Goal: Task Accomplishment & Management: Manage account settings

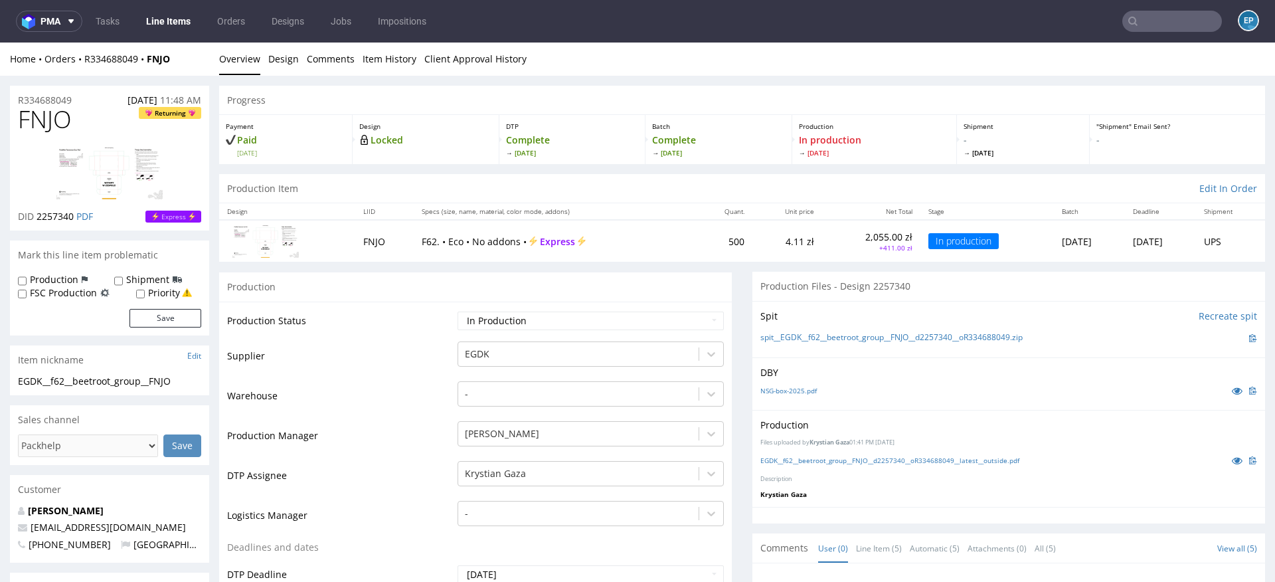
click at [1155, 20] on input "text" at bounding box center [1172, 21] width 100 height 21
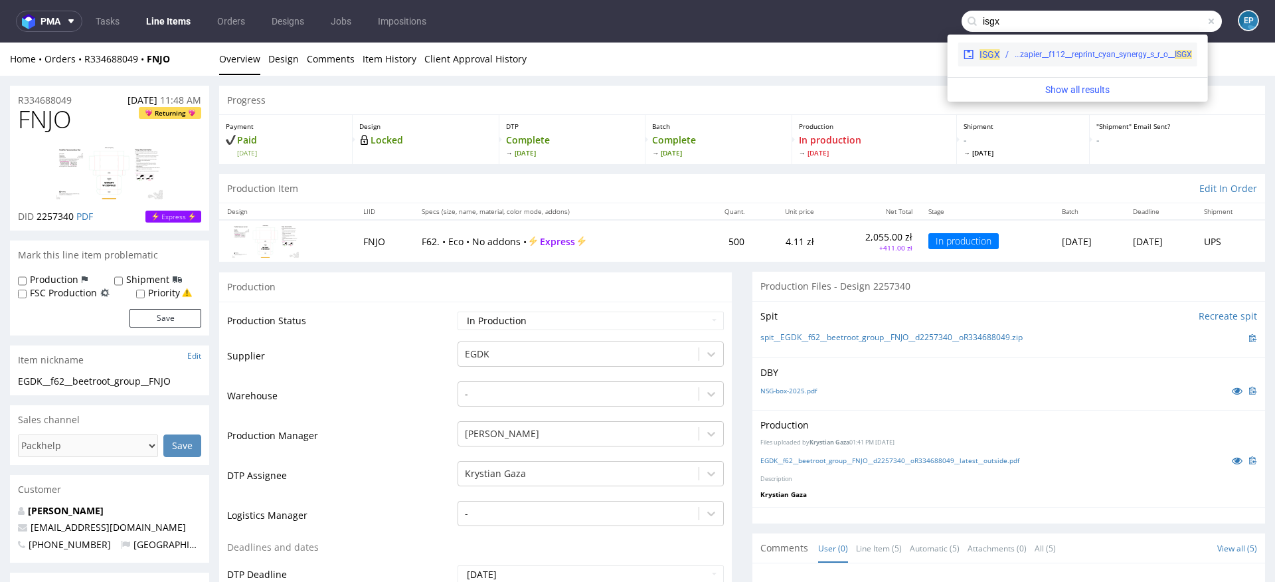
type input "isgx"
click at [1039, 58] on div "ph-zapier__f112__reprint_cyan_synergy_s_r_o__ ISGX" at bounding box center [1103, 54] width 178 height 12
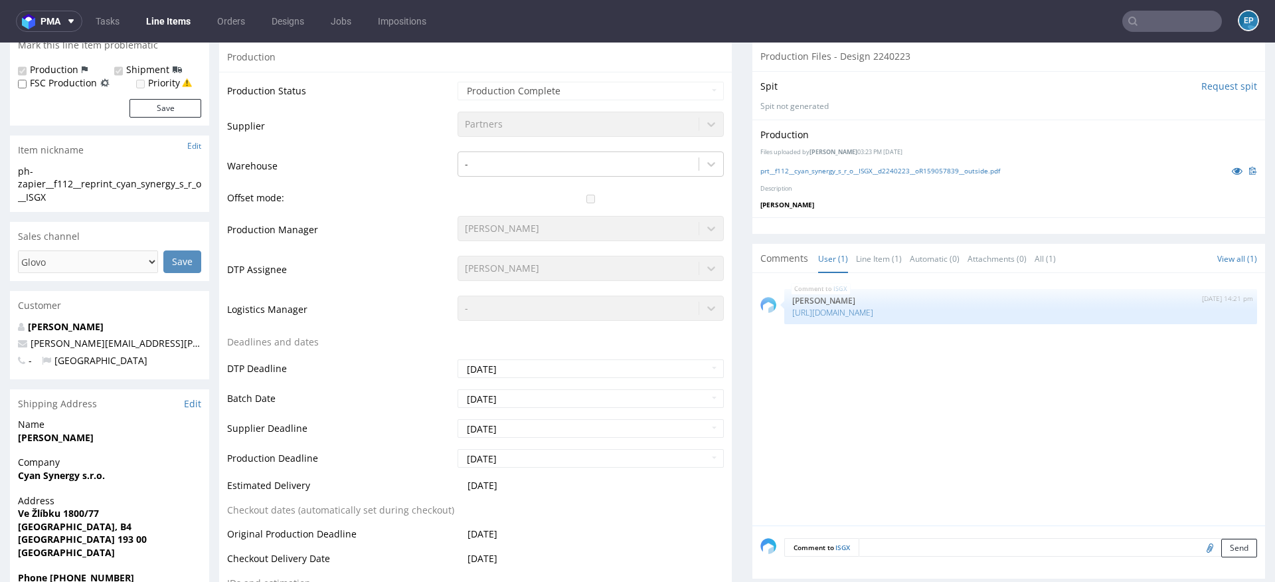
scroll to position [308, 0]
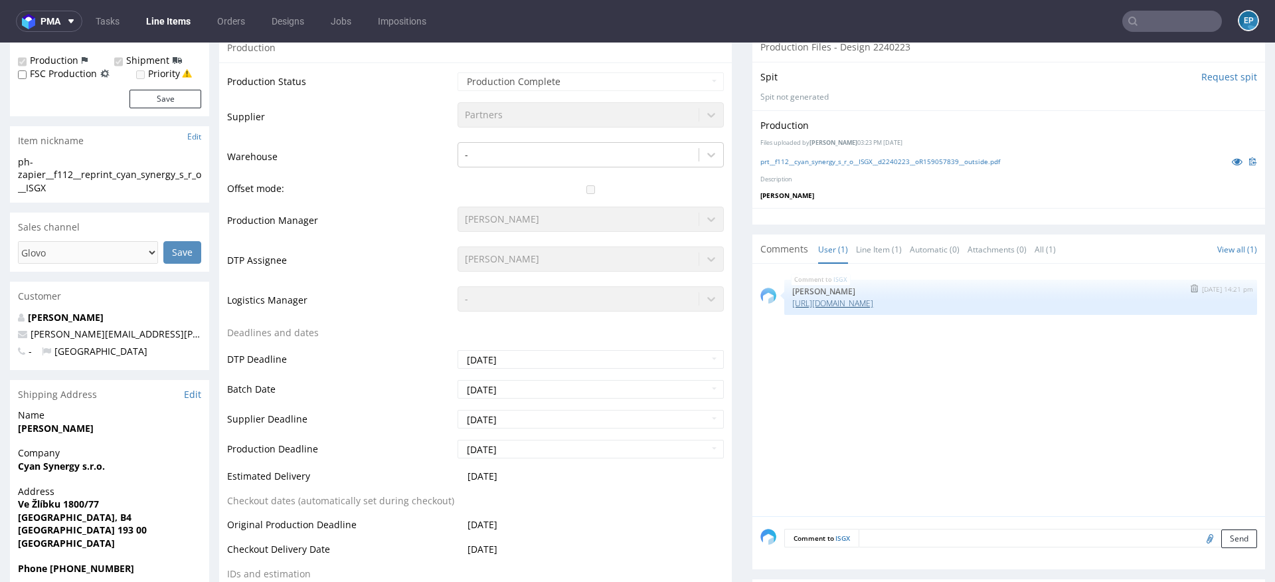
click at [867, 300] on link "https://app-eu1.hubspot.com/contacts/25600958/record/0-5/178836760815/view/1?en…" at bounding box center [832, 302] width 81 height 11
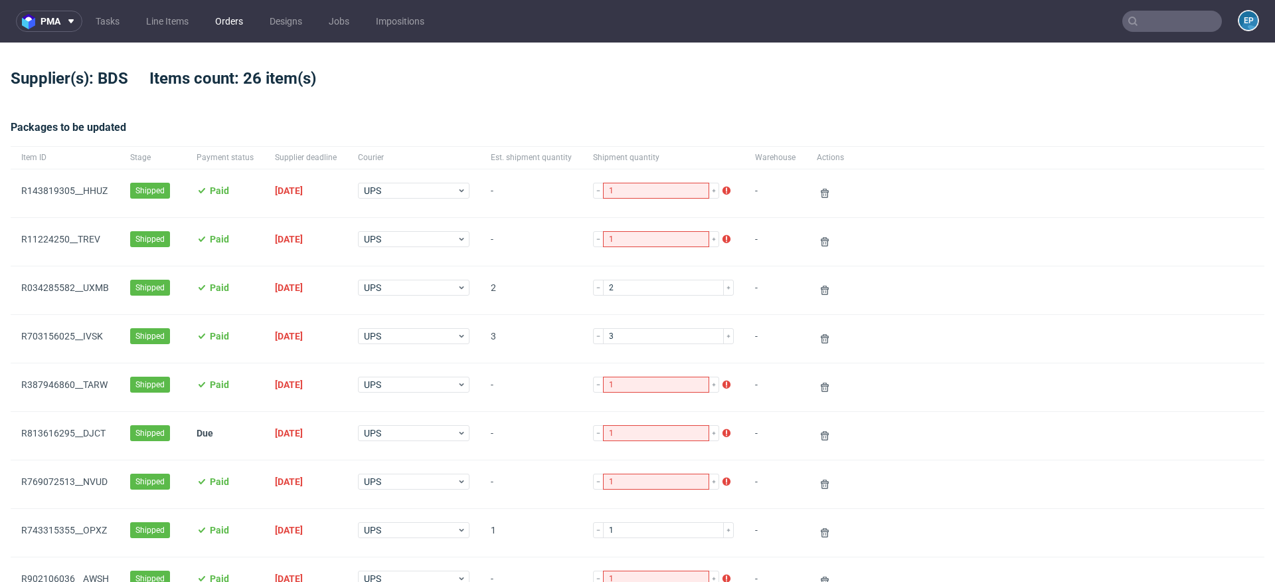
scroll to position [11, 0]
click at [188, 19] on link "Line Items" at bounding box center [167, 21] width 58 height 21
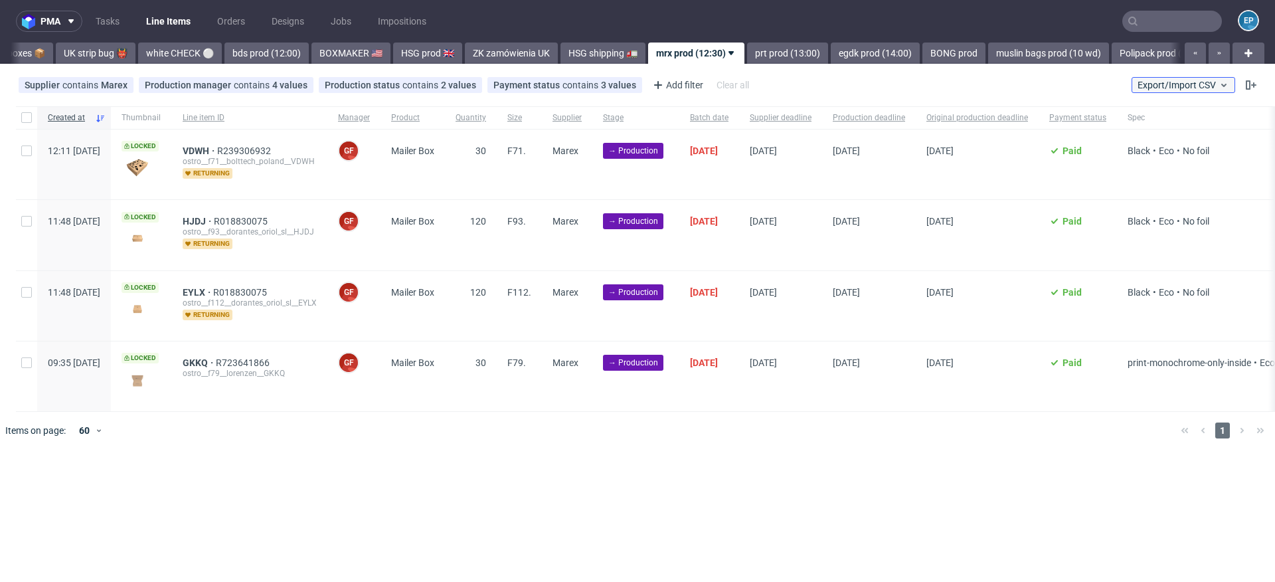
click at [1161, 82] on span "Export/Import CSV" at bounding box center [1183, 85] width 92 height 11
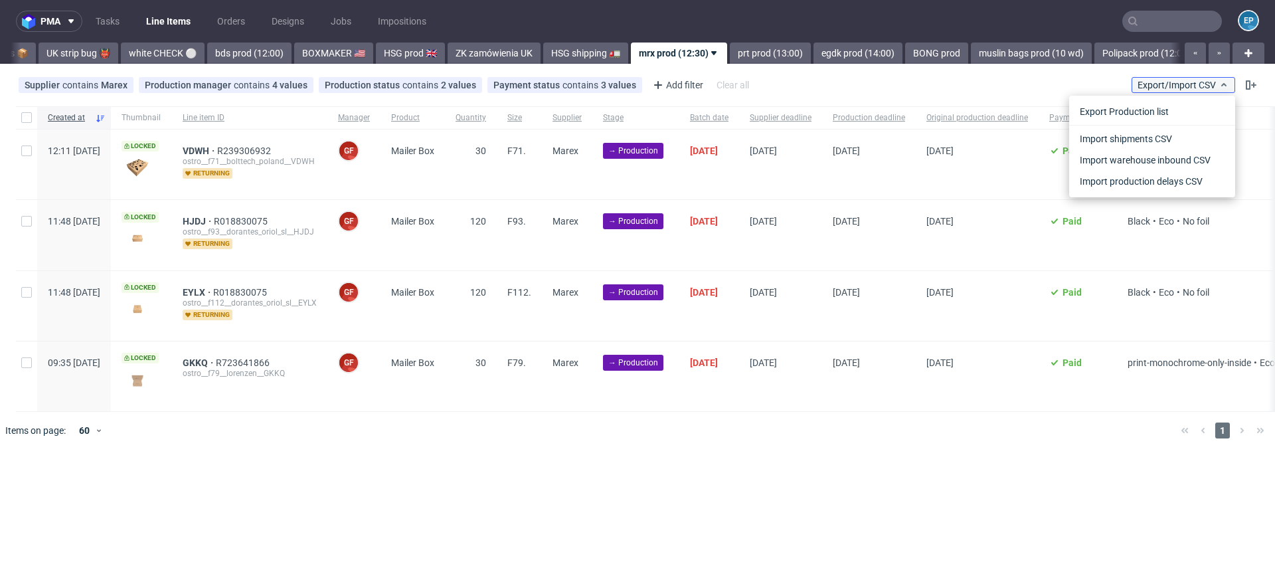
scroll to position [0, 1147]
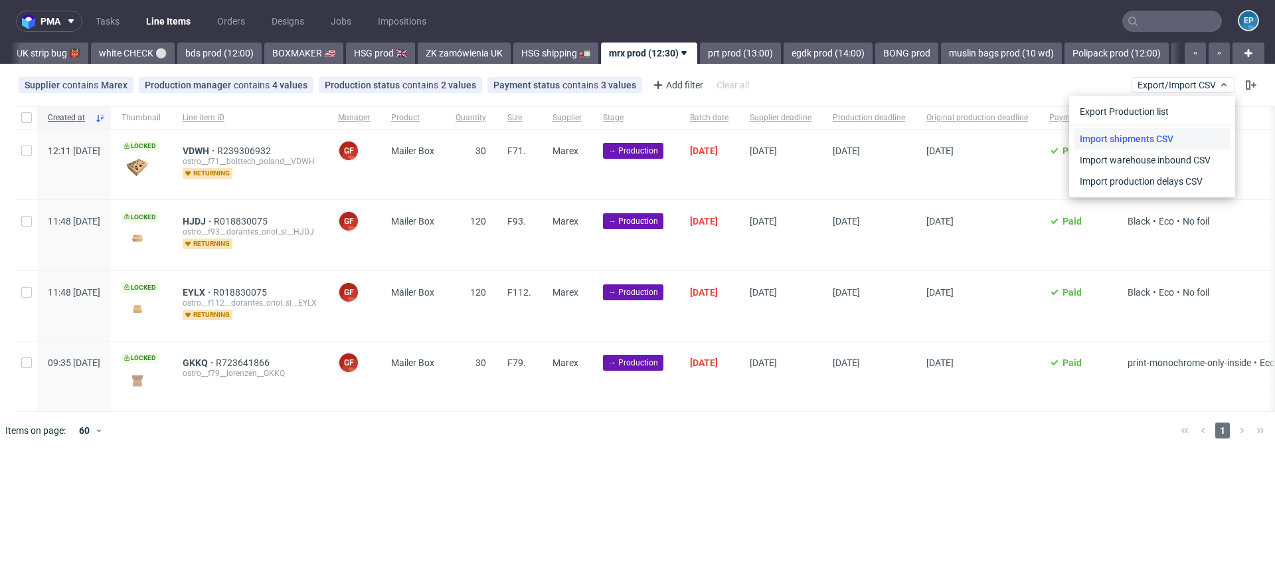
click at [1136, 135] on link "Import shipments CSV" at bounding box center [1151, 138] width 155 height 21
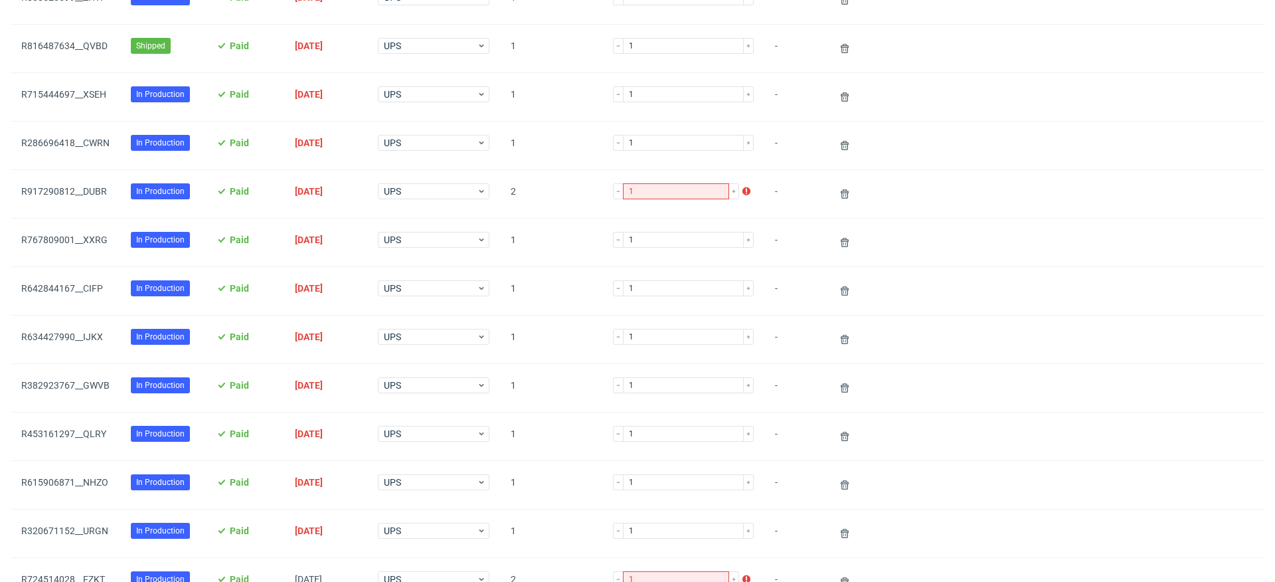
scroll to position [637, 0]
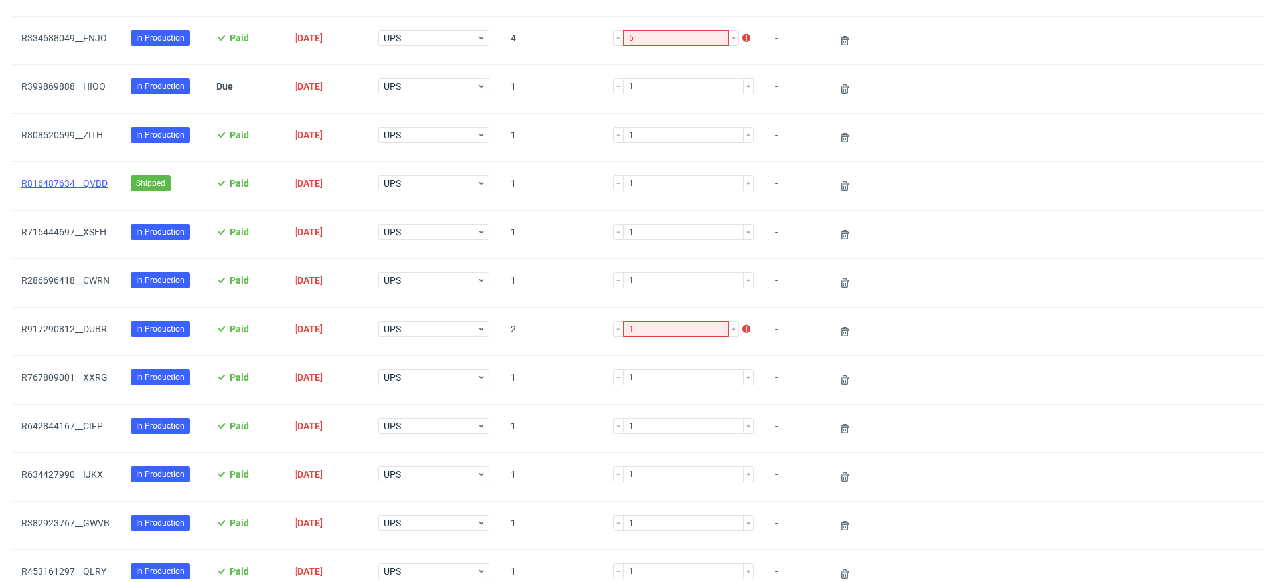
click at [78, 180] on link "R816487634__QVBD" at bounding box center [64, 183] width 86 height 11
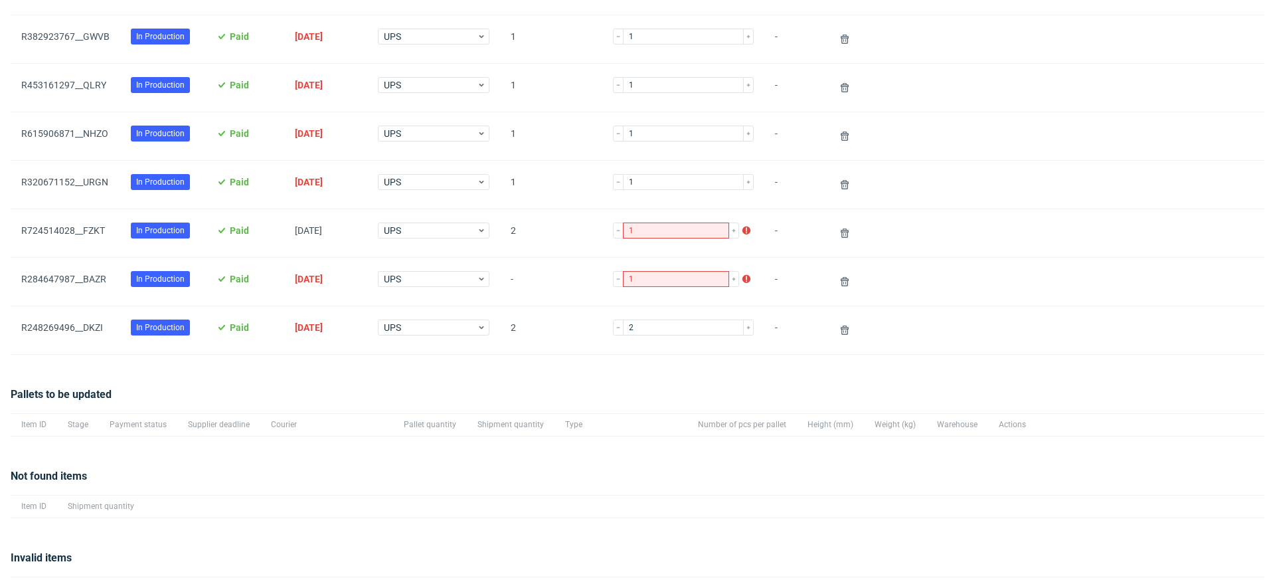
scroll to position [1182, 0]
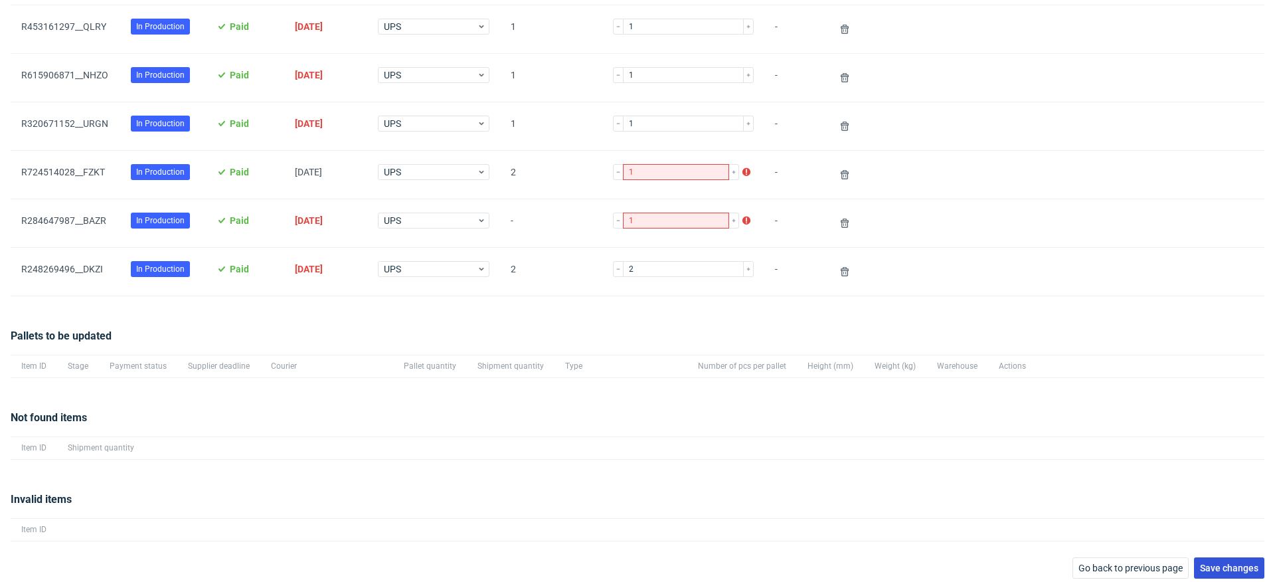
click at [1208, 563] on span "Save changes" at bounding box center [1229, 567] width 58 height 9
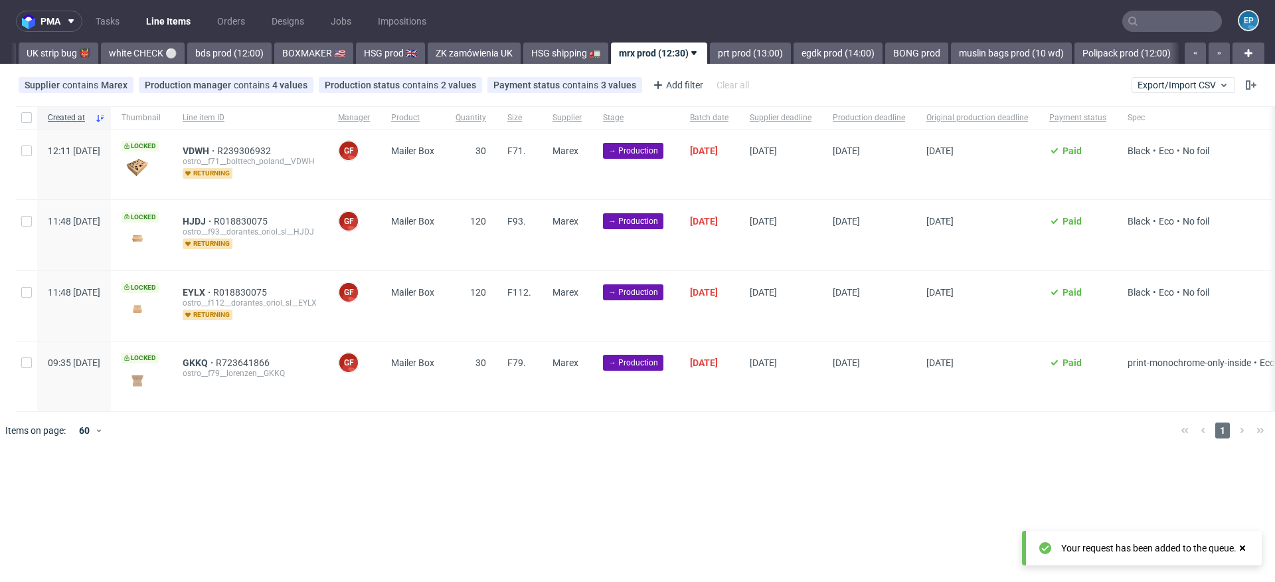
scroll to position [0, 1147]
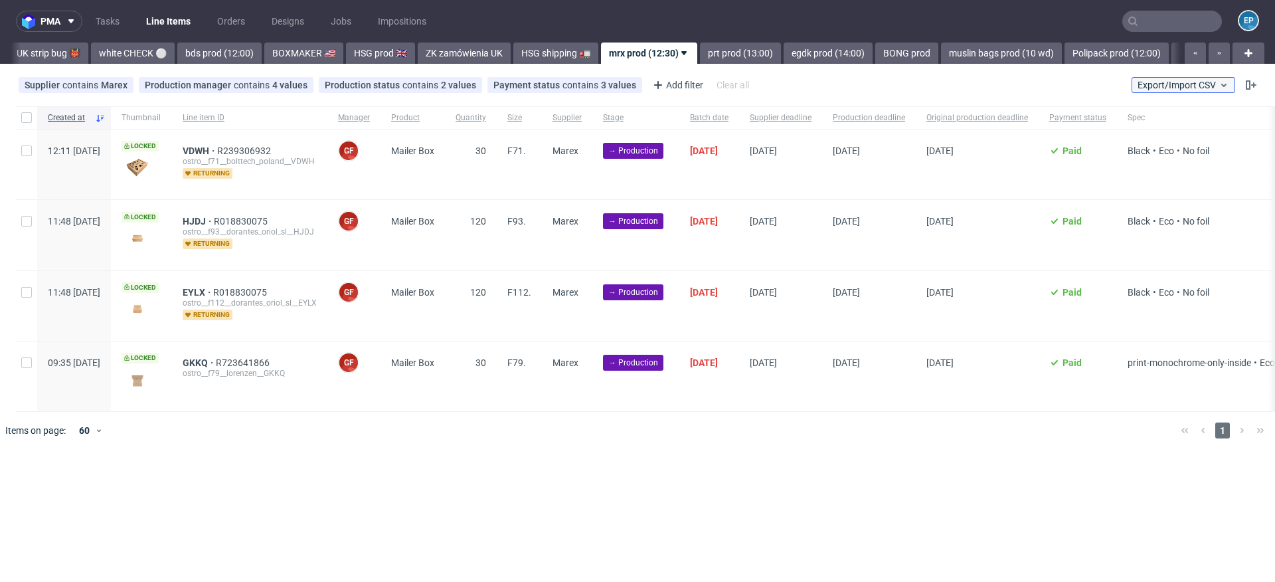
click at [1186, 83] on span "Export/Import CSV" at bounding box center [1183, 85] width 92 height 11
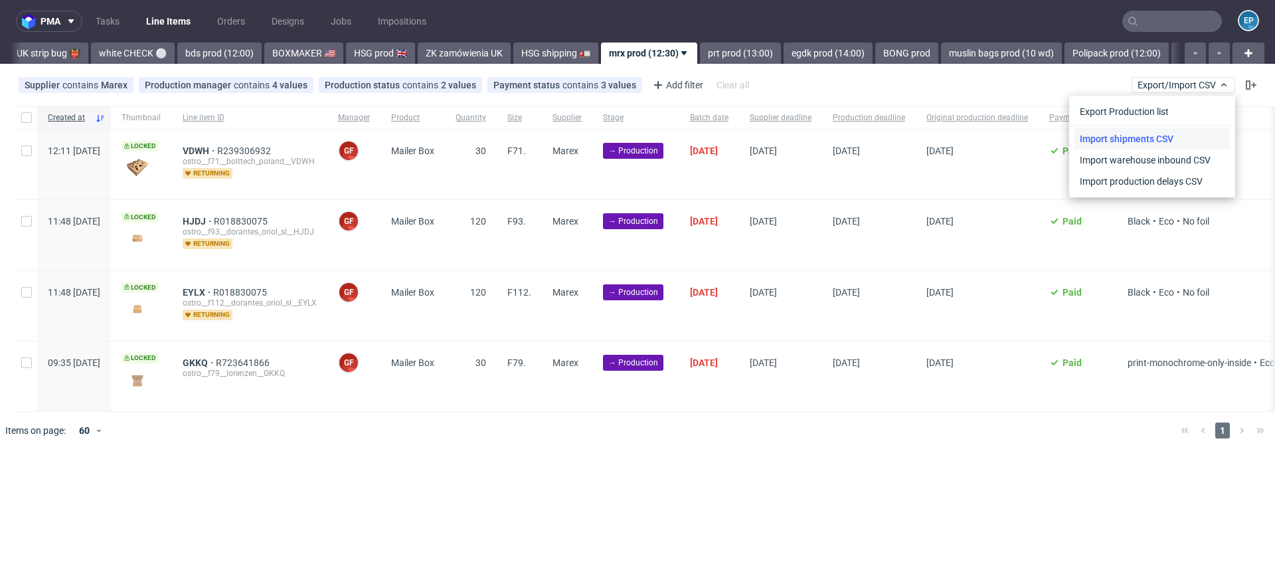
click at [1152, 146] on link "Import shipments CSV" at bounding box center [1151, 138] width 155 height 21
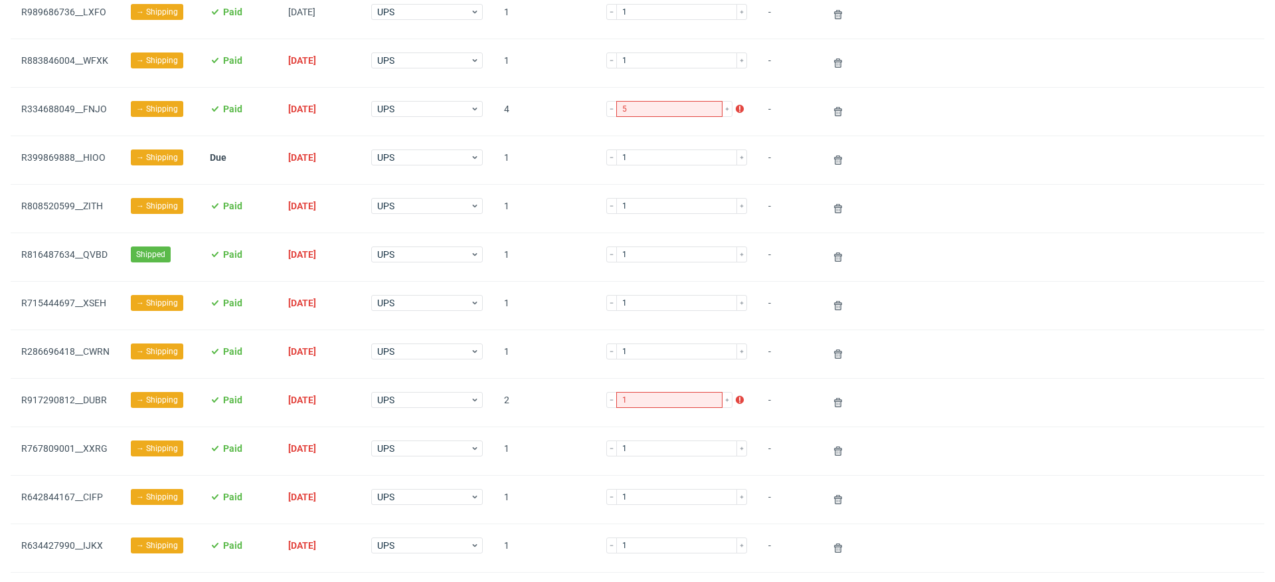
scroll to position [554, 0]
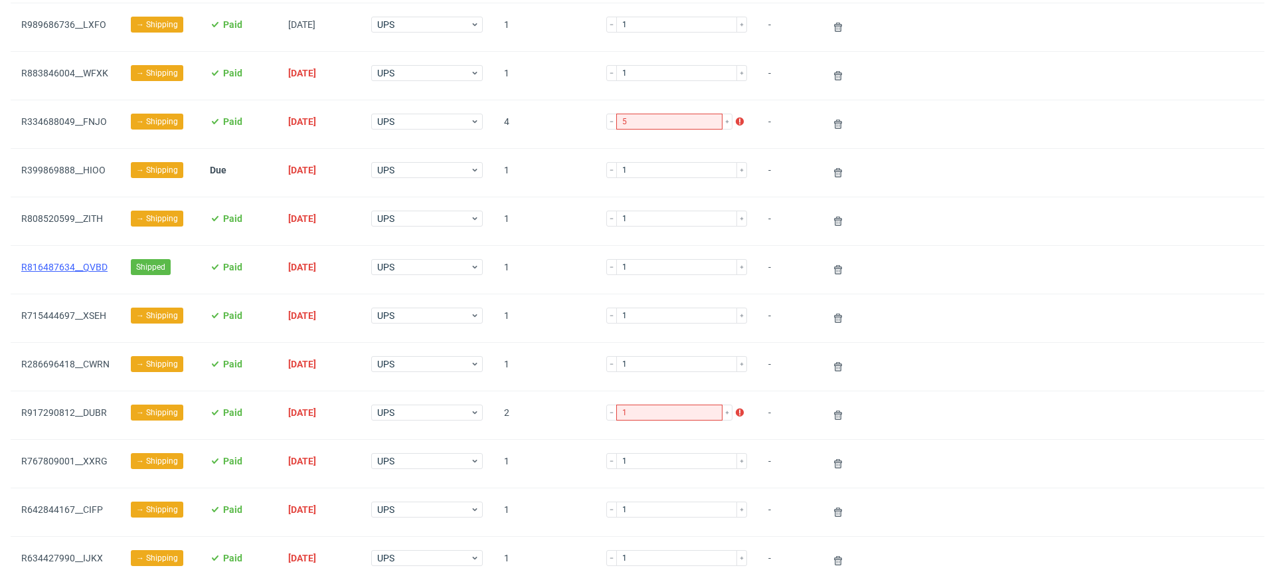
click at [93, 264] on link "R816487634__QVBD" at bounding box center [64, 267] width 86 height 11
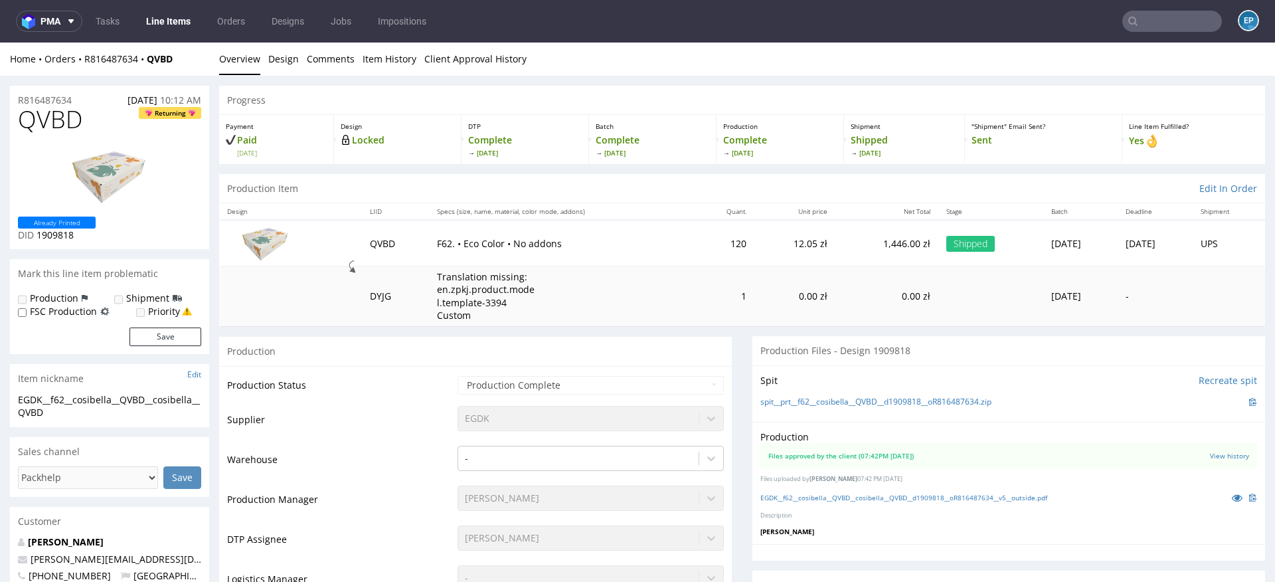
click at [54, 128] on span "QVBD" at bounding box center [50, 119] width 64 height 27
copy span "QVBD"
click at [1129, 13] on input "text" at bounding box center [1172, 21] width 100 height 21
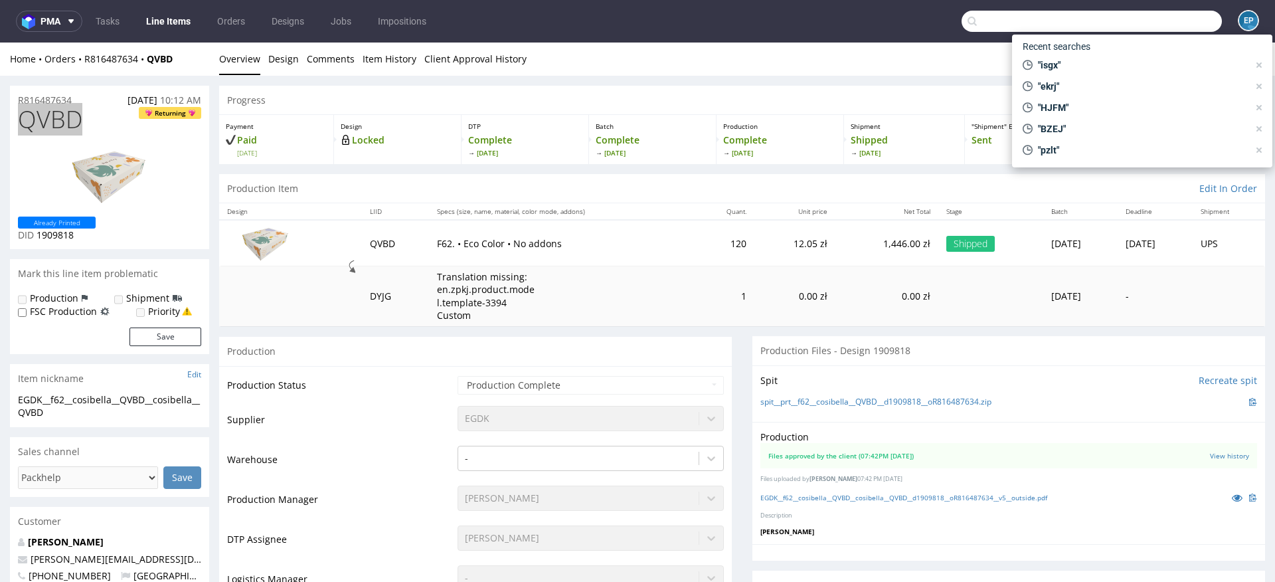
paste input "DYCW"
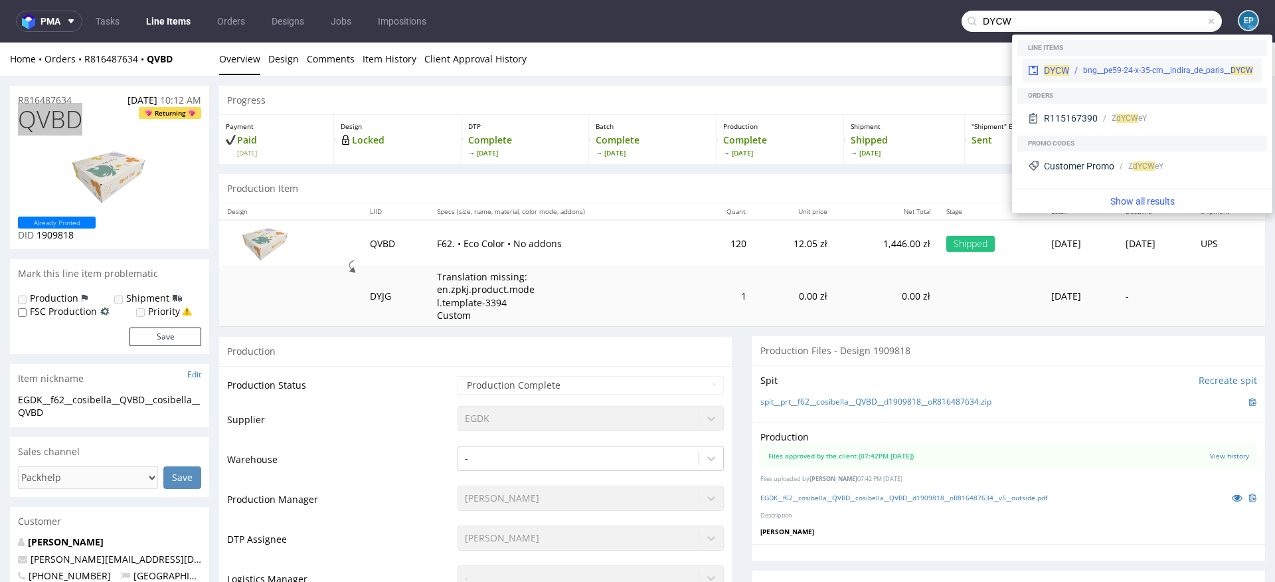
type input "DYCW"
click at [1078, 64] on div "bng__pe59-24-x-35-cm__indira_de_paris__ DYCW" at bounding box center [1162, 70] width 187 height 12
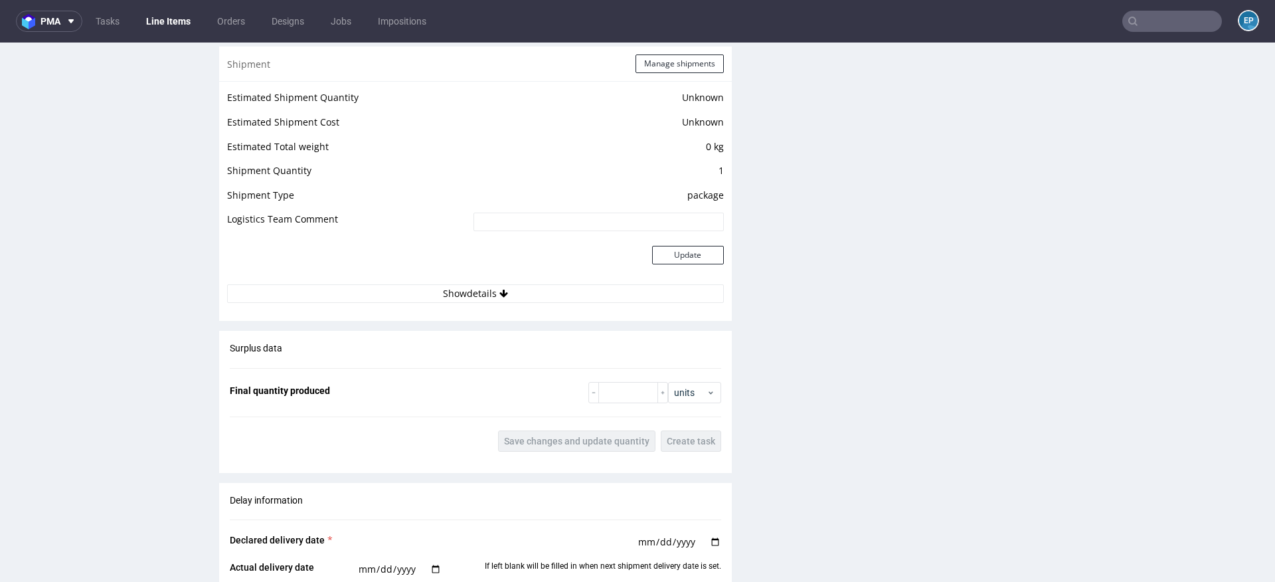
scroll to position [1406, 0]
click at [655, 64] on button "Manage shipments" at bounding box center [679, 61] width 88 height 19
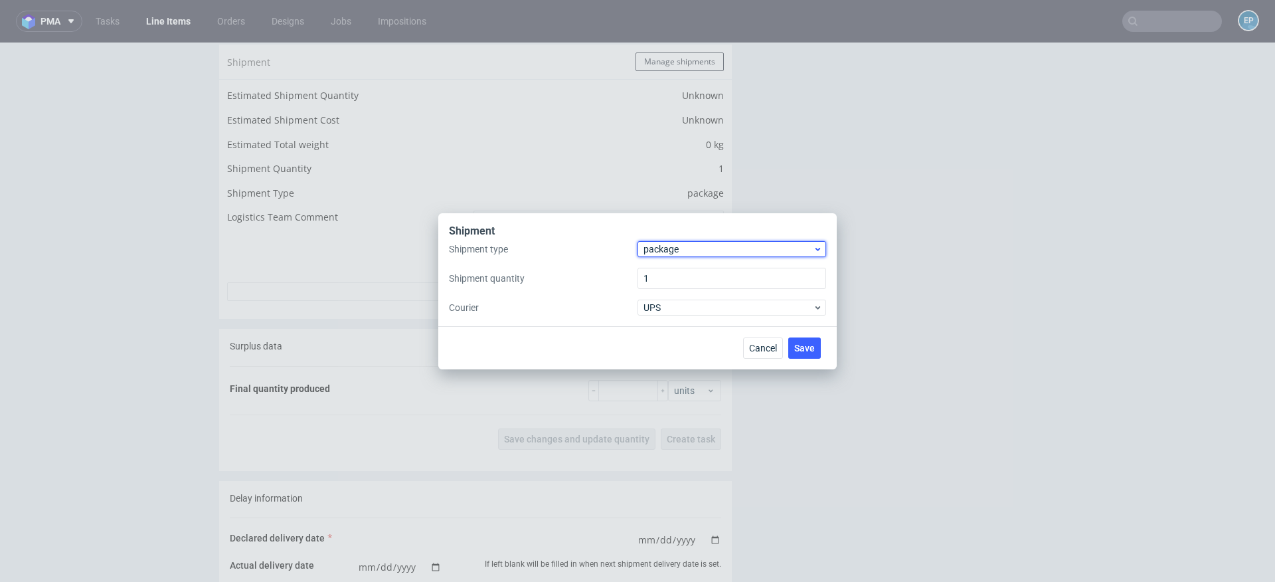
click at [681, 245] on span "package" at bounding box center [727, 248] width 169 height 13
click at [675, 277] on div "pallet" at bounding box center [732, 277] width 178 height 24
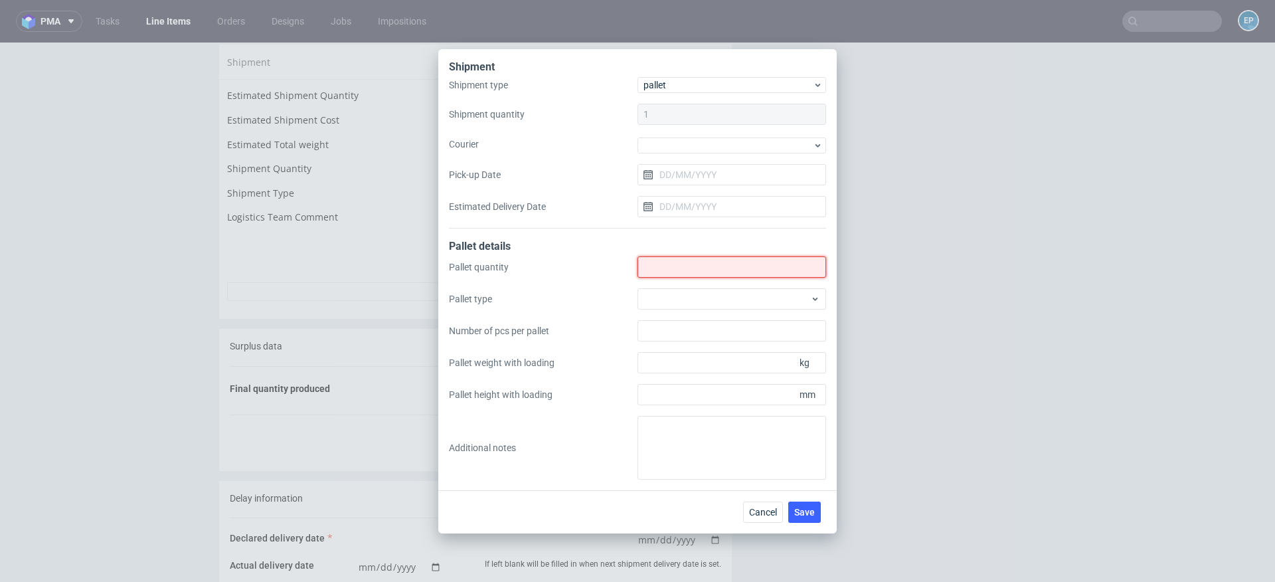
click at [667, 267] on input "Shipment type" at bounding box center [731, 266] width 189 height 21
type input "1"
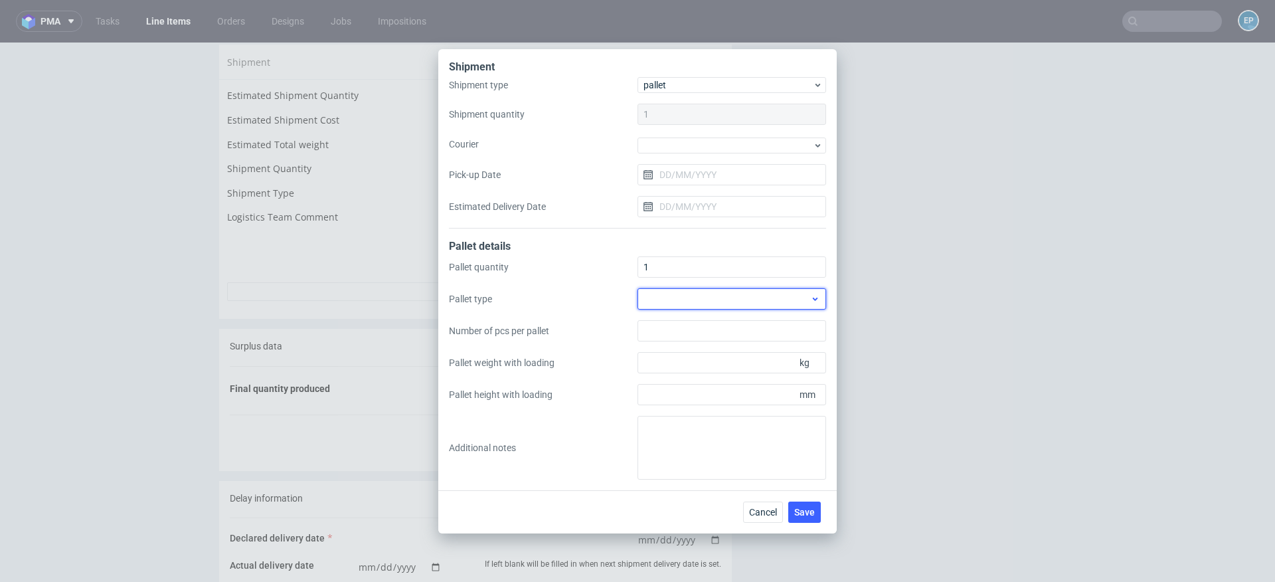
click at [675, 302] on div at bounding box center [731, 298] width 189 height 21
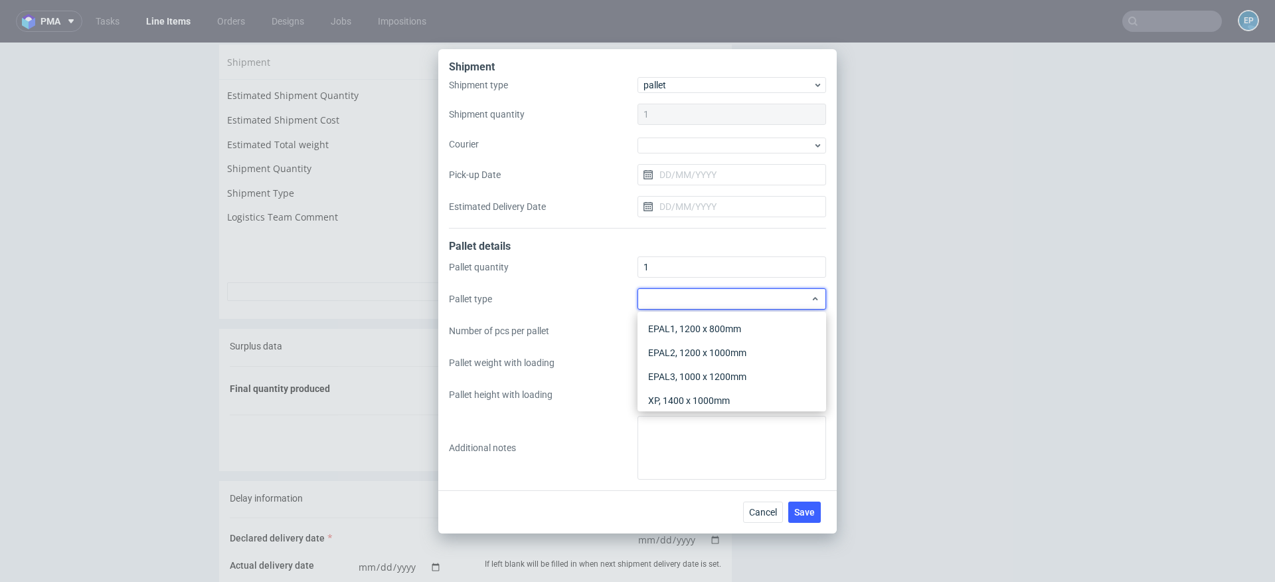
click at [676, 313] on div "EPAL1, 1200 x 800mm EPAL2, 1200 x 1000mm EPAL3, 1000 x 1200mm XP, 1400 x 1000mm…" at bounding box center [731, 361] width 189 height 100
click at [679, 324] on div "EPAL1, 1200 x 800mm" at bounding box center [732, 329] width 178 height 24
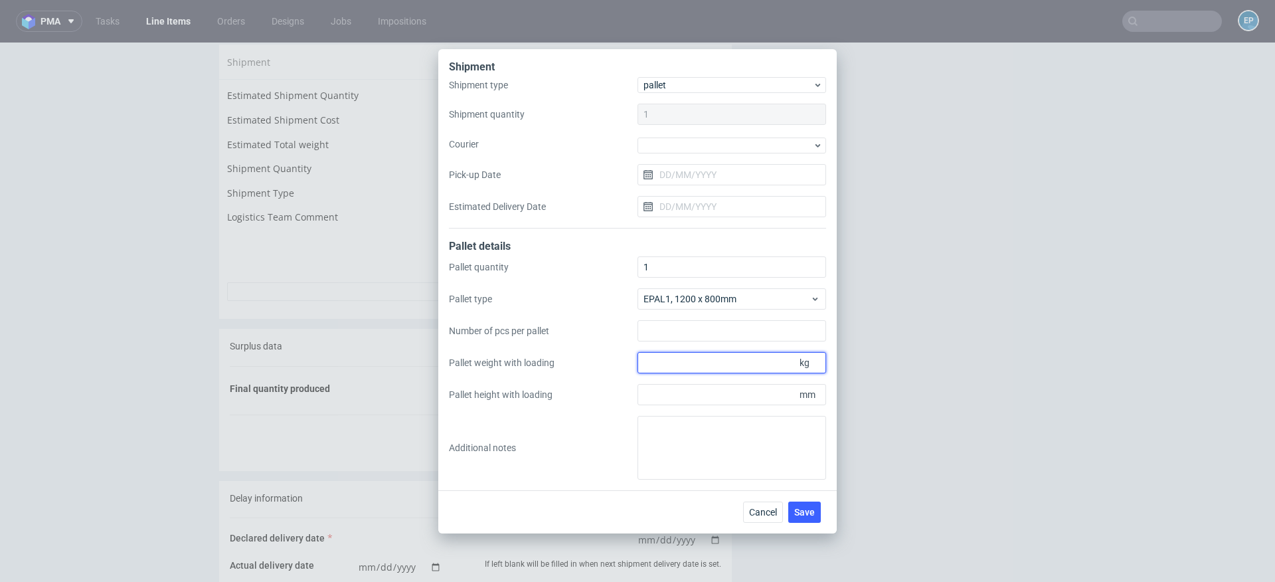
click at [661, 365] on input "Pallet weight with loading" at bounding box center [731, 362] width 189 height 21
type input "90"
click at [674, 392] on input "Pallet height with loading" at bounding box center [731, 394] width 189 height 21
type input "1600"
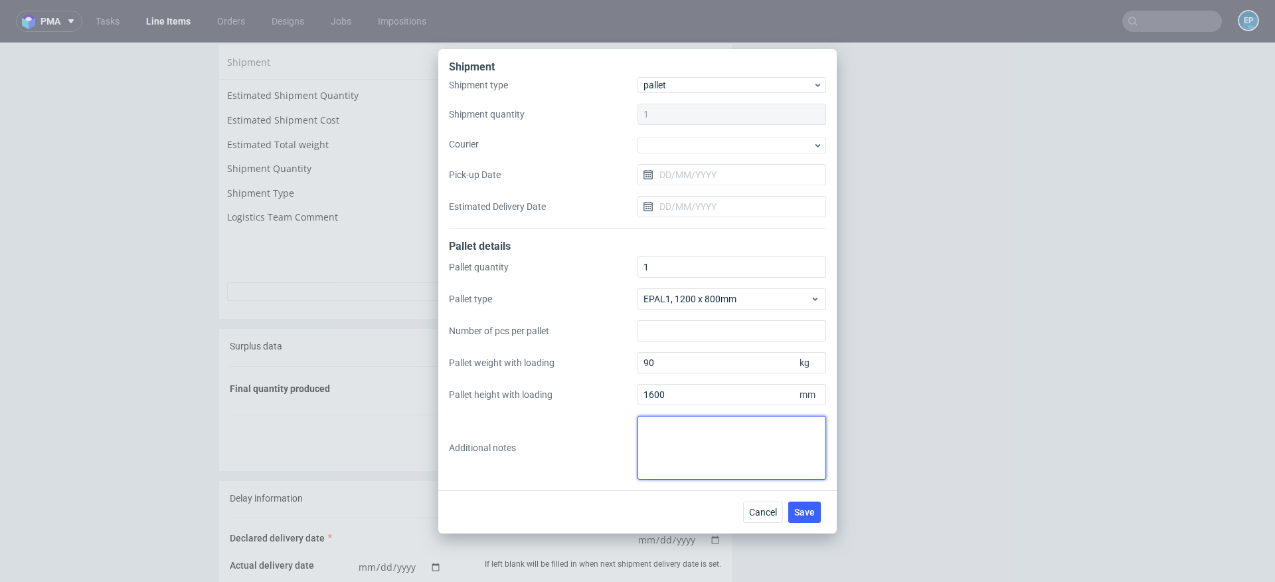
click at [690, 452] on textarea at bounding box center [731, 448] width 189 height 64
paste textarea "R812585805__DYCW oraz R812585805__JTJQ"
type textarea "R812585805__DYCW oraz R812585805__JTJQ na 1 palecie"
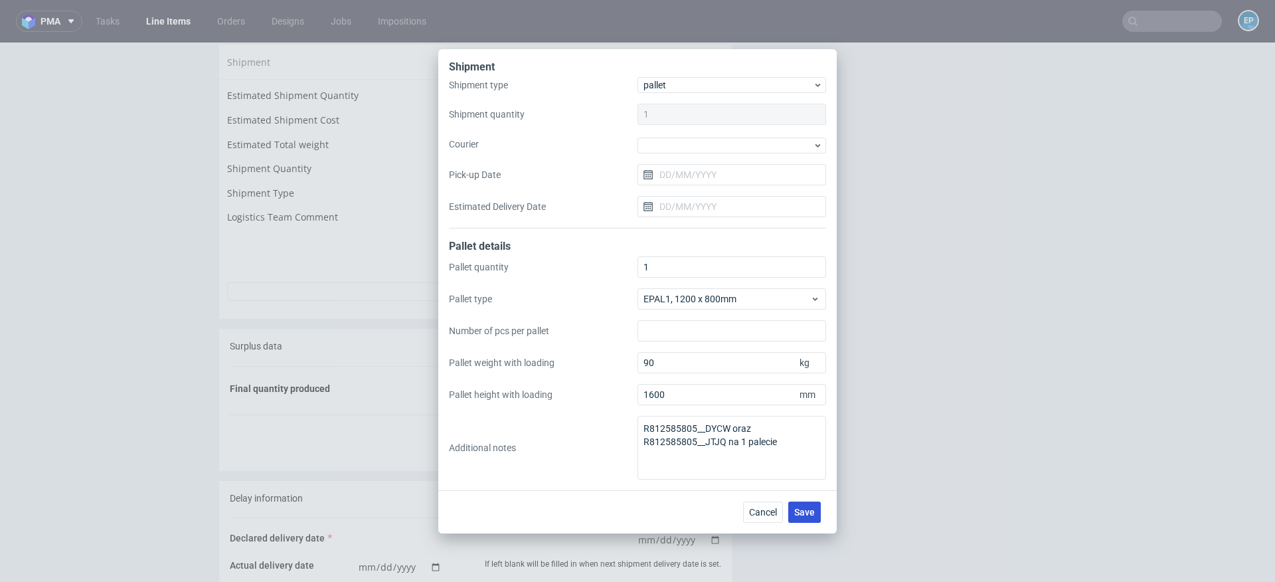
click at [805, 507] on span "Save" at bounding box center [804, 511] width 21 height 9
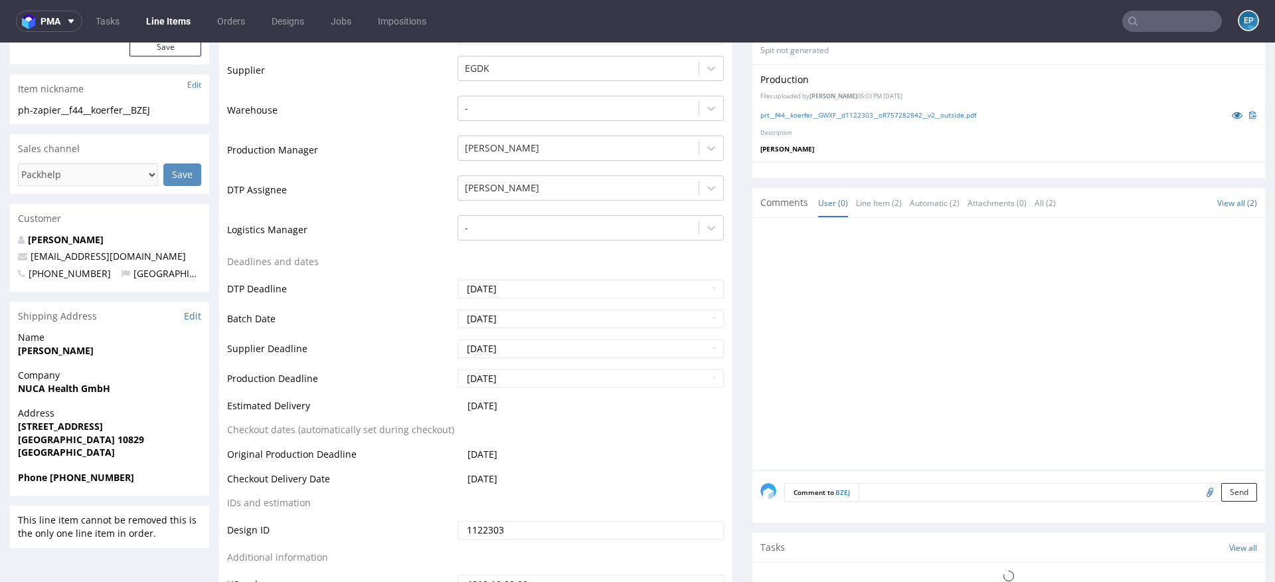
scroll to position [320, 0]
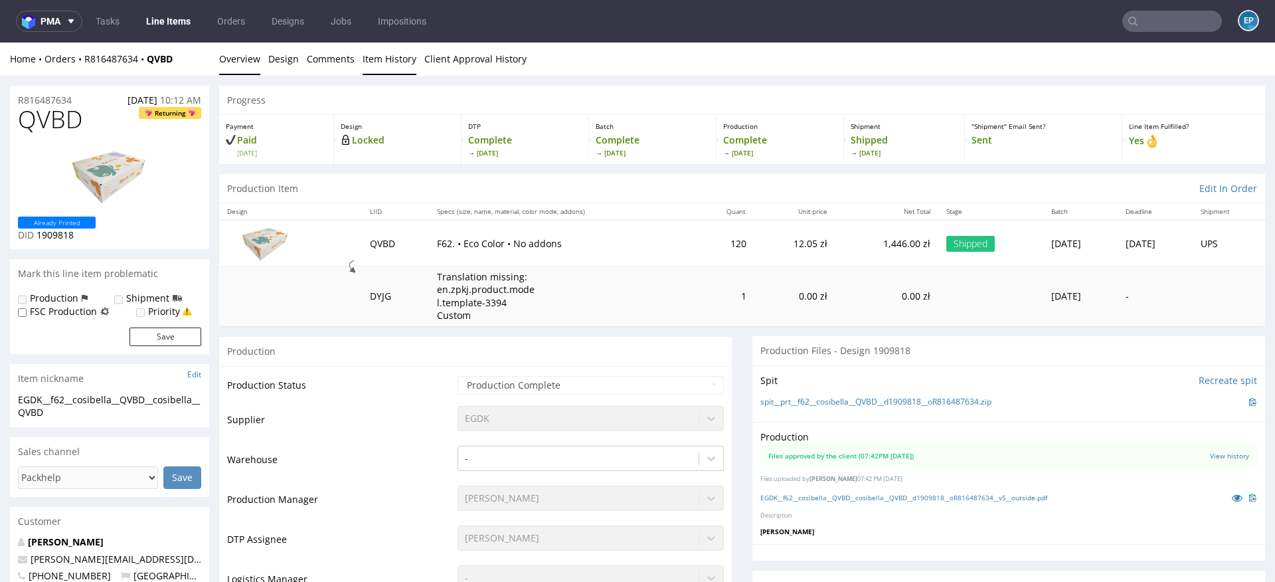
click at [369, 56] on link "Item History" at bounding box center [390, 58] width 54 height 33
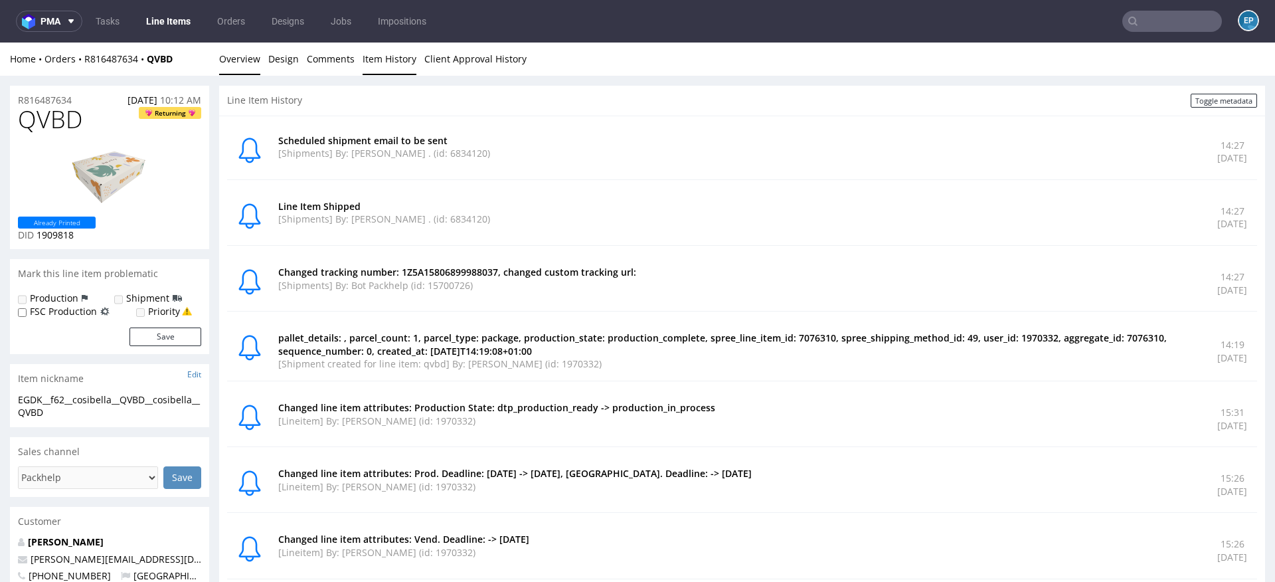
click at [242, 64] on link "Overview" at bounding box center [239, 58] width 41 height 33
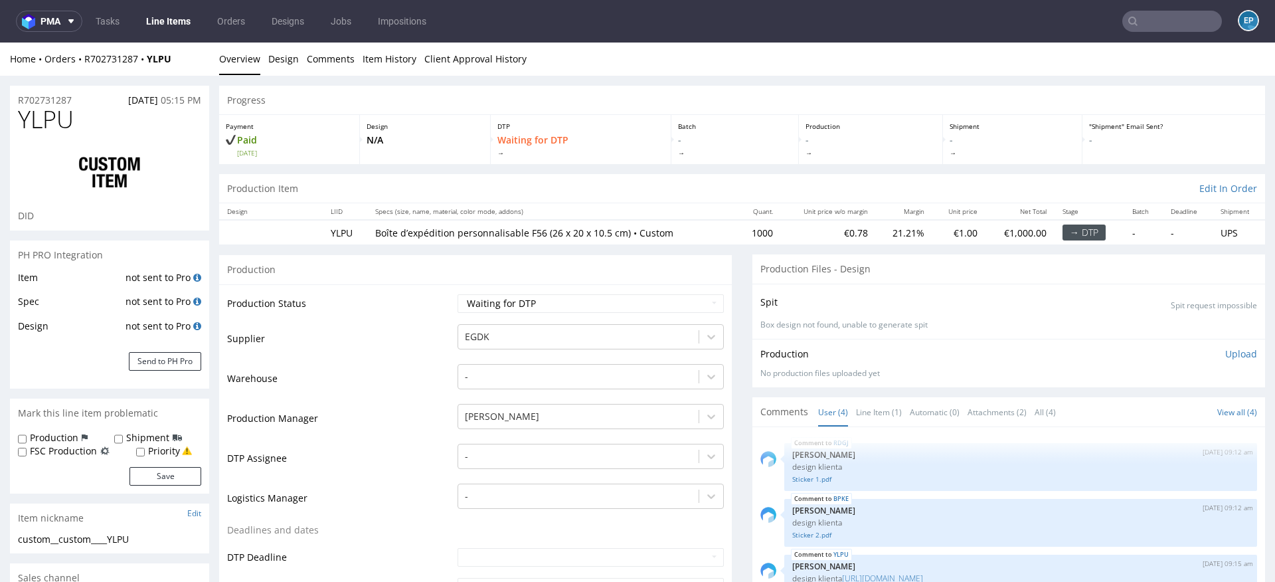
select select "in_progress"
click at [859, 401] on link "Line Item (1)" at bounding box center [879, 412] width 46 height 29
select select "in_progress"
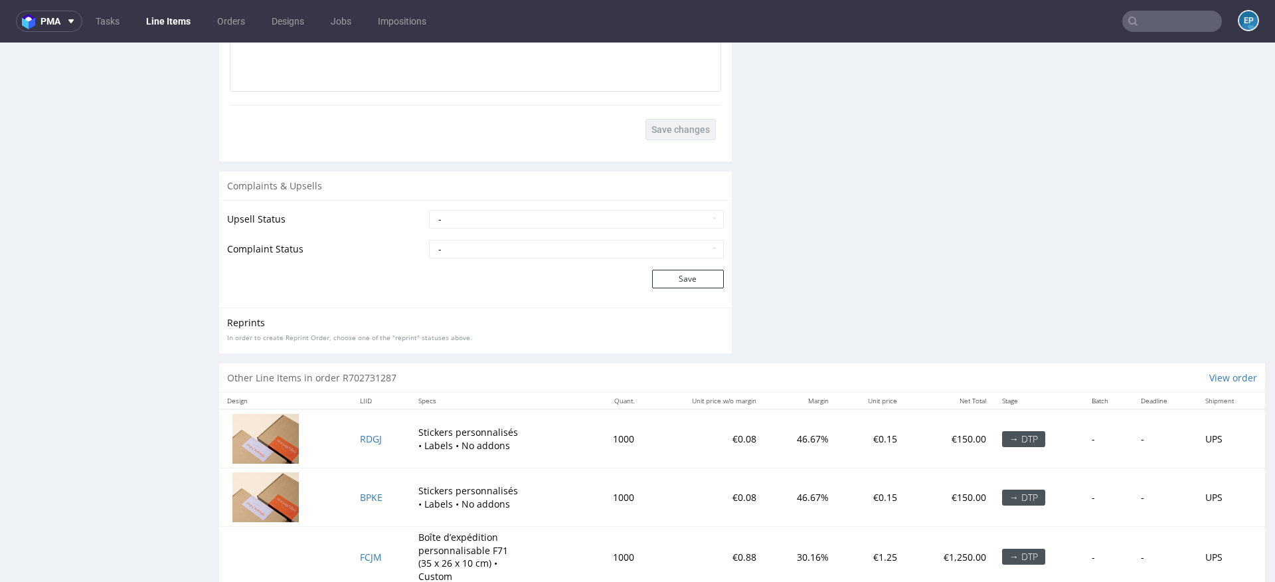
scroll to position [2333, 0]
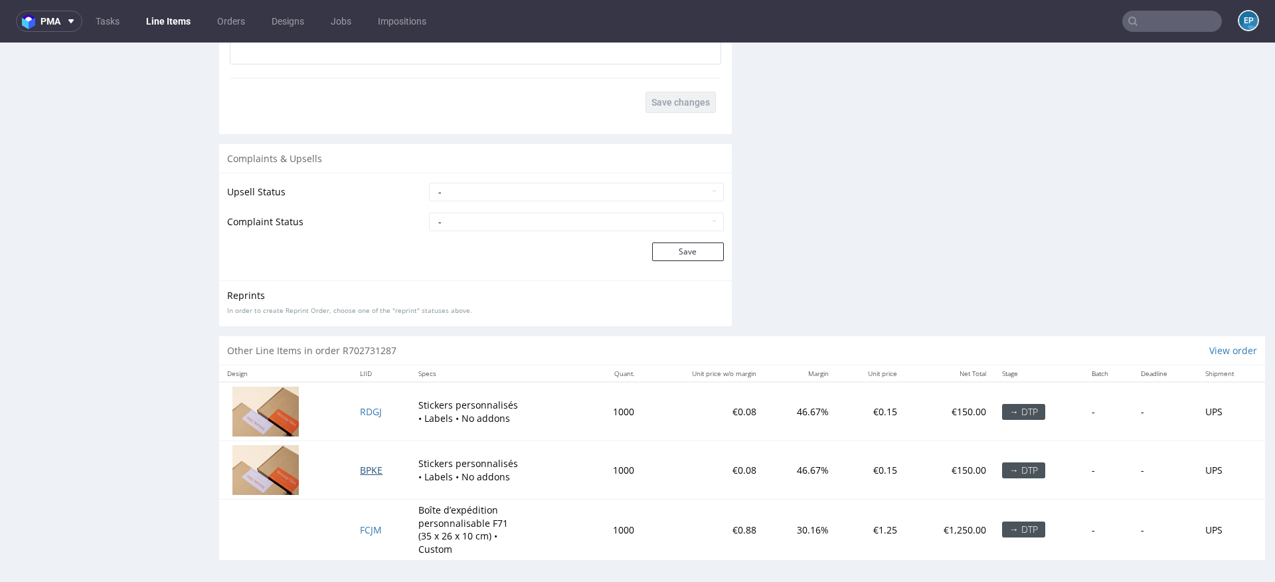
click at [371, 463] on span "BPKE" at bounding box center [371, 469] width 23 height 13
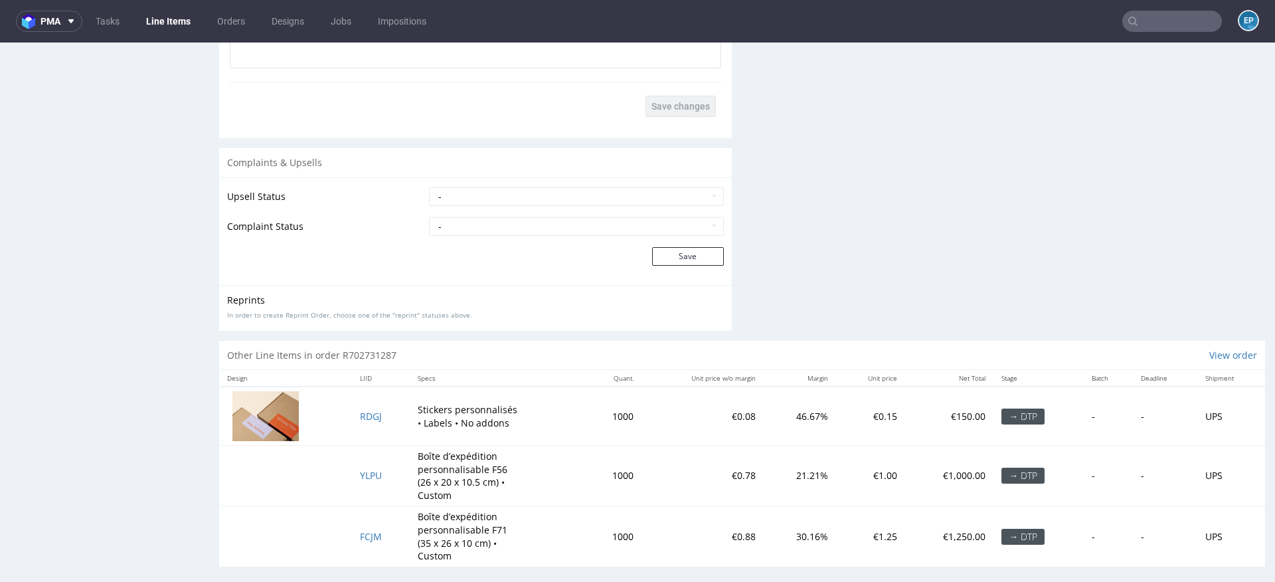
scroll to position [2271, 0]
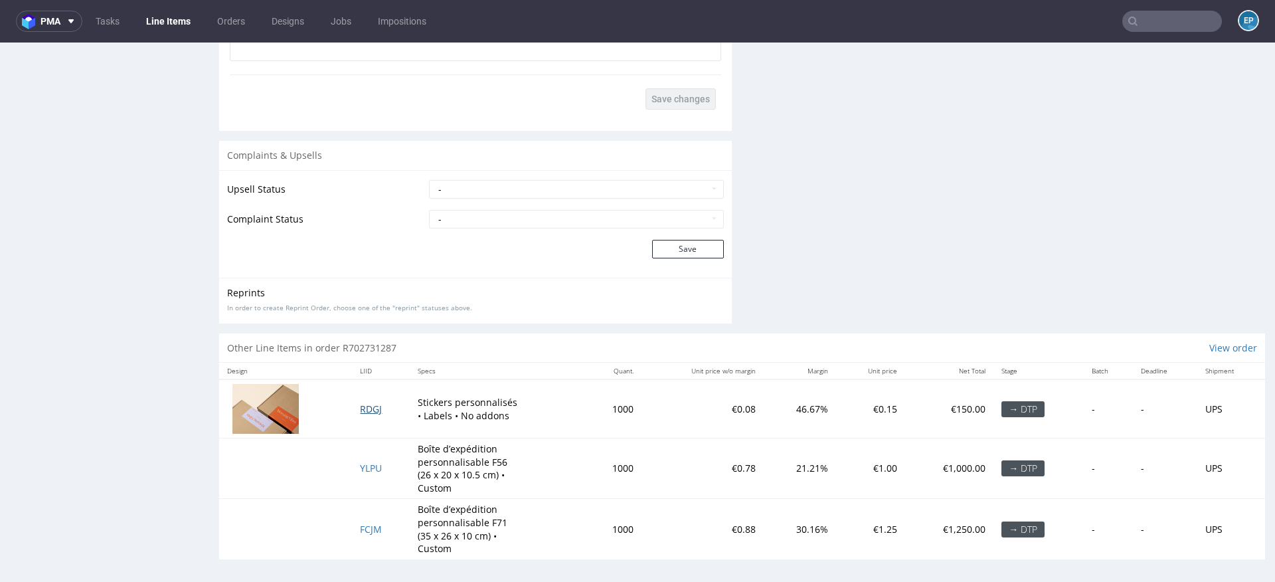
click at [367, 405] on span "RDGJ" at bounding box center [371, 408] width 22 height 13
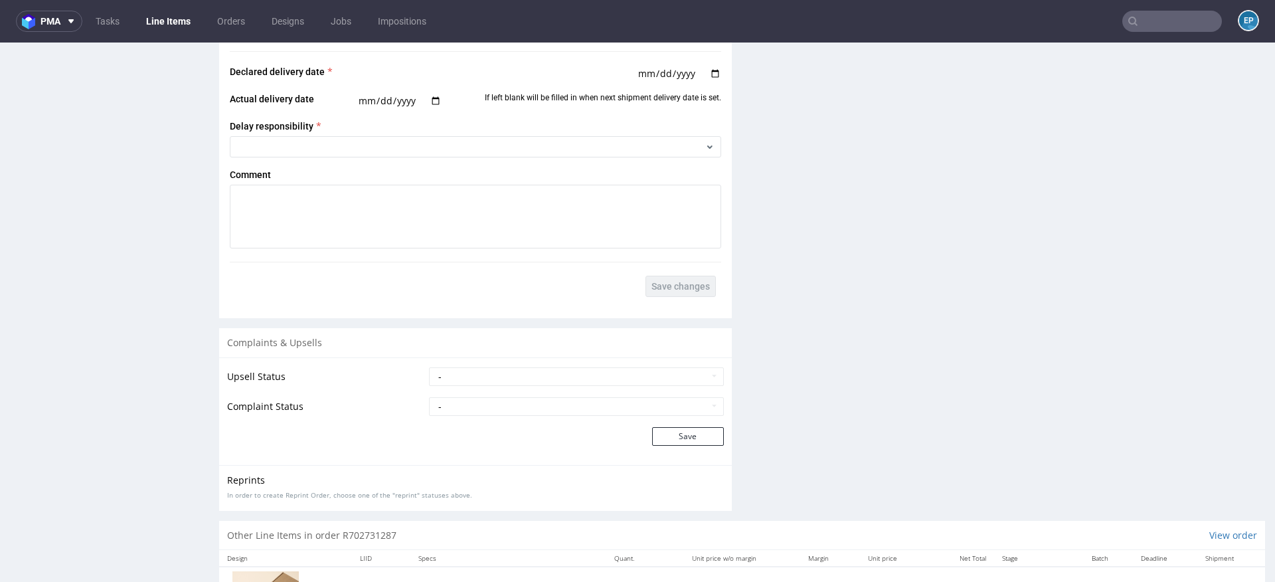
scroll to position [2271, 0]
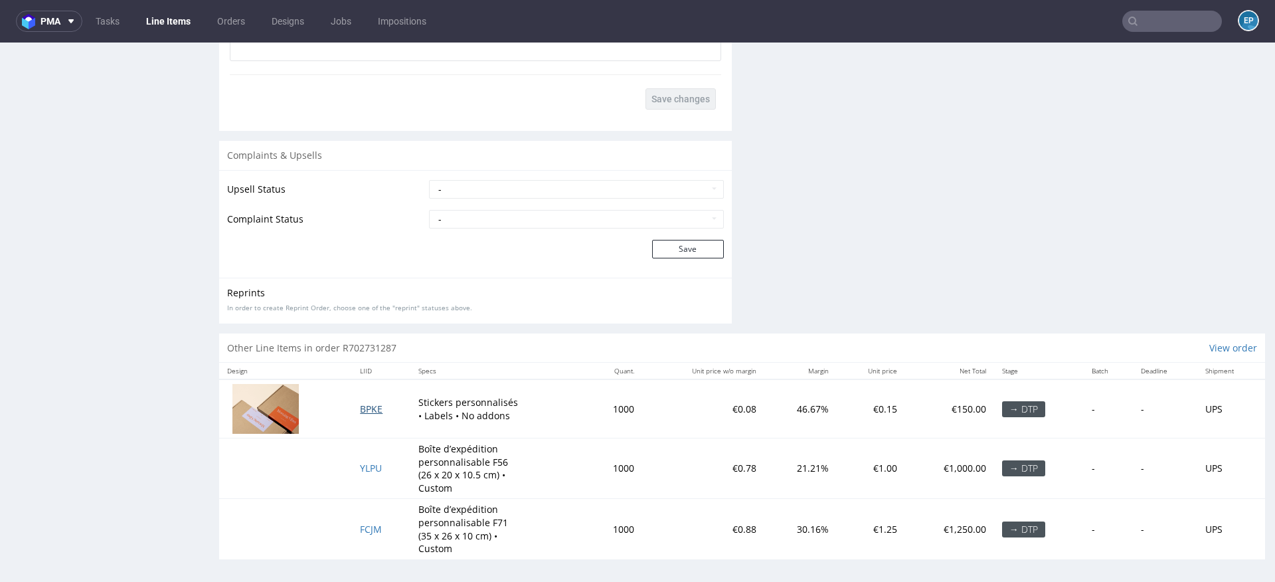
click at [367, 402] on span "BPKE" at bounding box center [371, 408] width 23 height 13
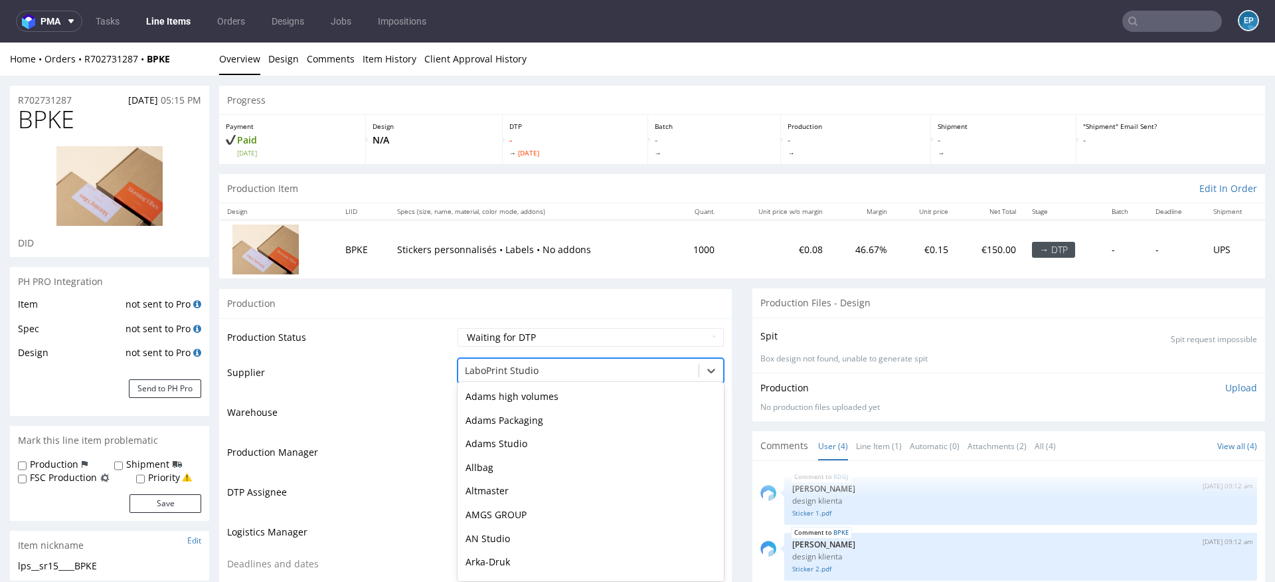
click at [513, 368] on div at bounding box center [578, 371] width 227 height 16
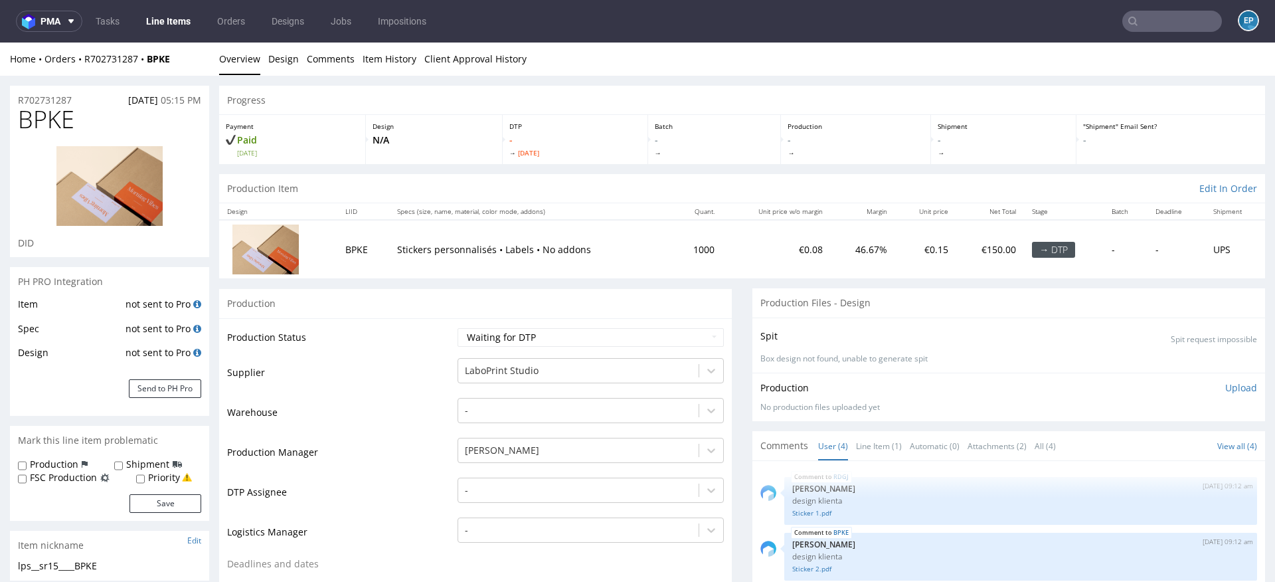
click at [417, 378] on td "Supplier" at bounding box center [340, 377] width 227 height 40
click at [513, 448] on div "[PERSON_NAME]" at bounding box center [590, 447] width 266 height 19
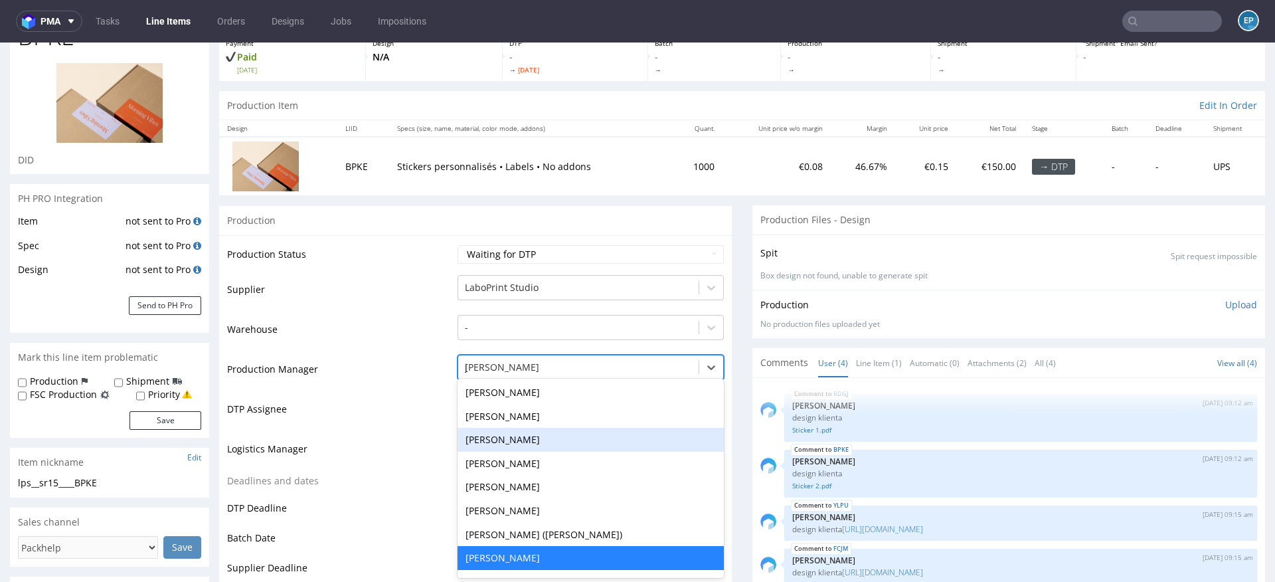
scroll to position [0, 0]
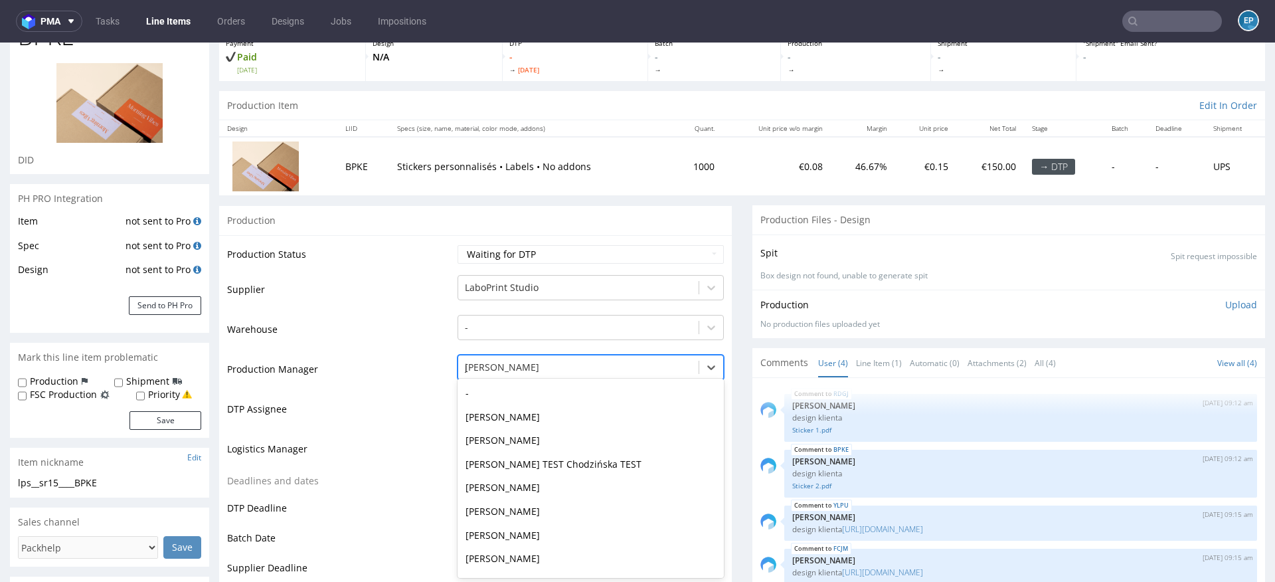
type input "jed"
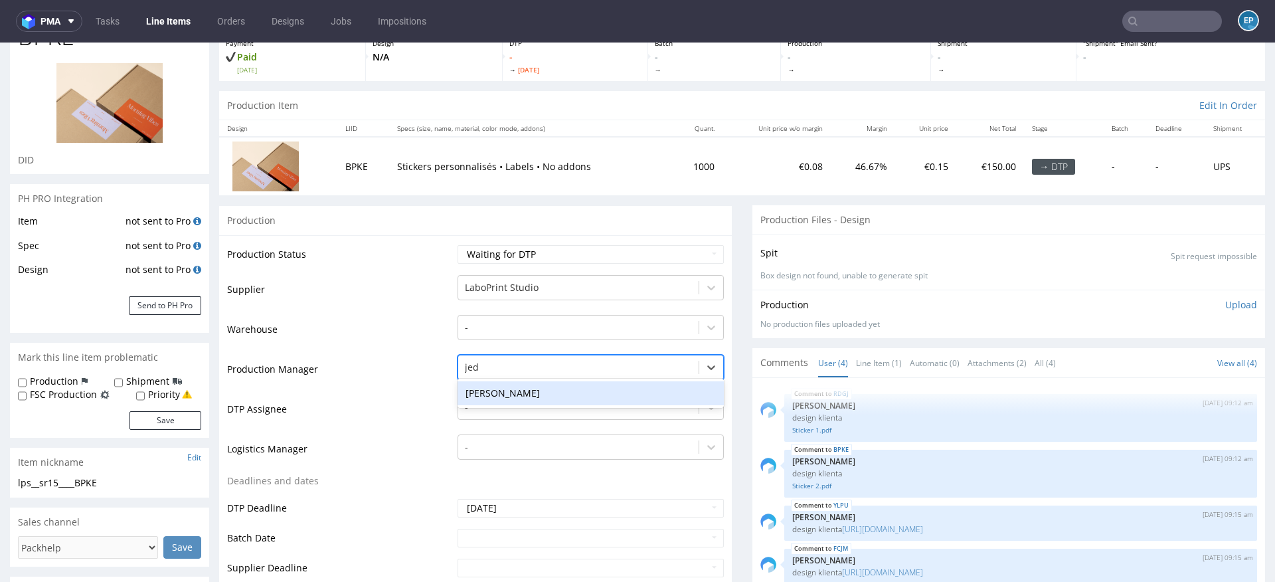
click at [491, 396] on div "Jędrzej Wiśniewski" at bounding box center [590, 393] width 266 height 24
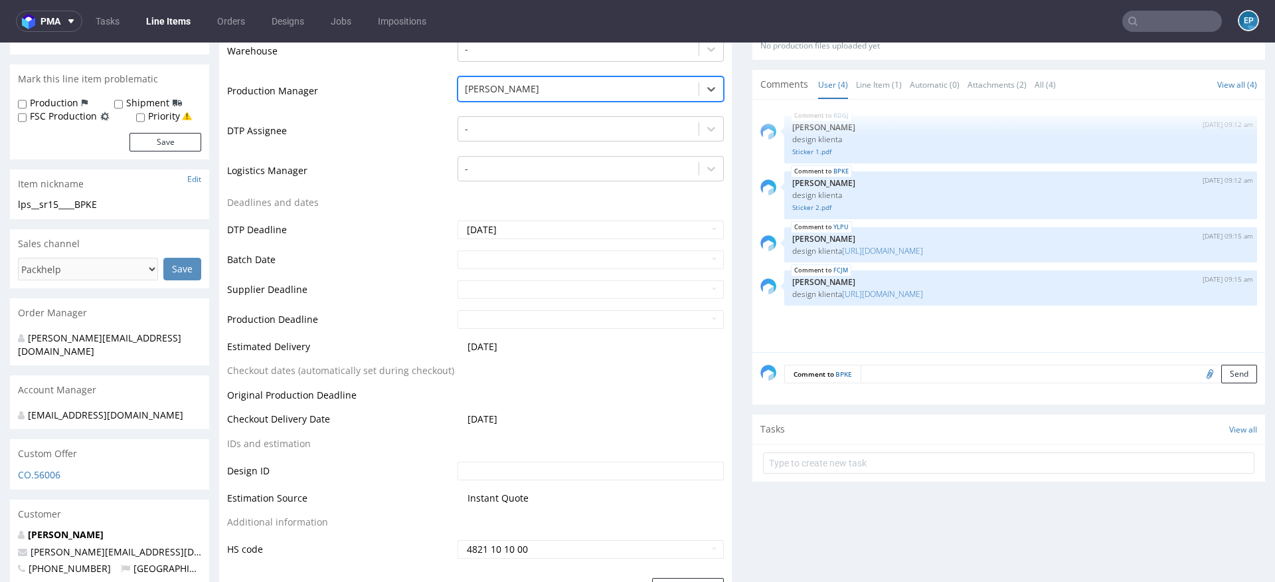
scroll to position [373, 0]
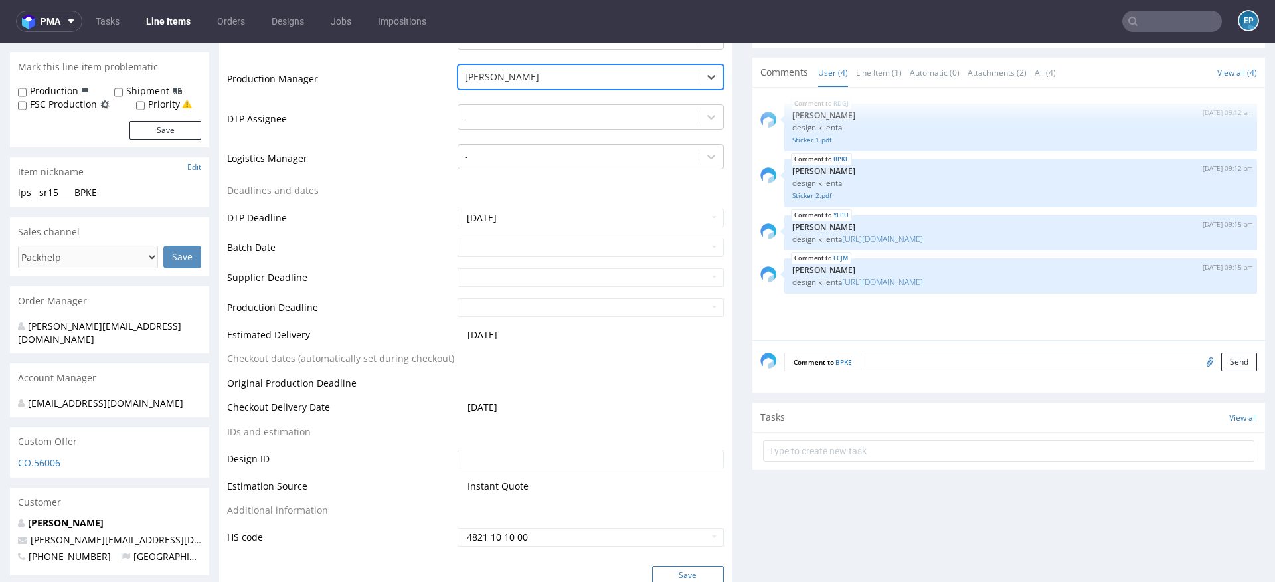
click at [678, 572] on button "Save" at bounding box center [688, 575] width 72 height 19
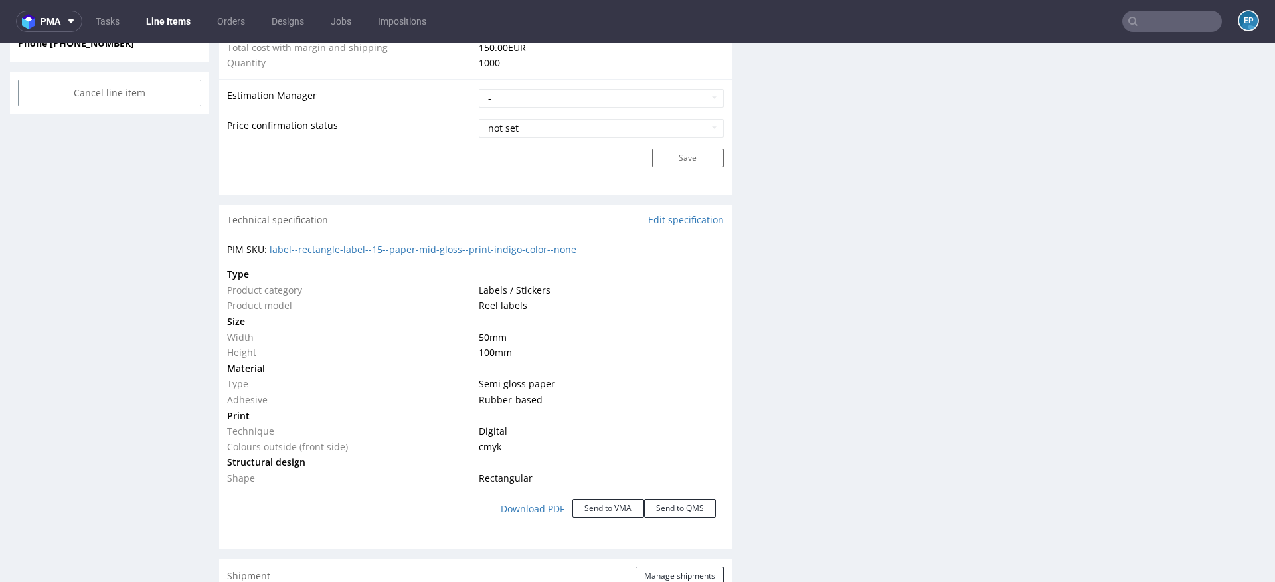
scroll to position [2284, 0]
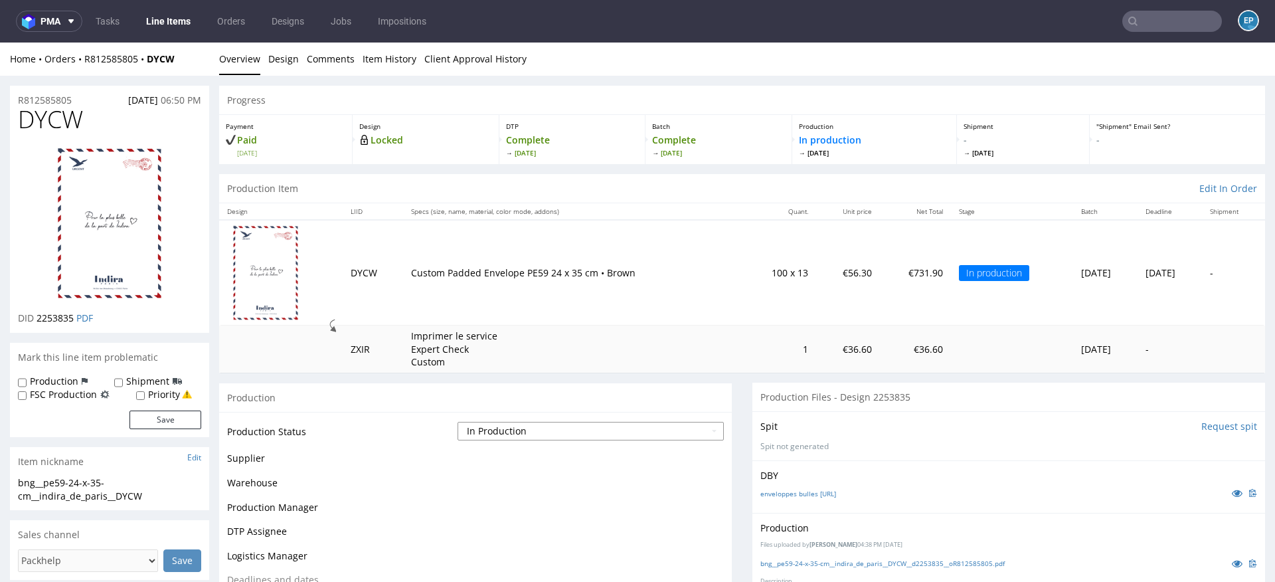
click at [534, 432] on select "Waiting for Artwork Waiting for Diecut Waiting for Mockup Waiting for DTP Waiti…" at bounding box center [590, 431] width 266 height 19
select select "production_complete"
click at [457, 422] on select "Waiting for Artwork Waiting for Diecut Waiting for Mockup Waiting for DTP Waiti…" at bounding box center [590, 431] width 266 height 19
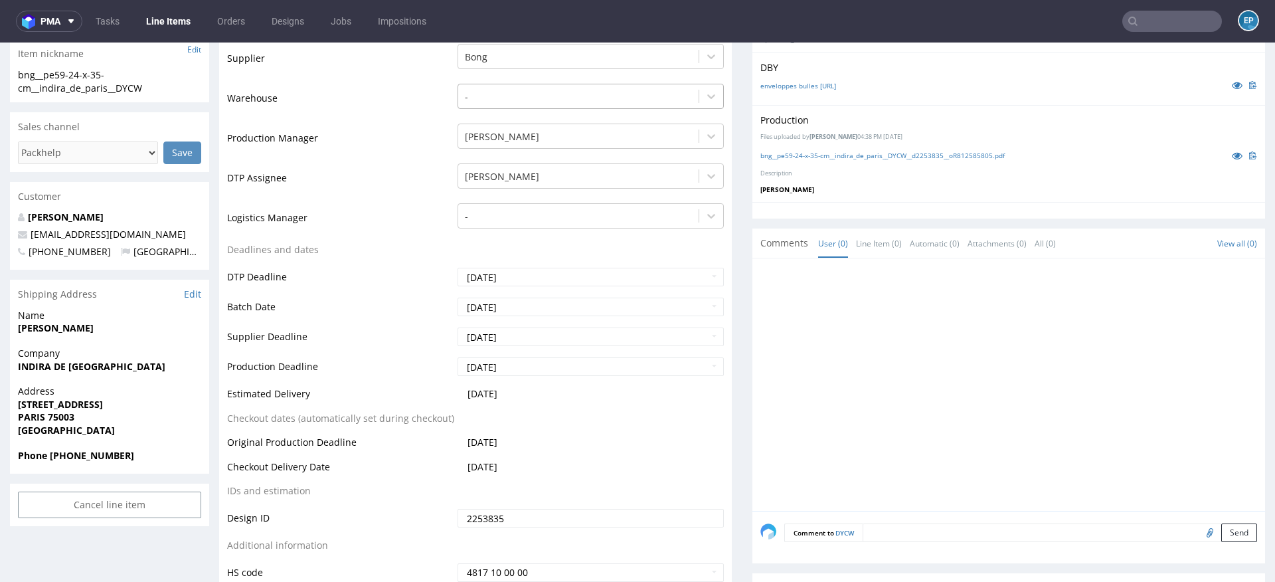
scroll to position [489, 0]
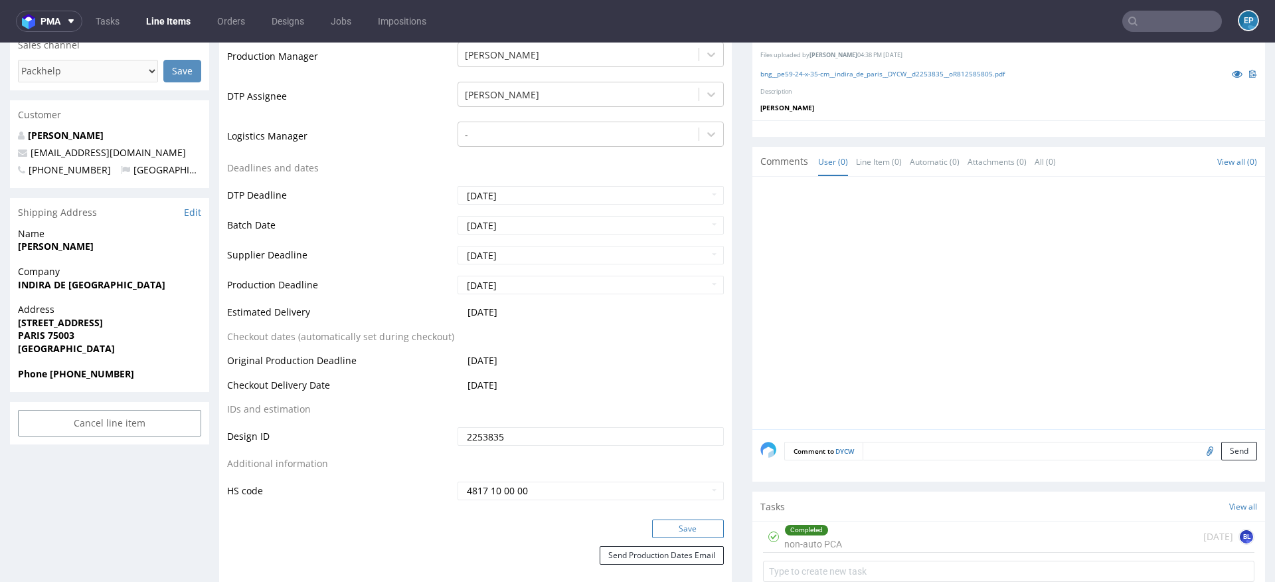
click at [664, 523] on button "Save" at bounding box center [688, 528] width 72 height 19
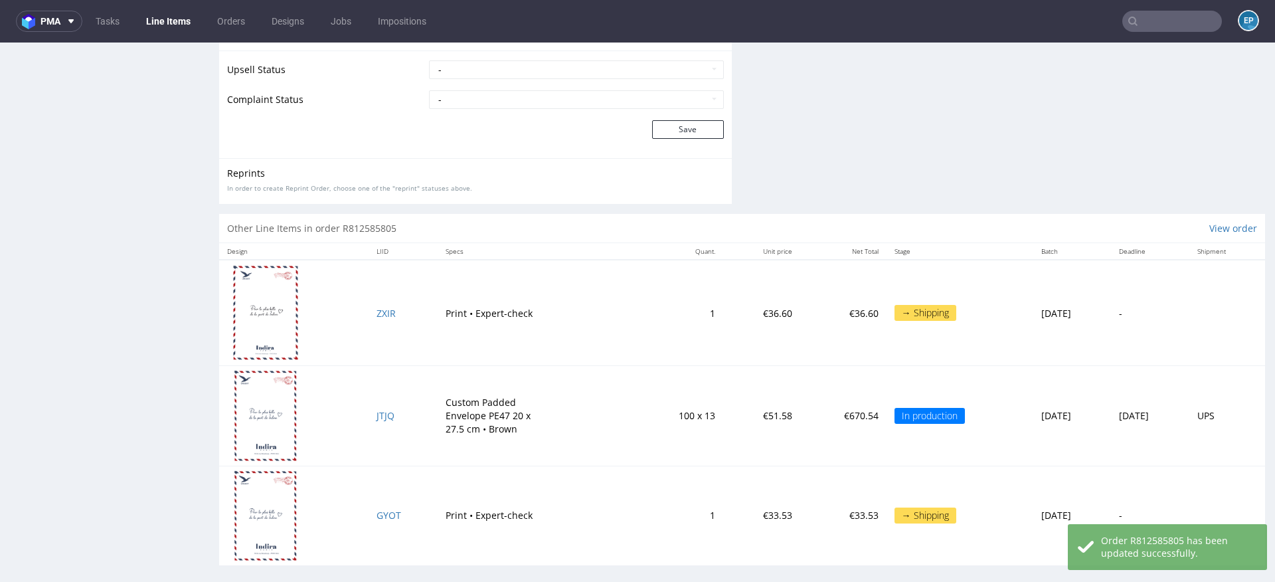
scroll to position [2271, 0]
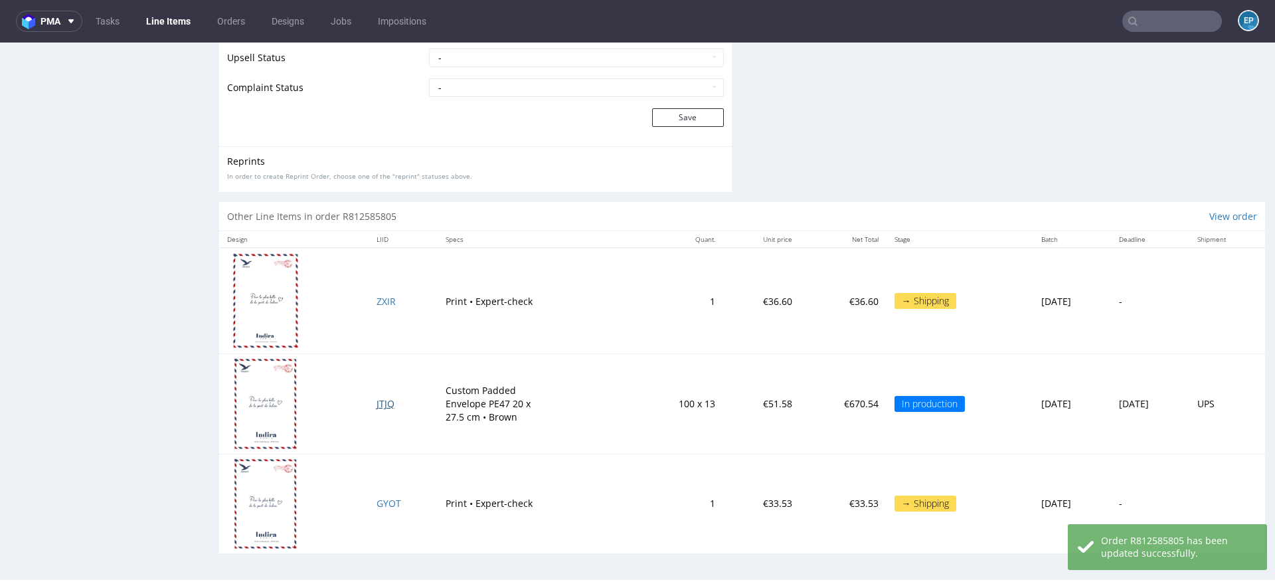
click at [376, 404] on span "JTJQ" at bounding box center [385, 403] width 18 height 13
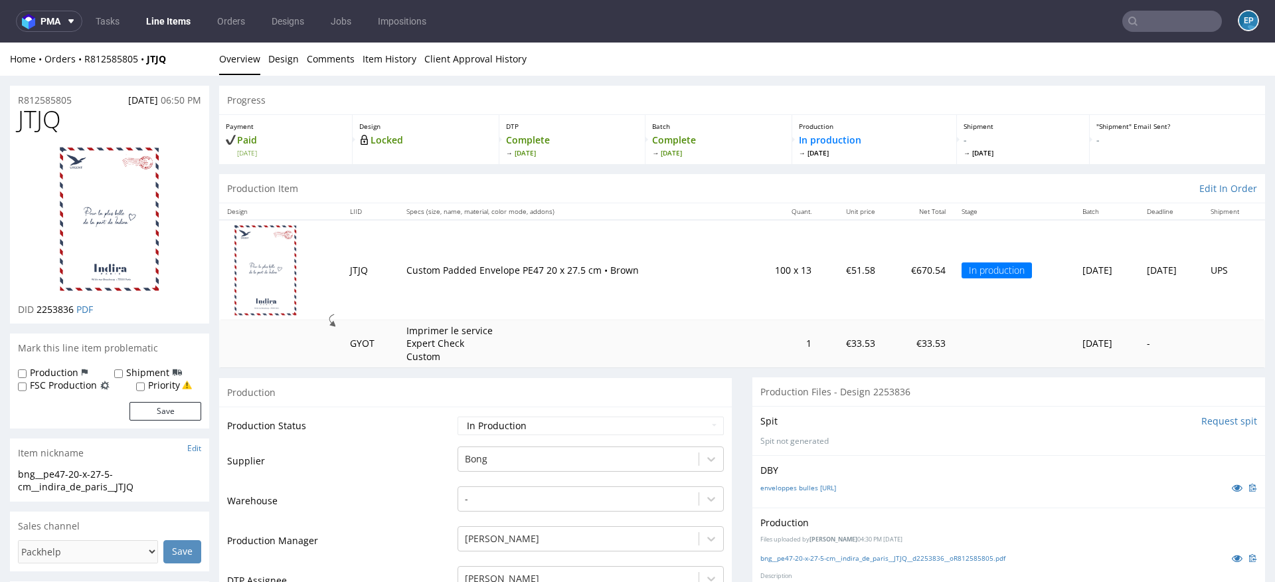
click at [141, 369] on label "Shipment" at bounding box center [147, 372] width 43 height 13
click at [123, 369] on input "Shipment" at bounding box center [118, 374] width 9 height 11
checkbox input "true"
click at [159, 412] on button "Save" at bounding box center [165, 411] width 72 height 19
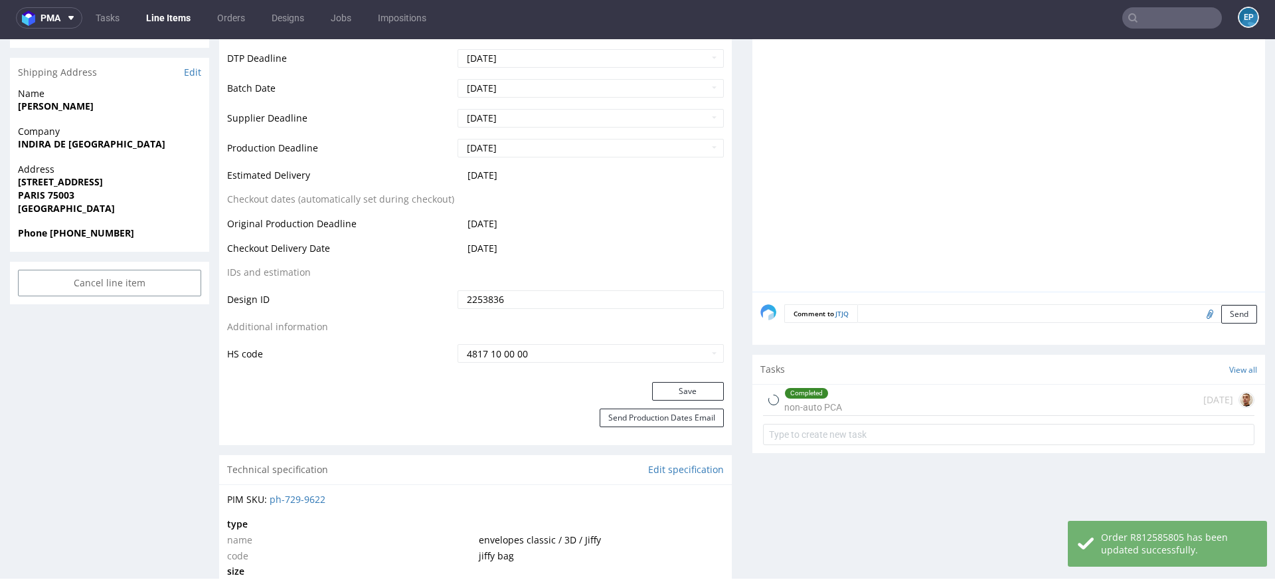
scroll to position [699, 0]
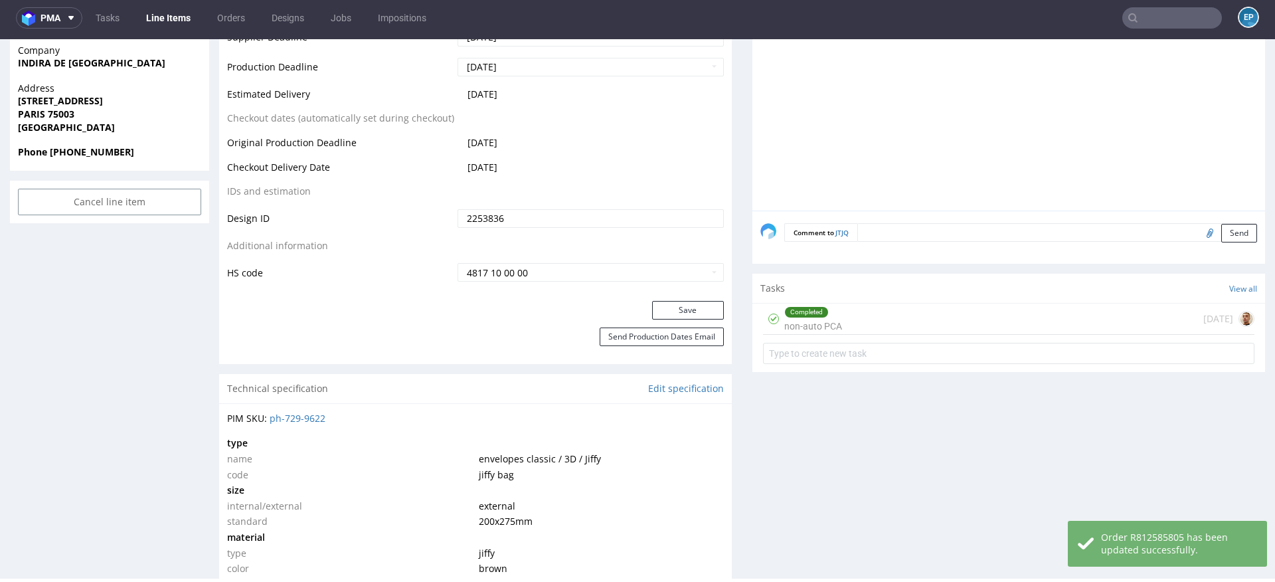
click at [899, 232] on textarea at bounding box center [1057, 232] width 400 height 19
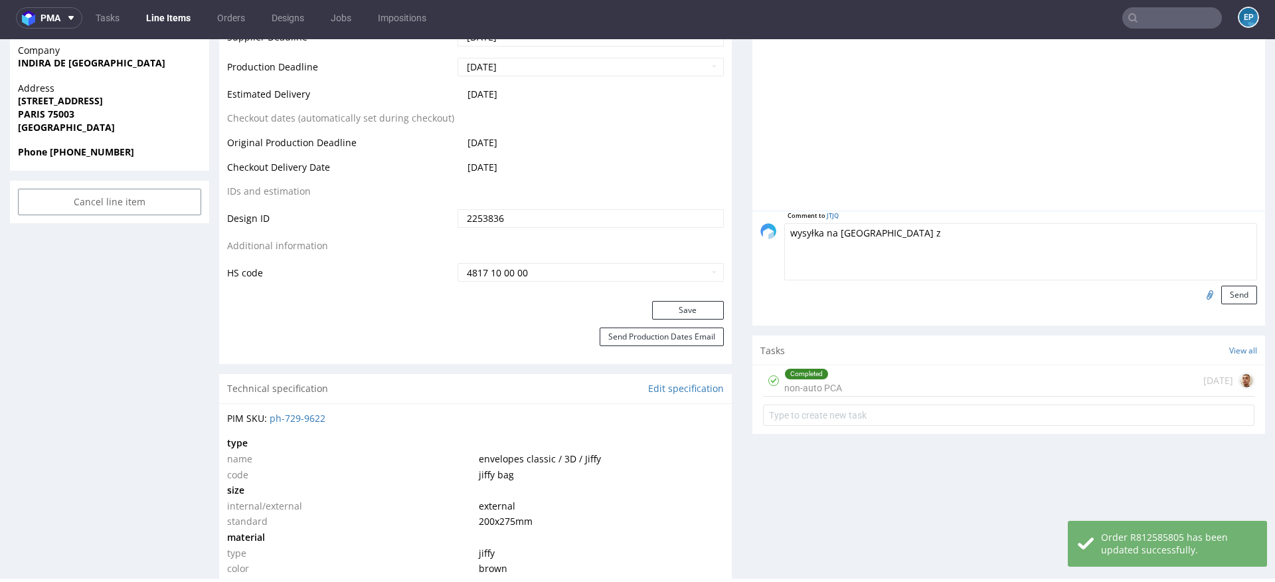
paste textarea "R812585805__DYCW oraz R812585805__JTJQ"
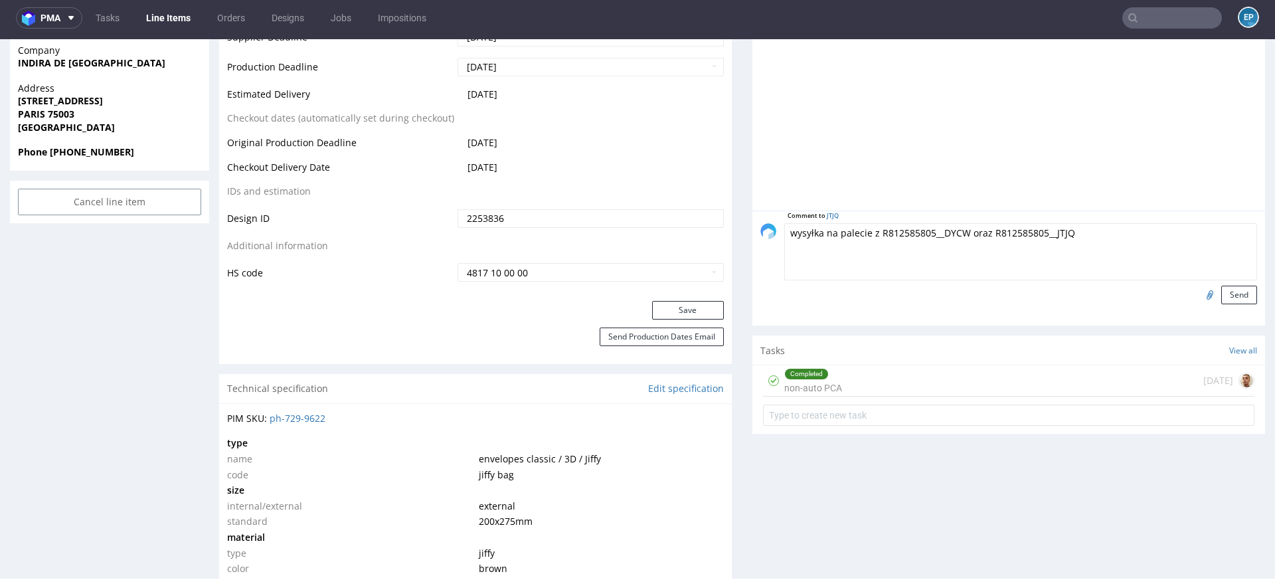
drag, startPoint x: 971, startPoint y: 234, endPoint x: 1138, endPoint y: 248, distance: 168.0
click at [1138, 248] on textarea "wysyłka na palecie z R812585805__DYCW oraz R812585805__JTJQ" at bounding box center [1020, 251] width 473 height 57
type textarea "wysyłka na palecie z R812585805__DYCW"
click at [1227, 295] on button "Send" at bounding box center [1239, 295] width 36 height 19
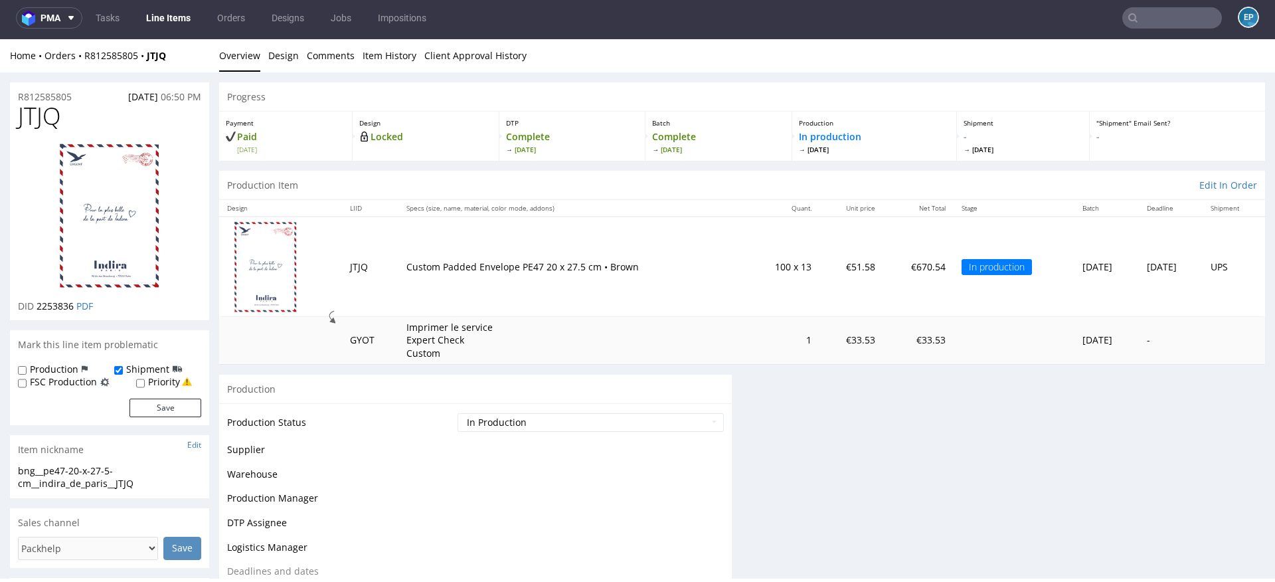
scroll to position [0, 0]
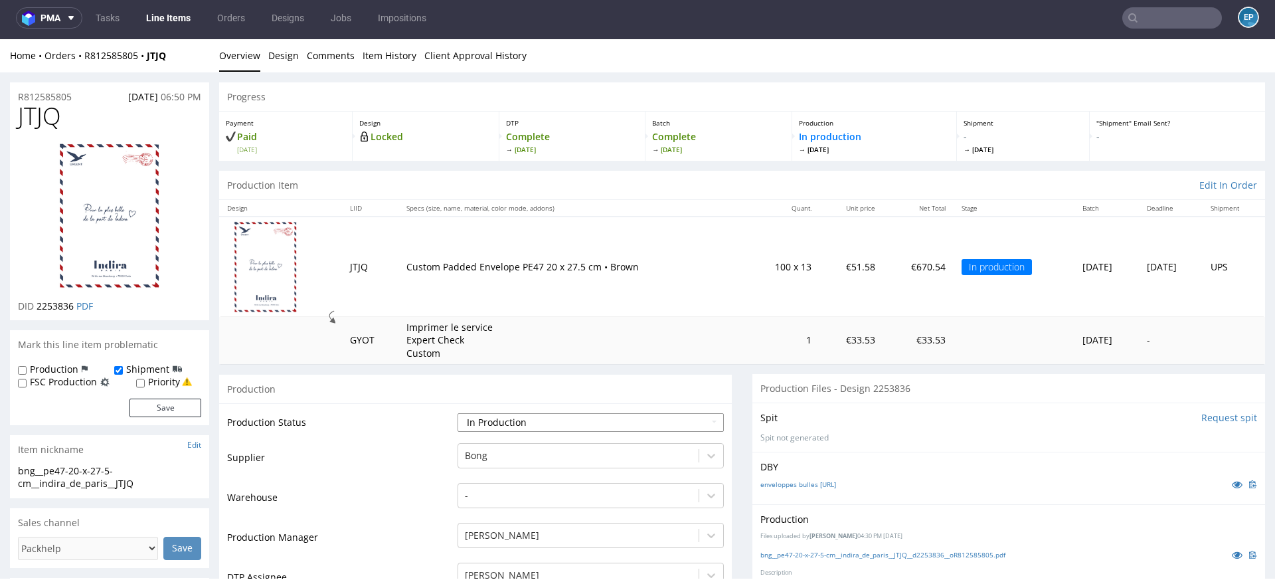
click at [570, 423] on select "Waiting for Artwork Waiting for Diecut Waiting for Mockup Waiting for DTP Waiti…" at bounding box center [590, 422] width 266 height 19
select select "production_complete"
click at [457, 413] on select "Waiting for Artwork Waiting for Diecut Waiting for Mockup Waiting for DTP Waiti…" at bounding box center [590, 422] width 266 height 19
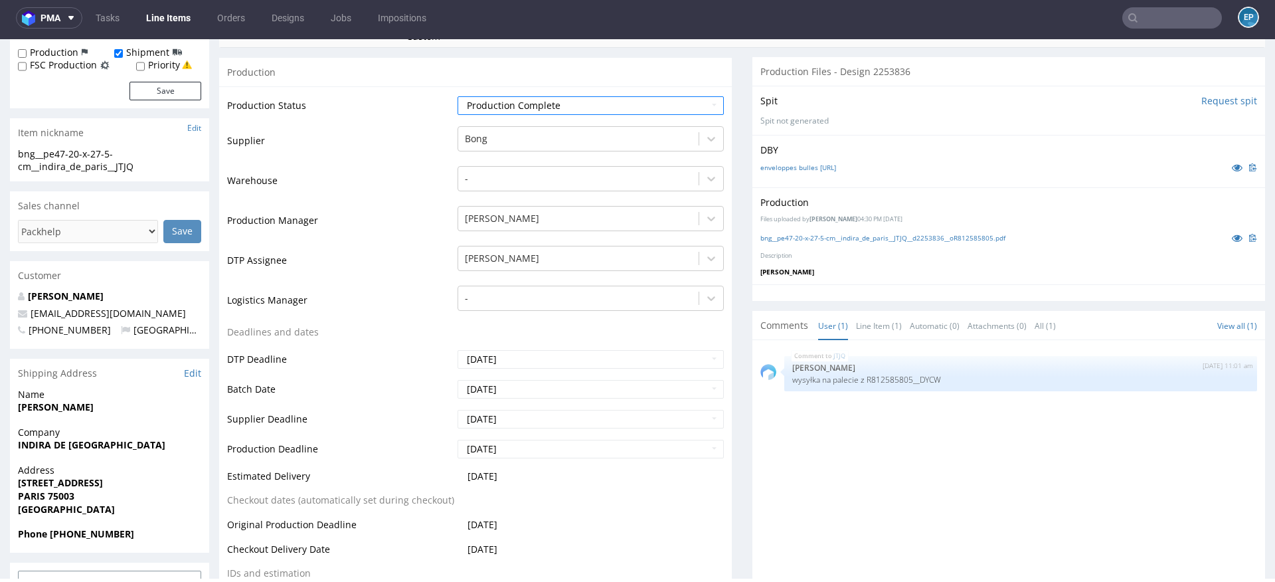
scroll to position [479, 0]
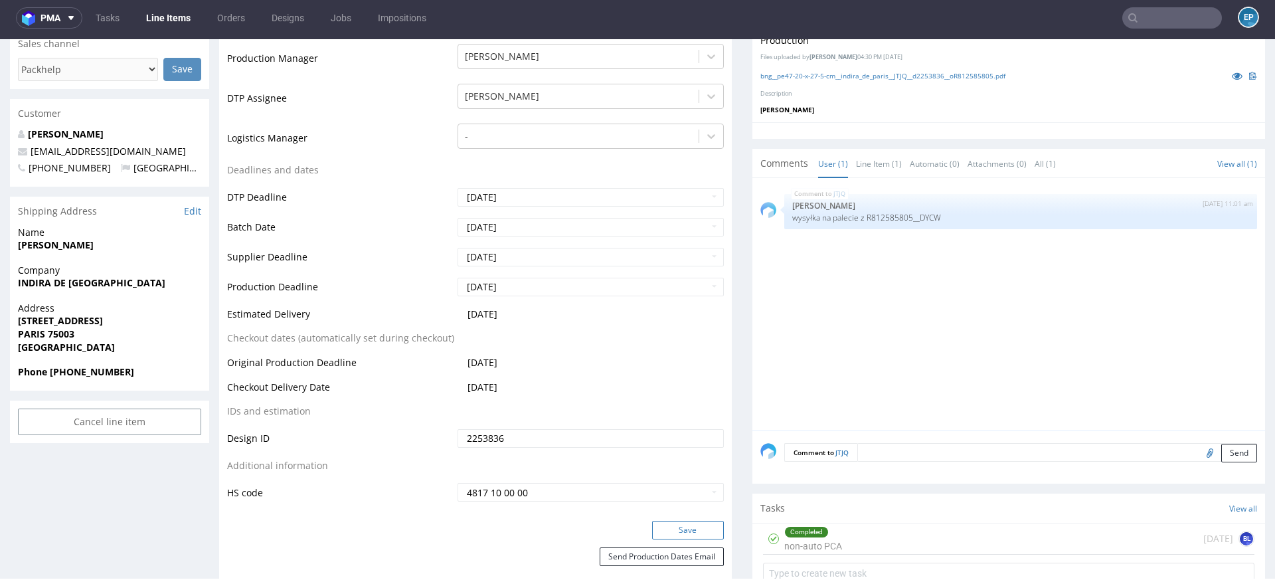
click at [660, 525] on button "Save" at bounding box center [688, 530] width 72 height 19
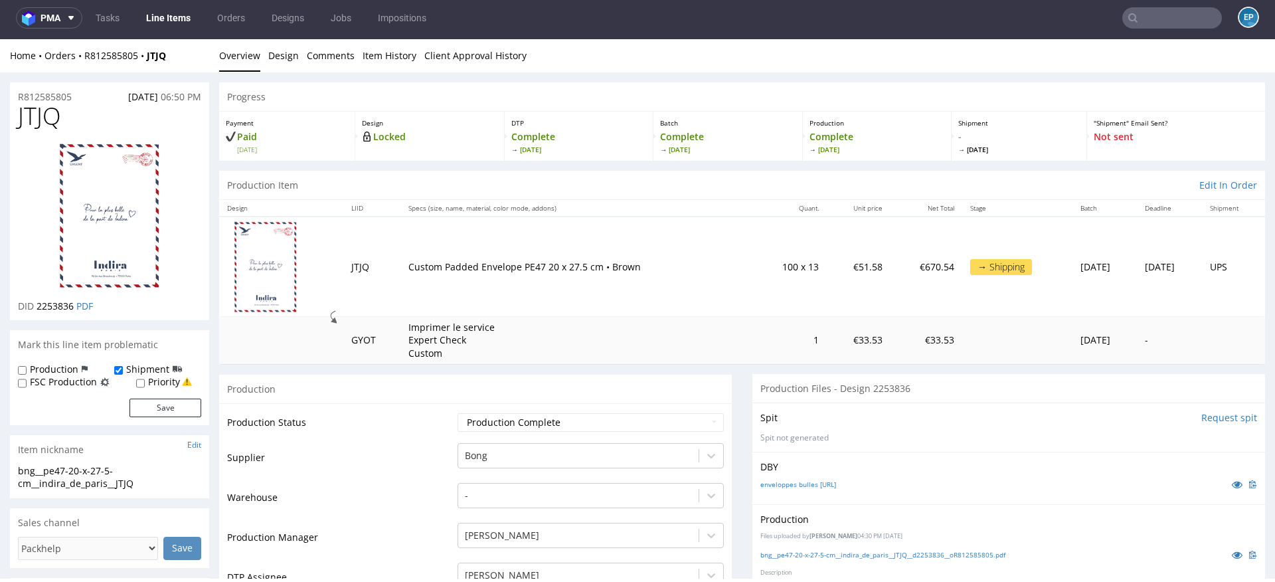
scroll to position [470, 0]
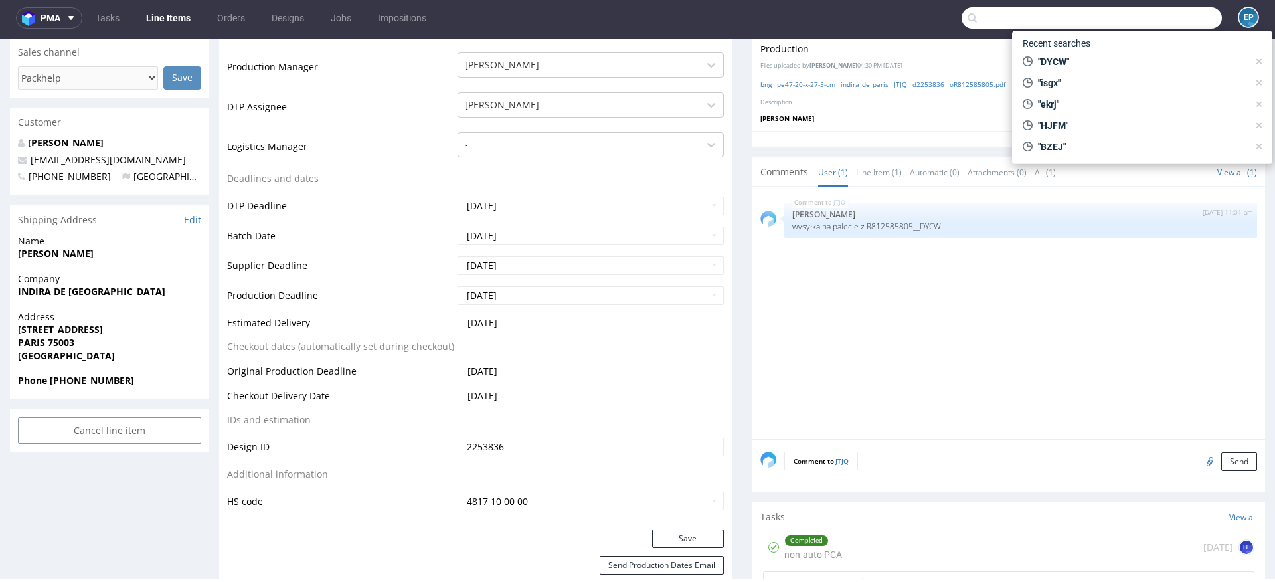
click at [1149, 19] on input "text" at bounding box center [1091, 17] width 260 height 21
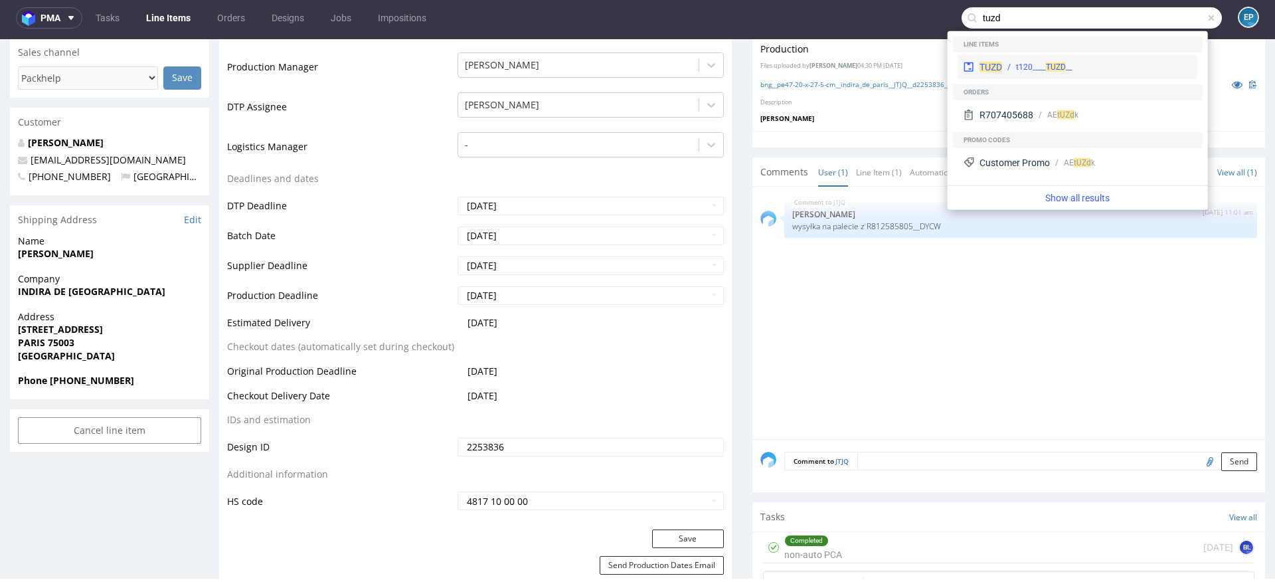
type input "tuzd"
click at [1023, 60] on div "TUZD __t120____ TUZD" at bounding box center [1077, 67] width 239 height 24
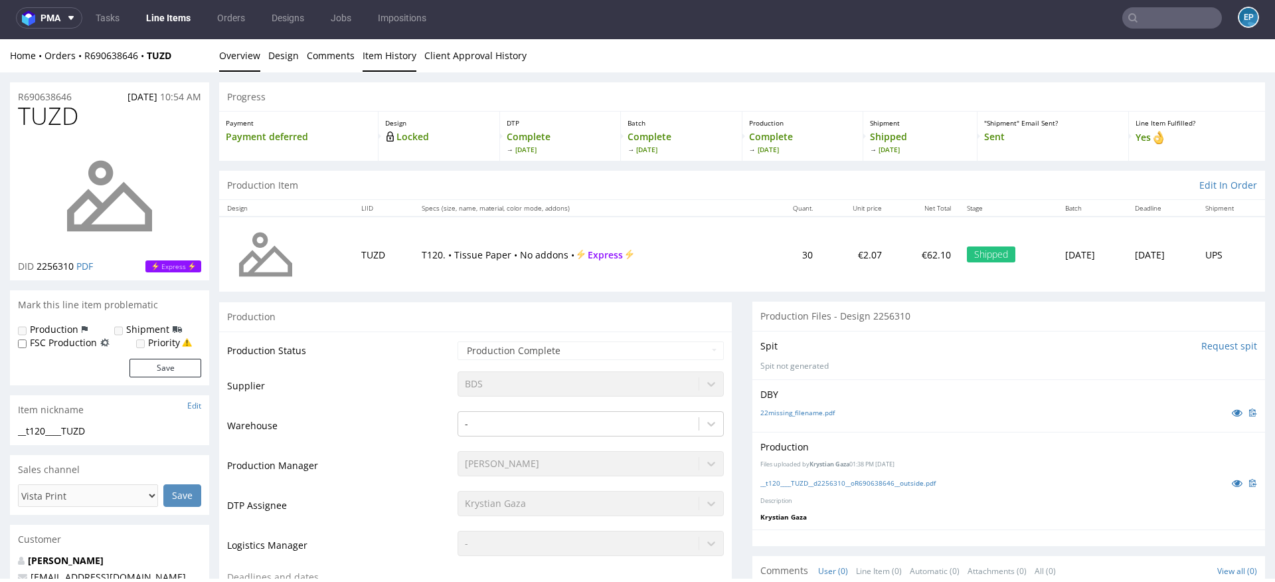
click at [392, 52] on link "Item History" at bounding box center [390, 55] width 54 height 33
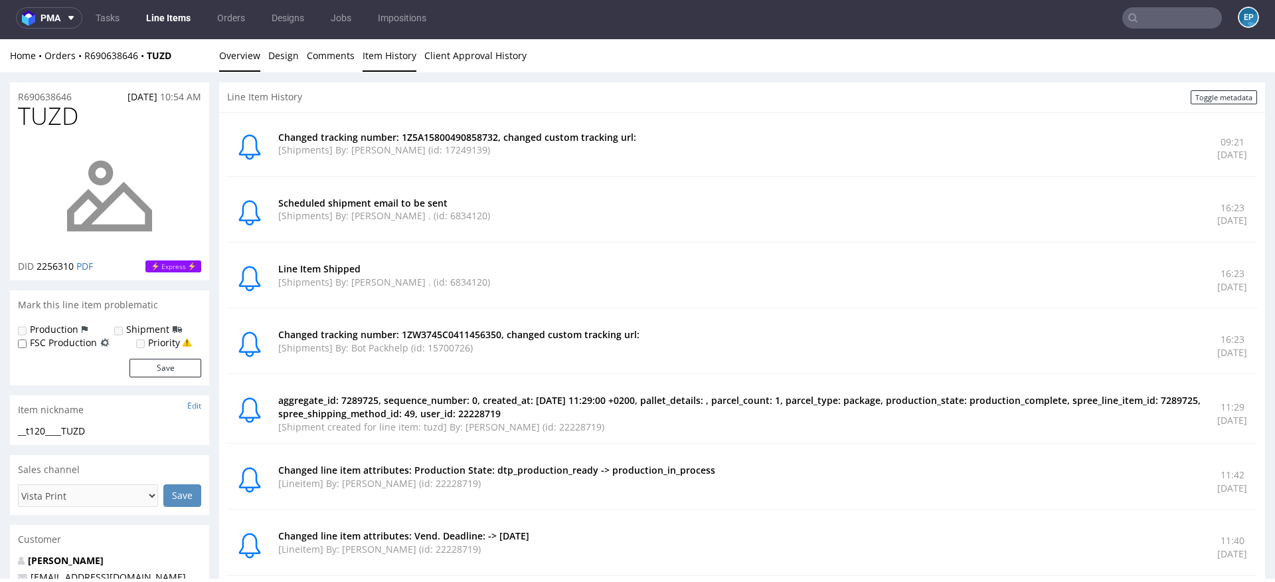
click at [255, 52] on link "Overview" at bounding box center [239, 55] width 41 height 33
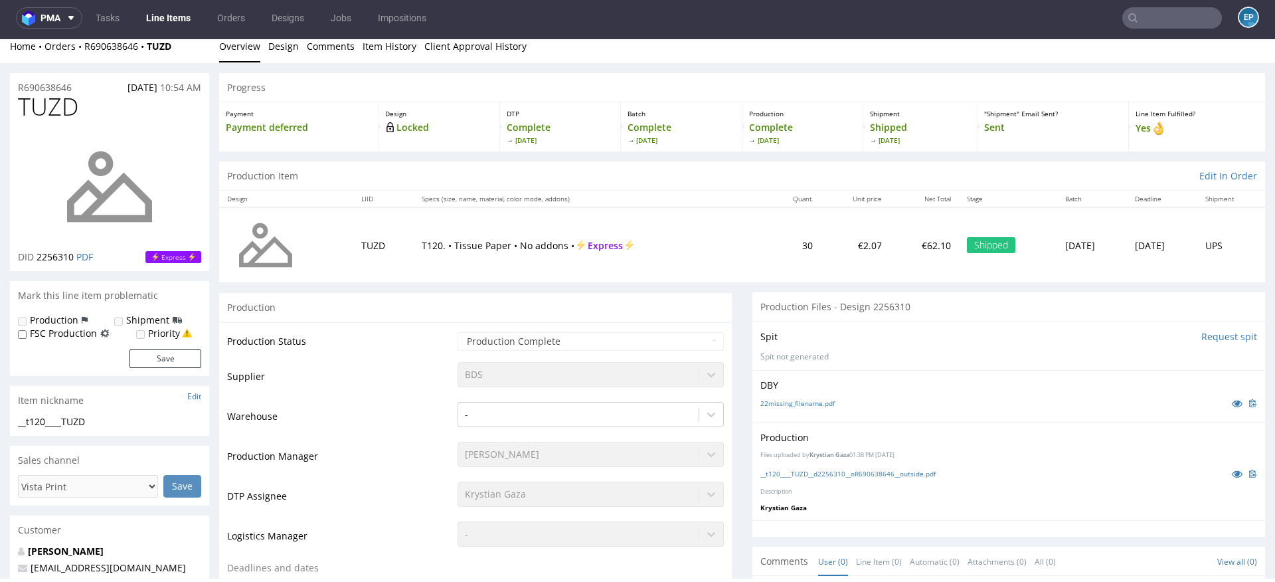
scroll to position [13, 0]
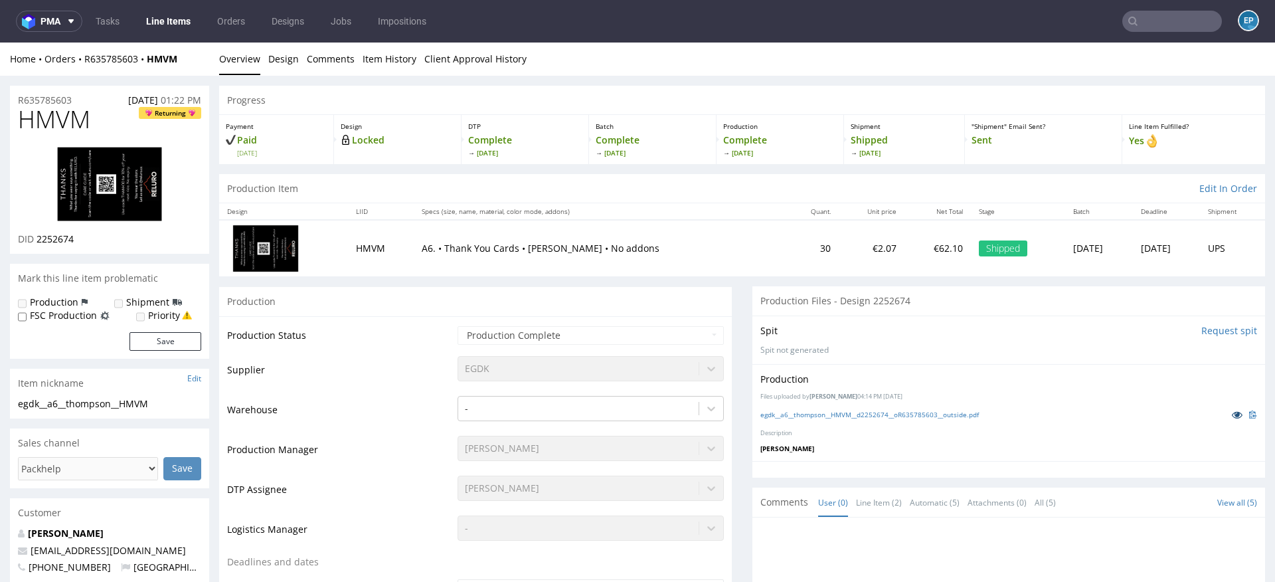
click at [1232, 414] on icon at bounding box center [1237, 414] width 11 height 9
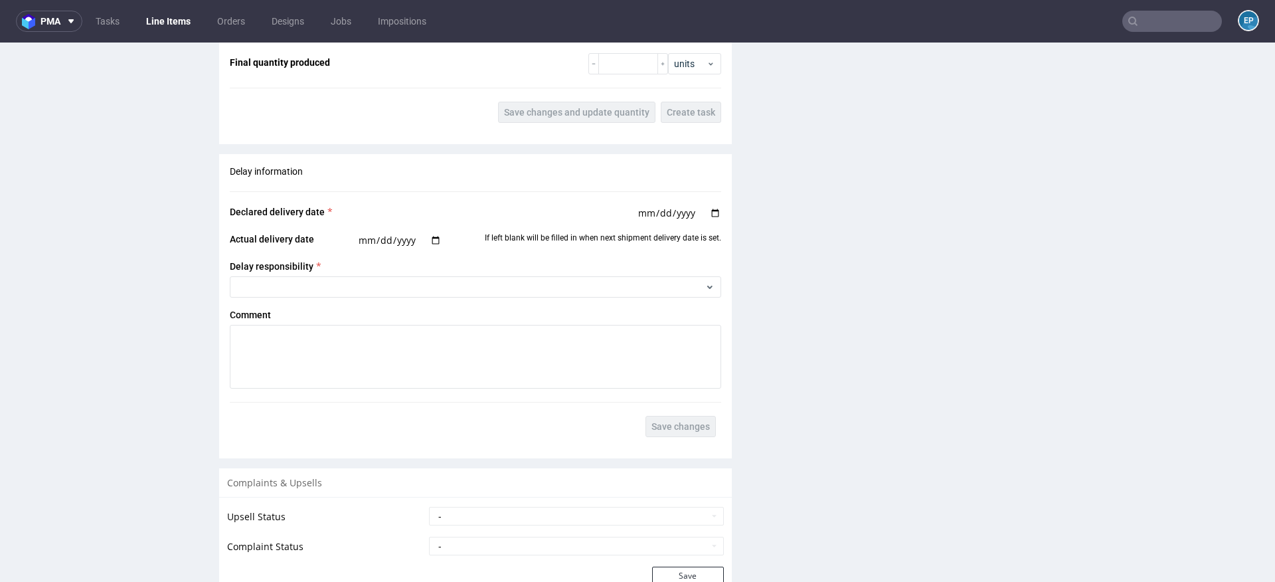
scroll to position [1868, 0]
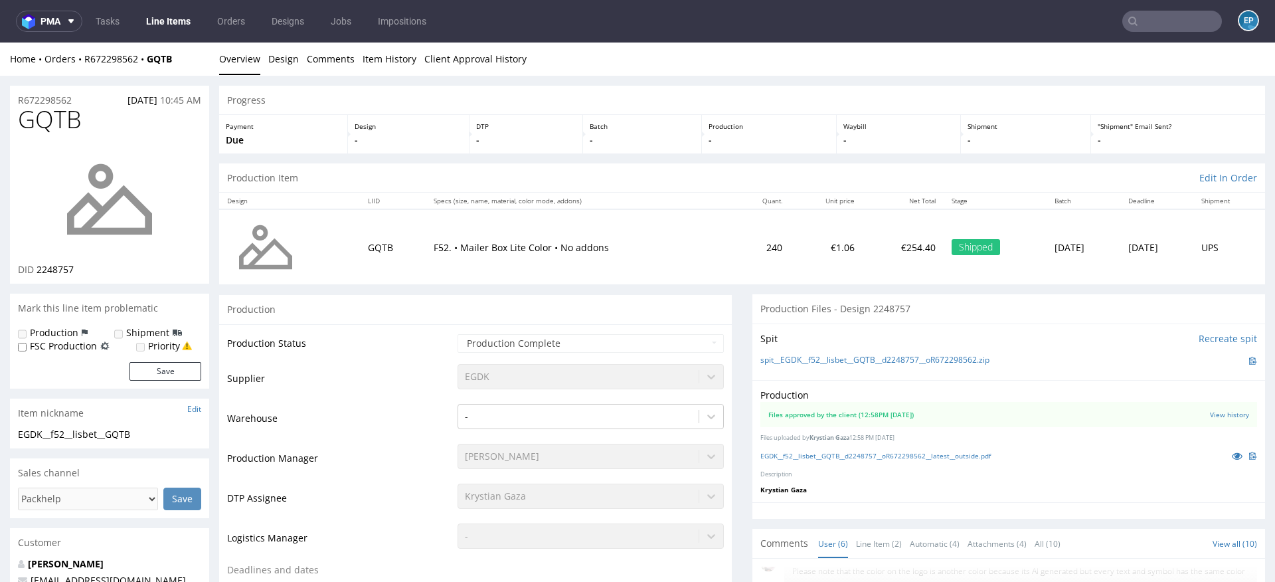
scroll to position [9, 0]
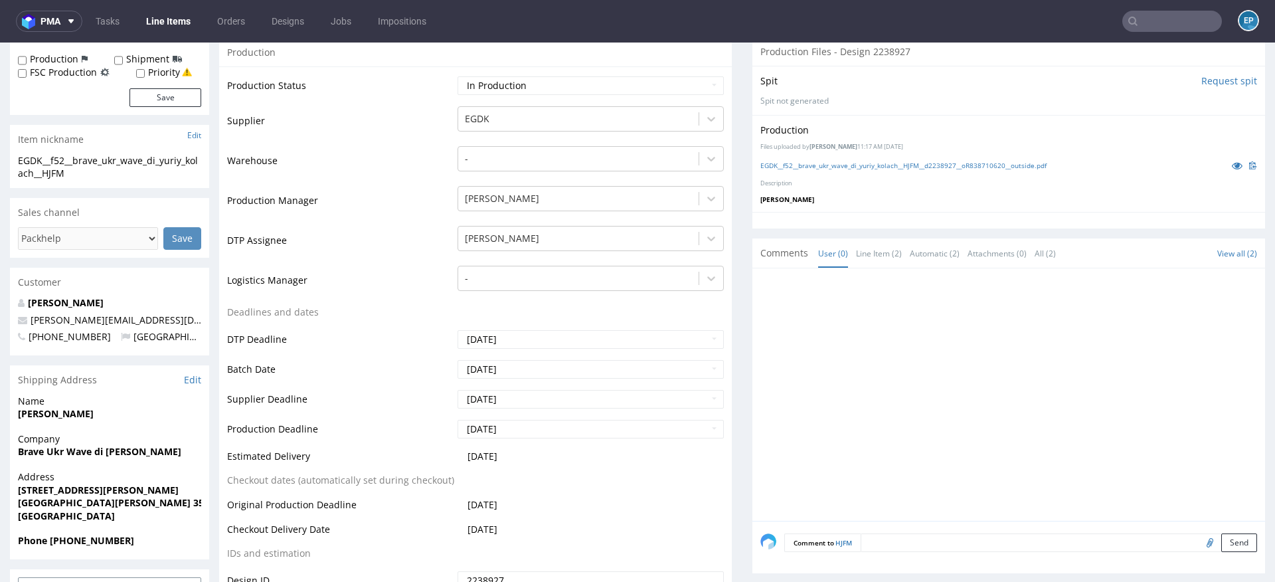
scroll to position [328, 0]
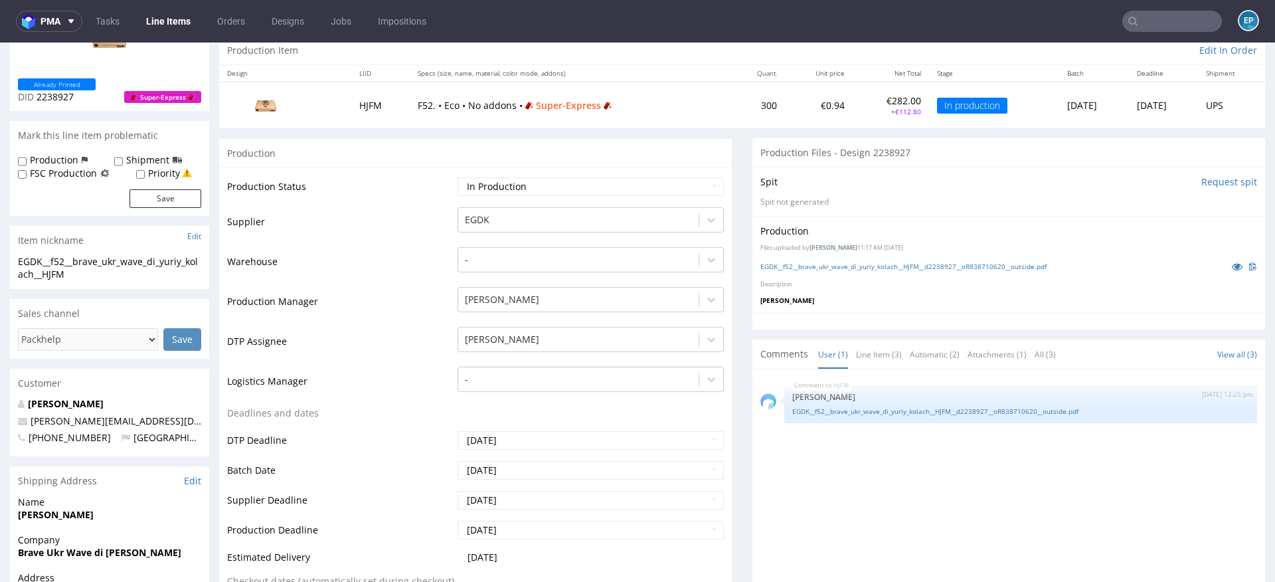
scroll to position [152, 0]
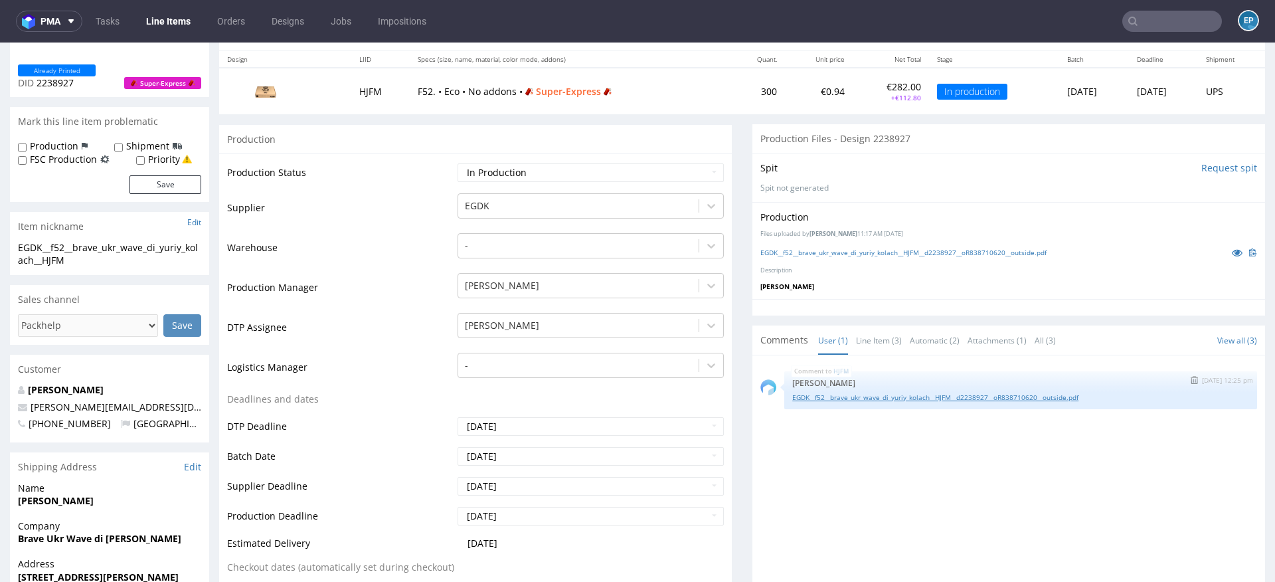
click at [866, 392] on link "EGDK__f52__brave_ukr_wave_di_yuriy_kolach__HJFM__d2238927__oR838710620__outside…" at bounding box center [1020, 397] width 457 height 10
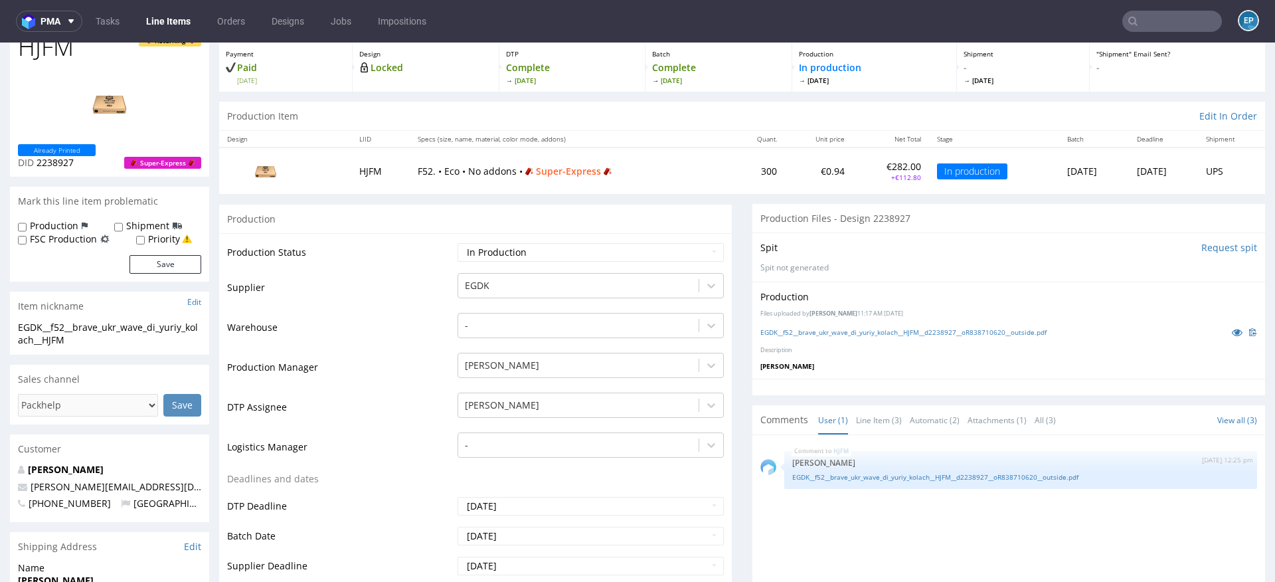
scroll to position [0, 0]
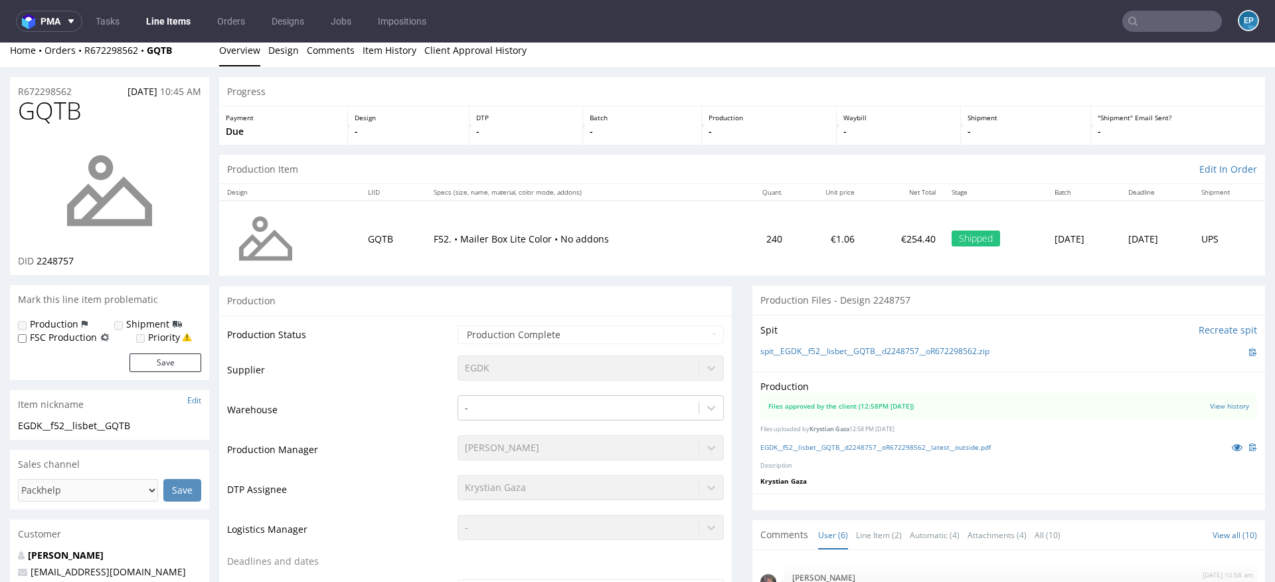
scroll to position [83, 0]
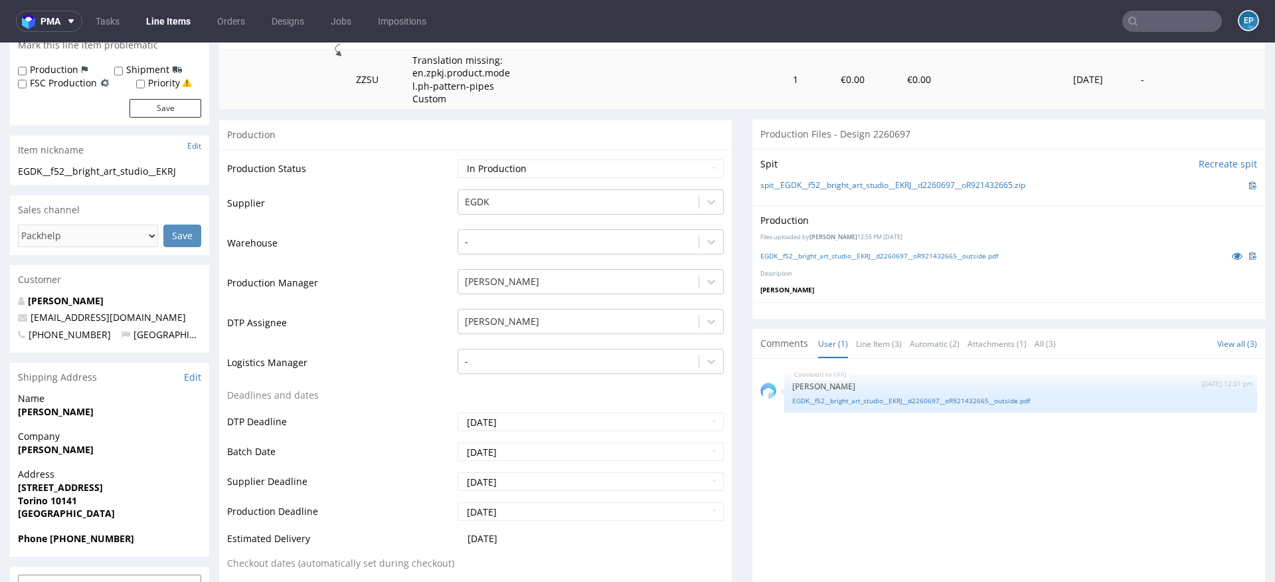
scroll to position [221, 0]
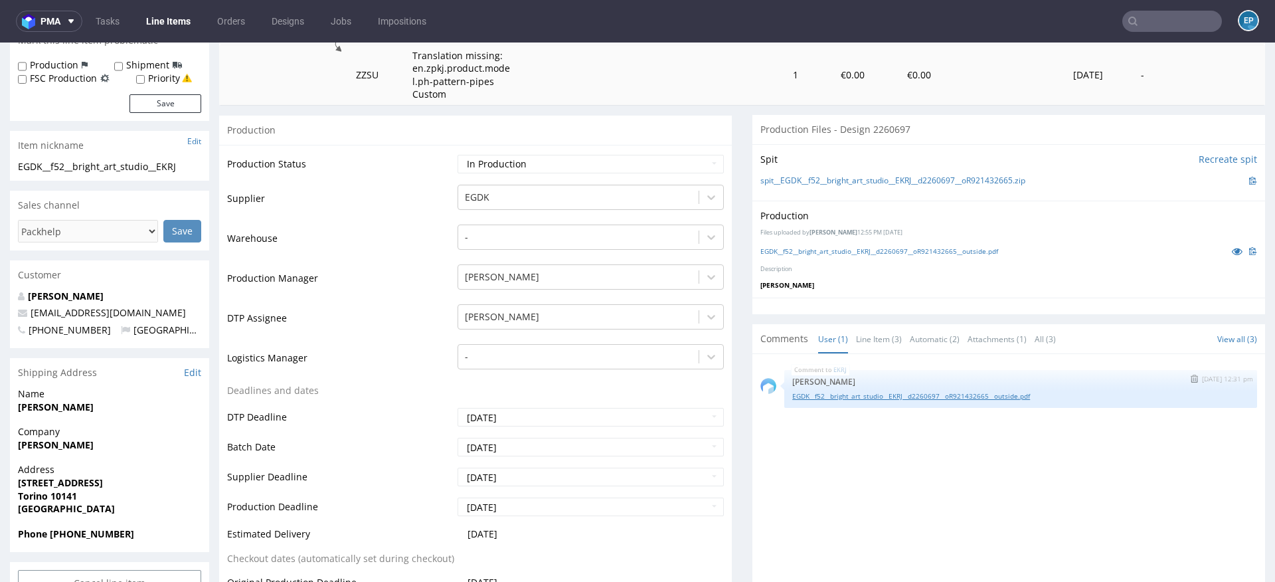
click at [880, 393] on link "EGDK__f52__bright_art_studio__EKRJ__d2260697__oR921432665__outside.pdf" at bounding box center [1020, 396] width 457 height 10
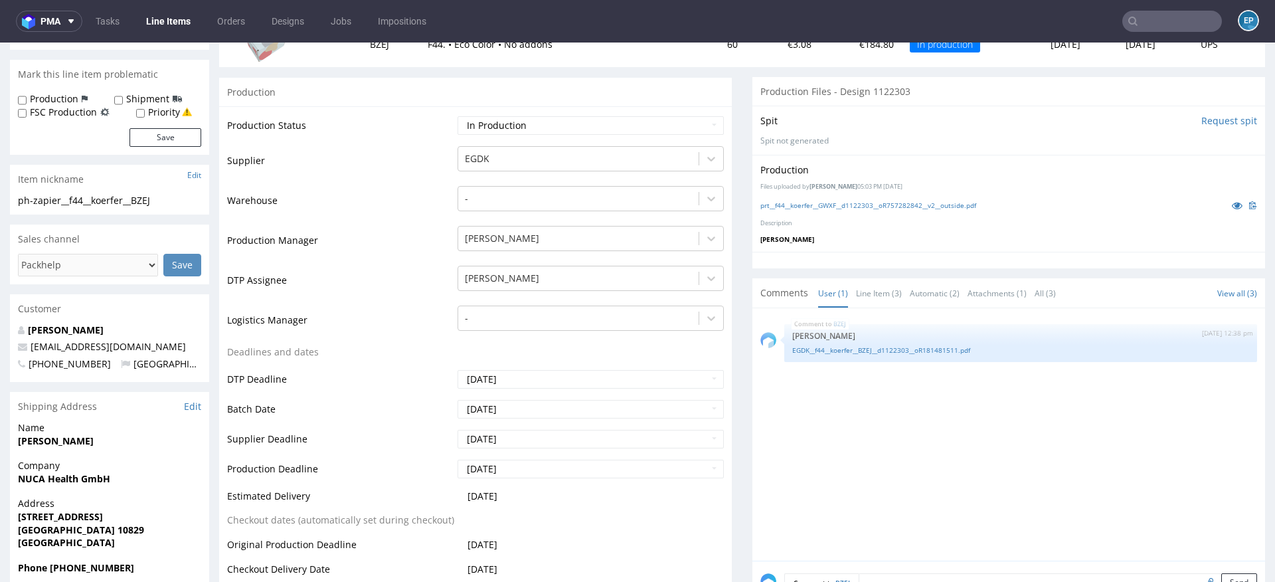
scroll to position [216, 0]
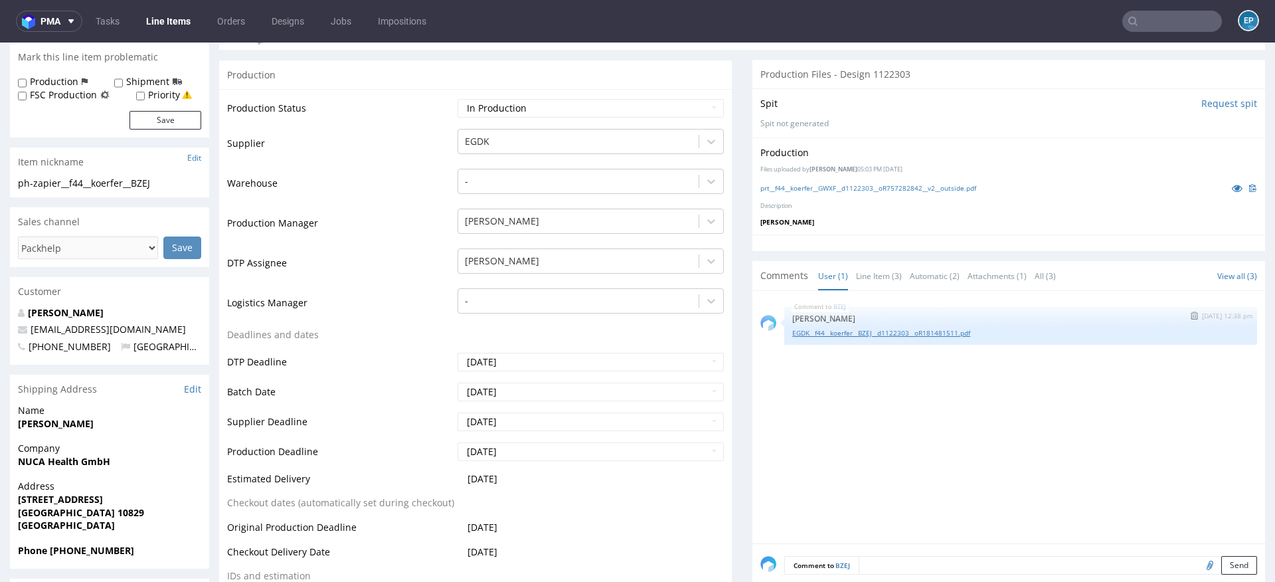
click at [870, 328] on link "EGDK__f44__koerfer__BZEJ__d1122303__oR181481511.pdf" at bounding box center [1020, 333] width 457 height 10
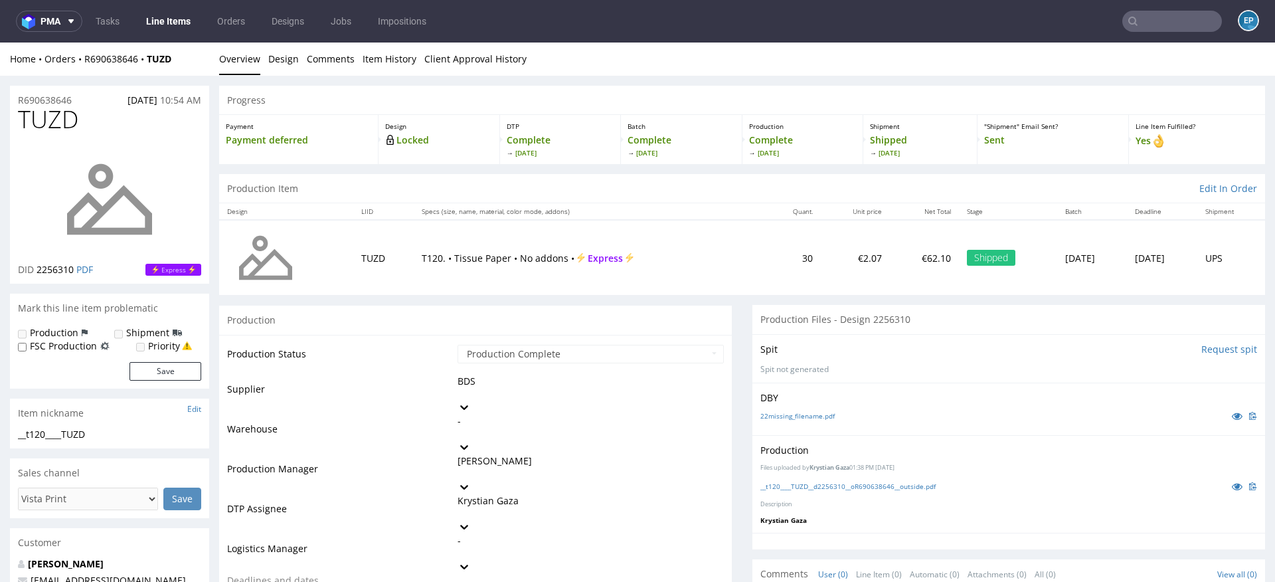
click at [174, 23] on link "Line Items" at bounding box center [168, 21] width 60 height 21
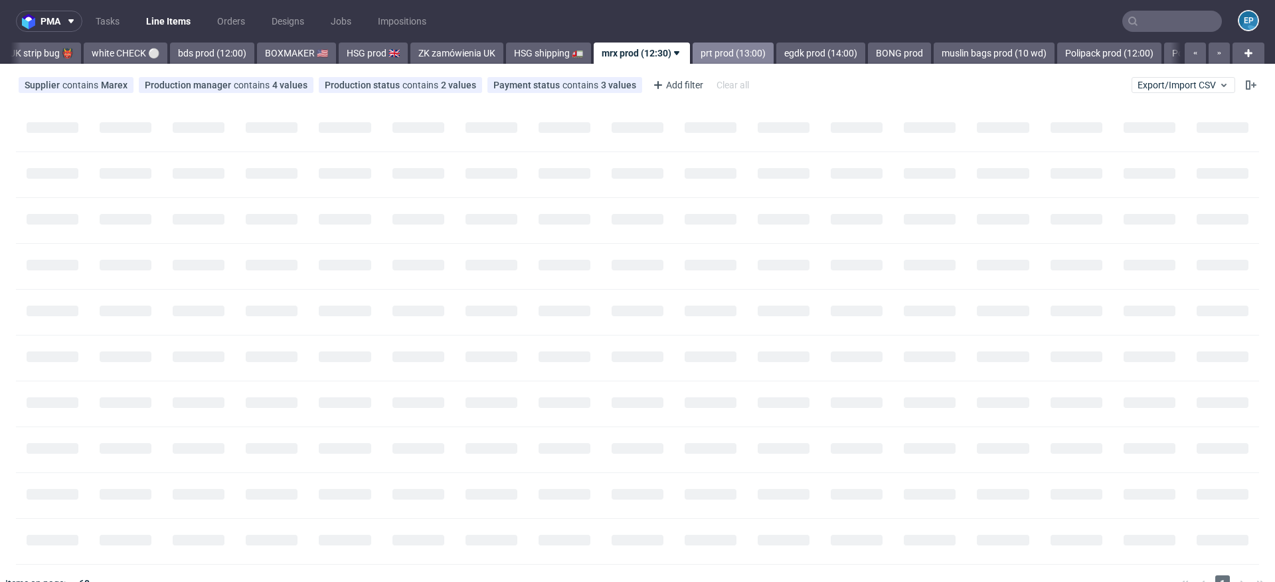
click at [693, 60] on link "prt prod (13:00)" at bounding box center [733, 52] width 81 height 21
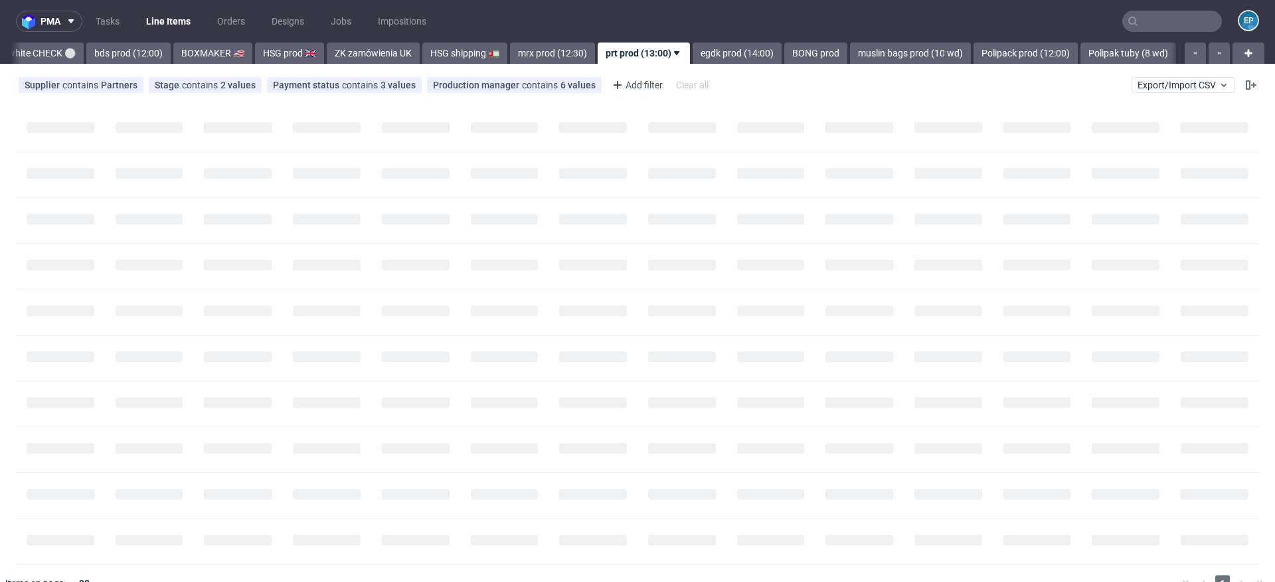
scroll to position [0, 1239]
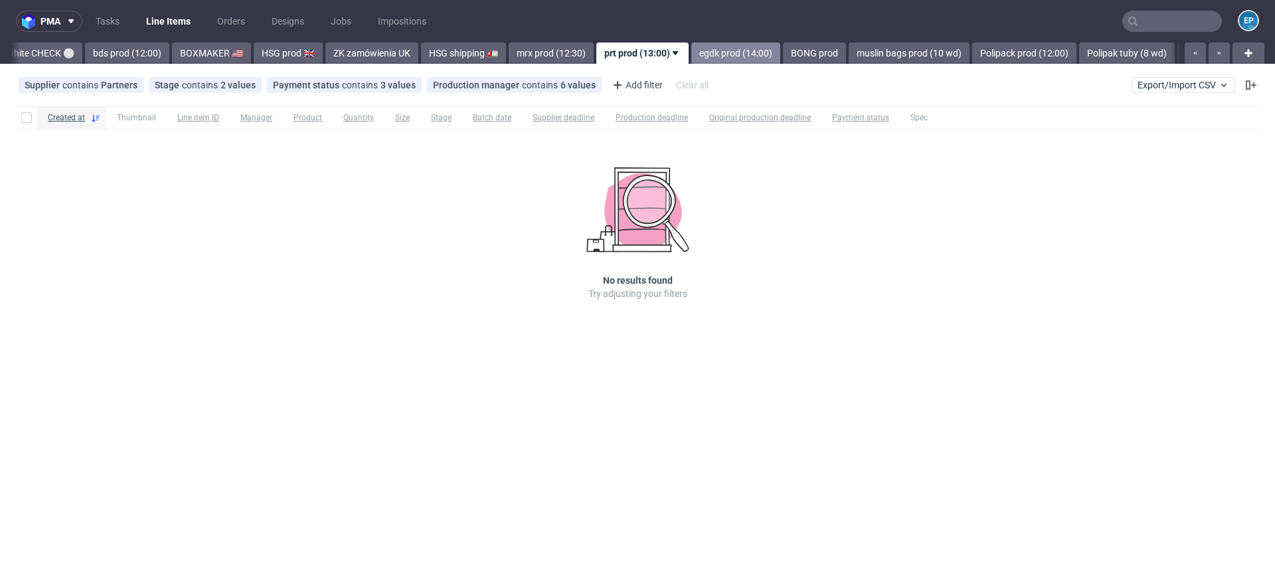
click at [691, 46] on link "egdk prod (14:00)" at bounding box center [735, 52] width 89 height 21
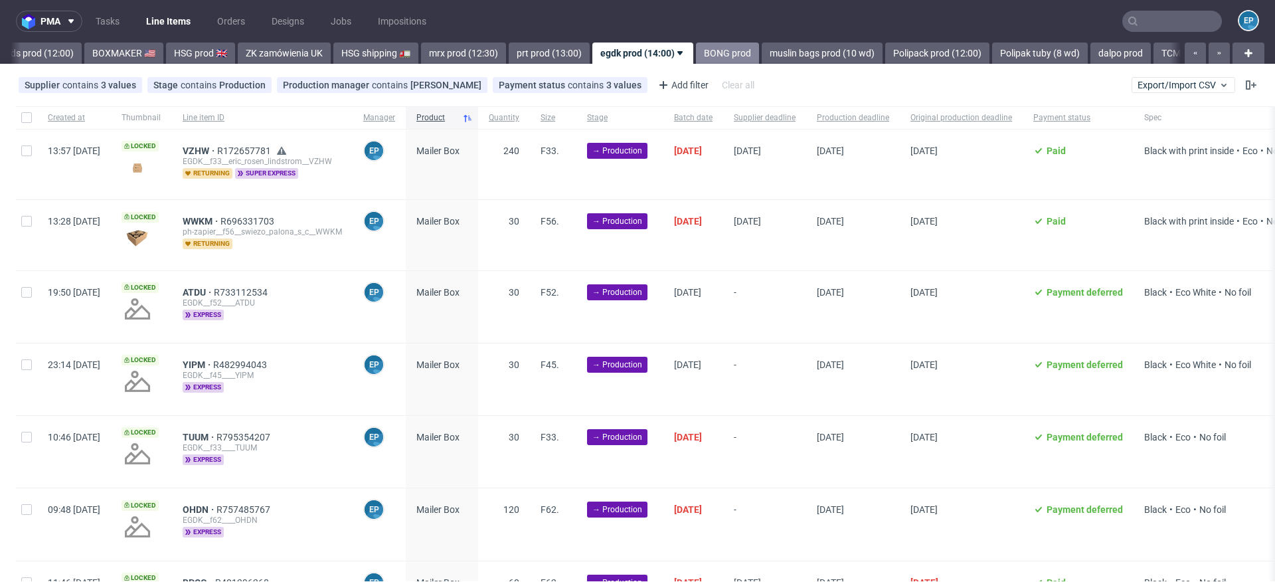
click at [696, 60] on link "BONG prod" at bounding box center [727, 52] width 63 height 21
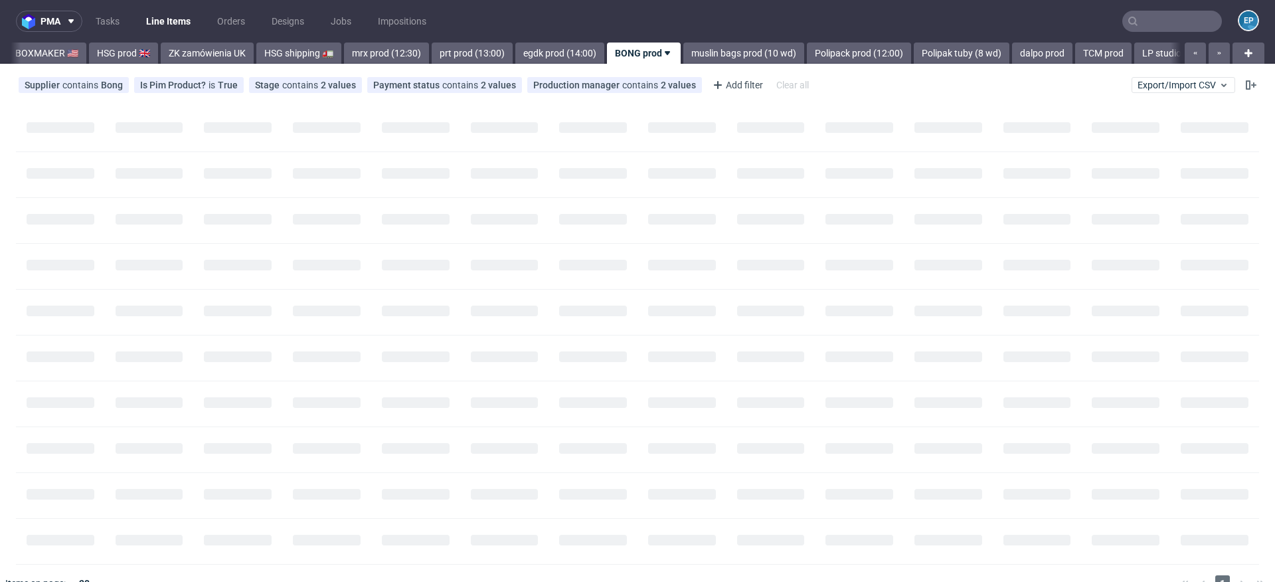
scroll to position [0, 1404]
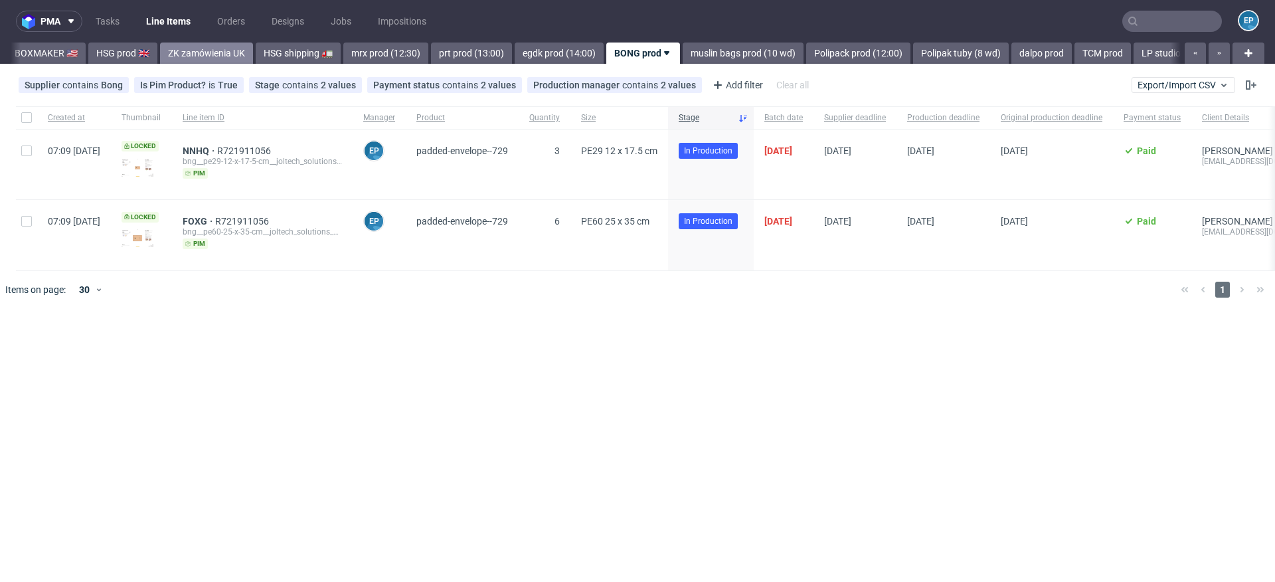
click at [167, 50] on link "ZK zamówienia UK" at bounding box center [206, 52] width 93 height 21
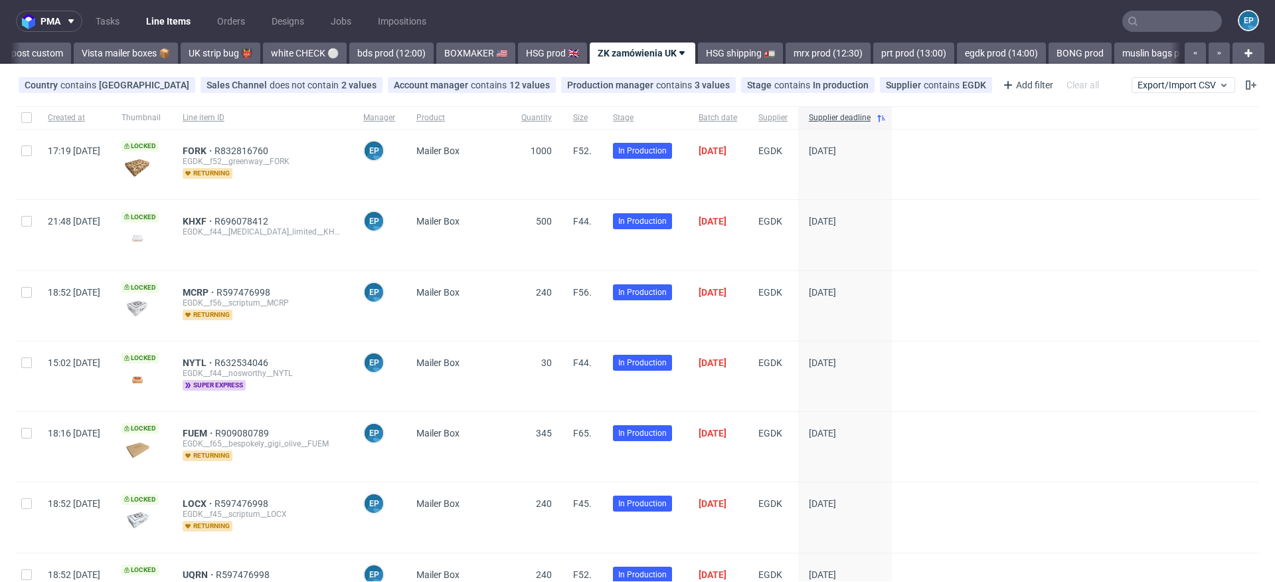
click at [181, 50] on link "UK strip bug 👹" at bounding box center [221, 52] width 80 height 21
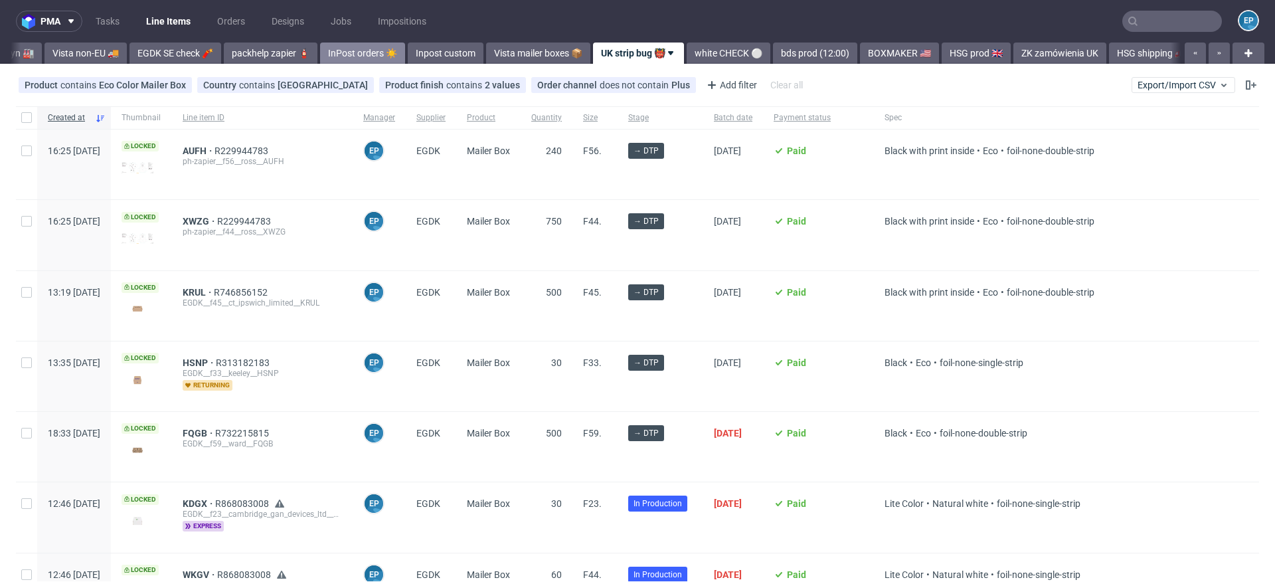
click at [320, 51] on link "InPost orders ☀️" at bounding box center [362, 52] width 85 height 21
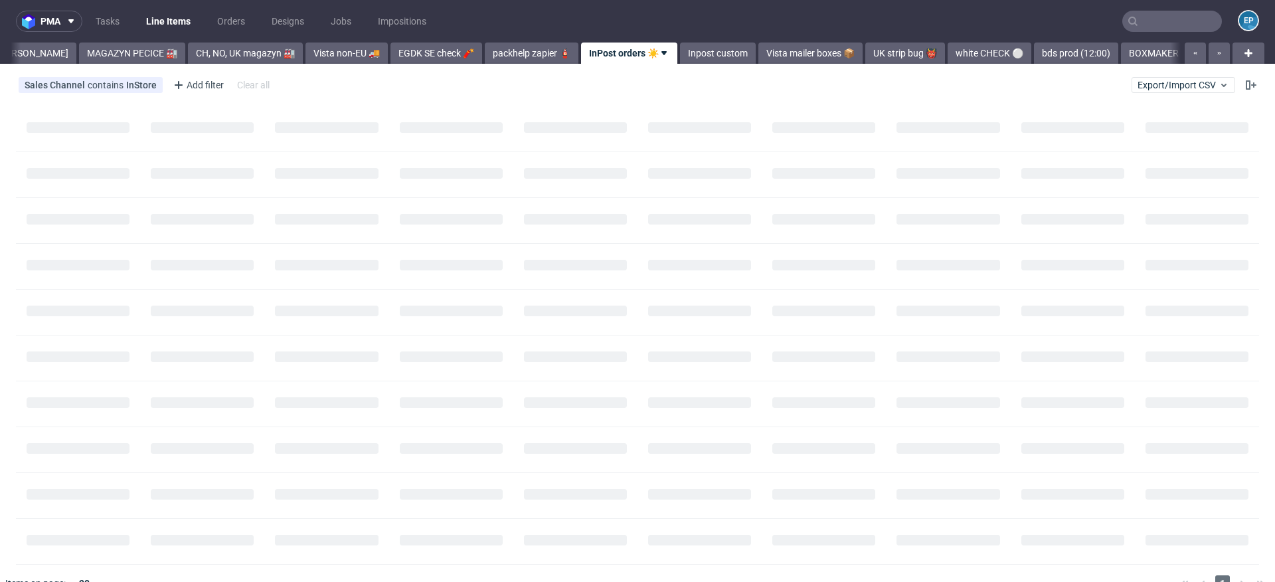
scroll to position [0, 293]
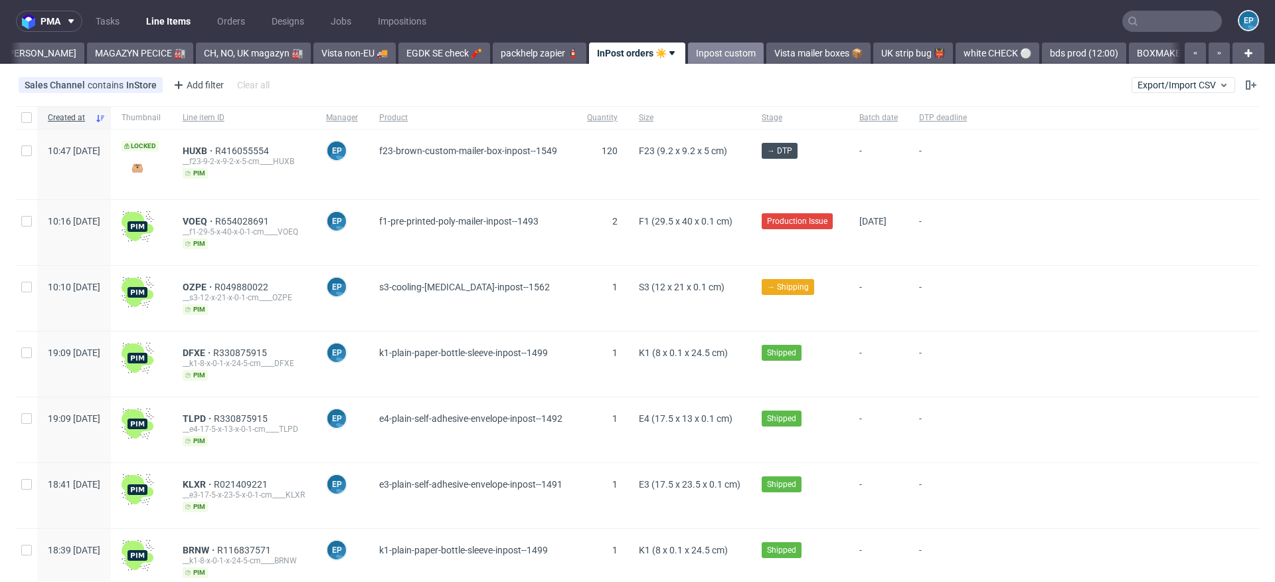
click at [693, 57] on link "Inpost custom" at bounding box center [726, 52] width 76 height 21
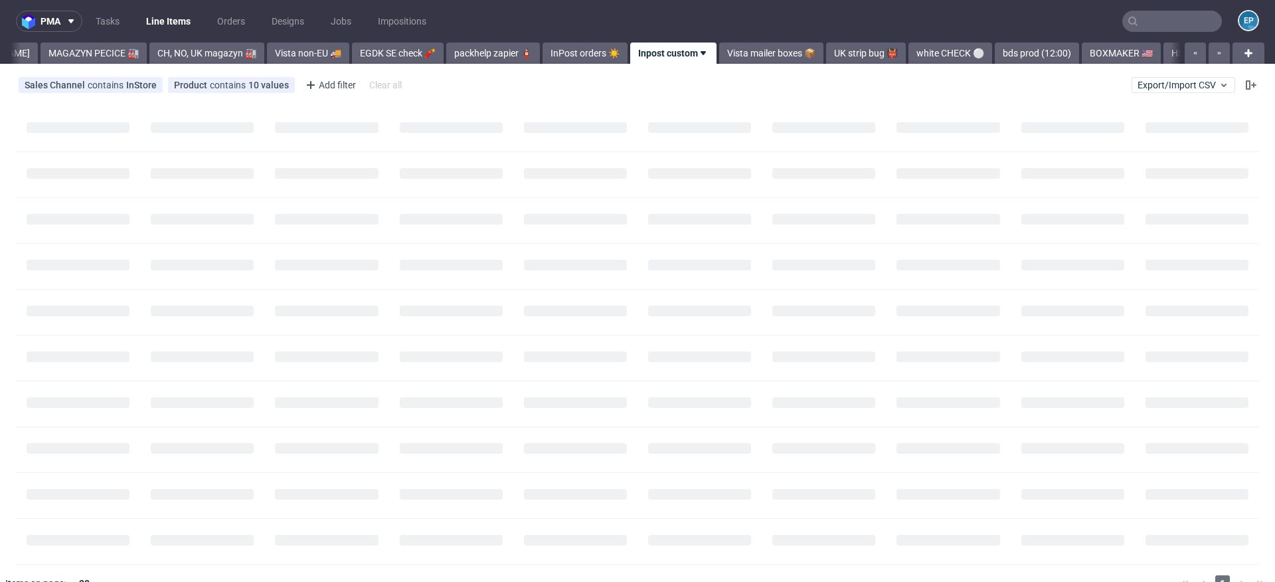
scroll to position [0, 368]
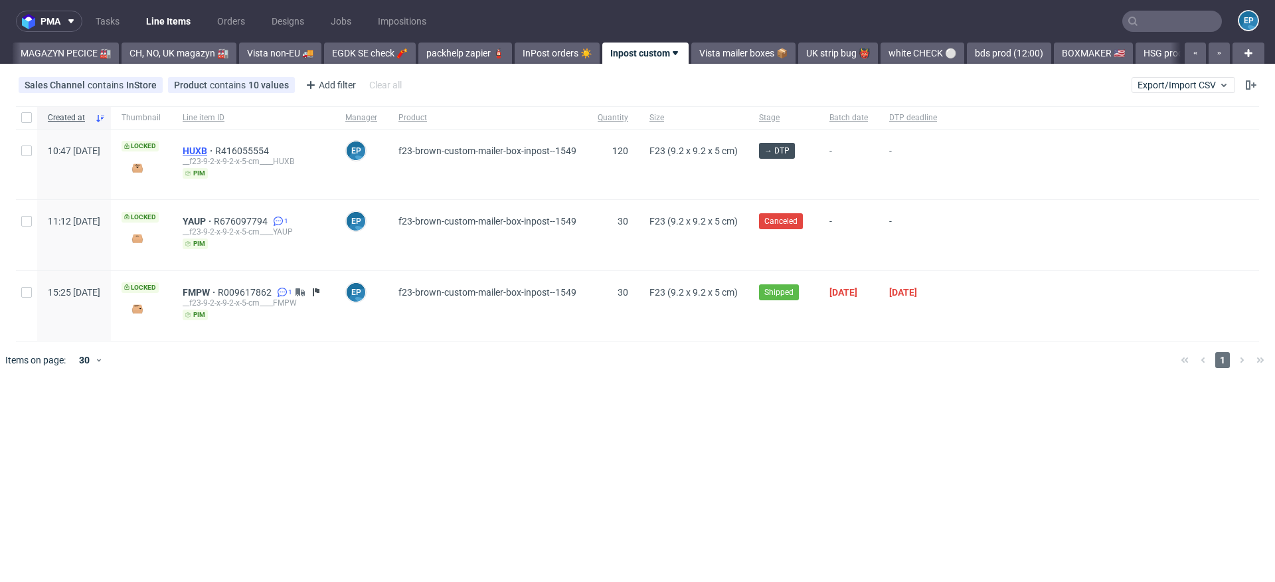
click at [215, 150] on span "HUXB" at bounding box center [199, 150] width 33 height 11
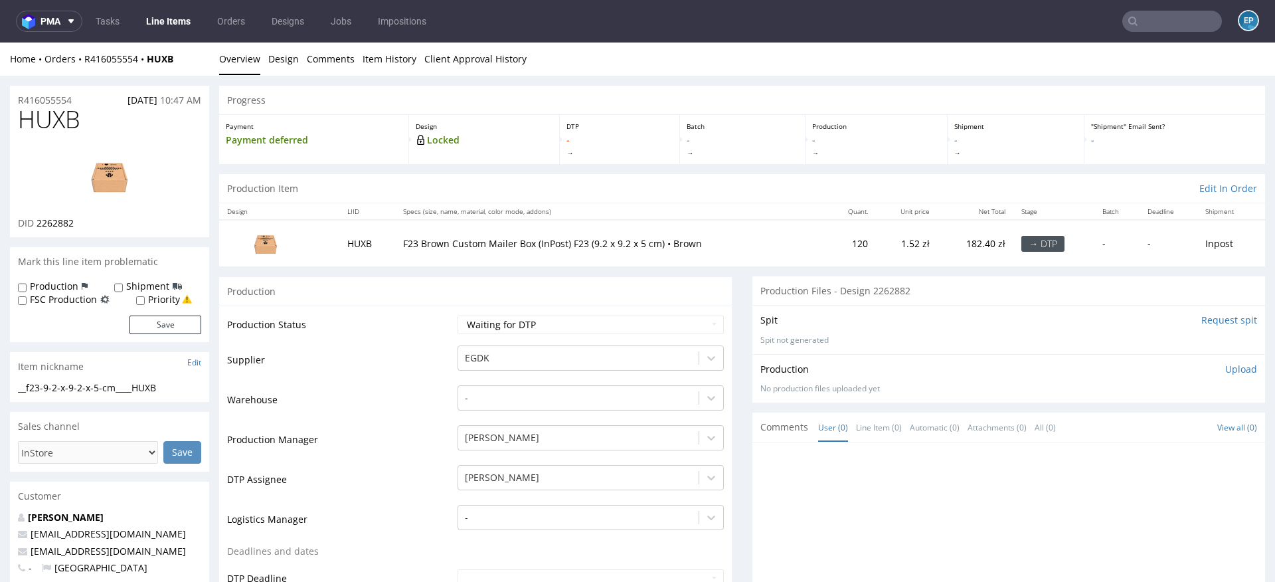
click at [56, 286] on label "Production" at bounding box center [54, 286] width 48 height 13
click at [27, 286] on input "Production" at bounding box center [22, 287] width 9 height 11
checkbox input "true"
click at [156, 322] on button "Save" at bounding box center [165, 324] width 72 height 19
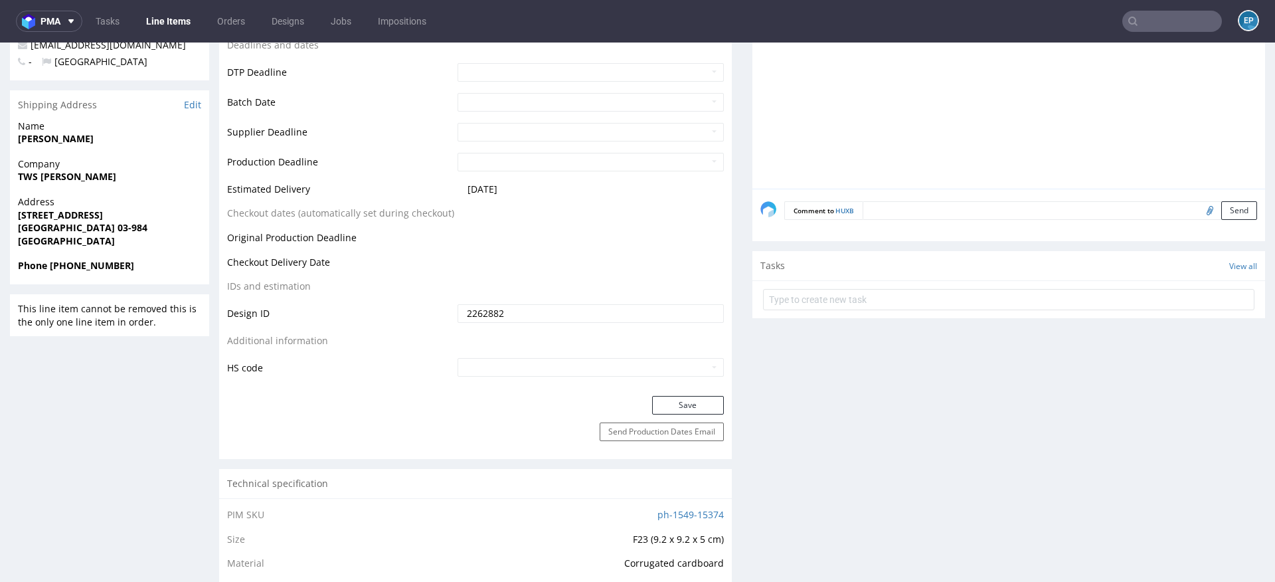
scroll to position [120, 0]
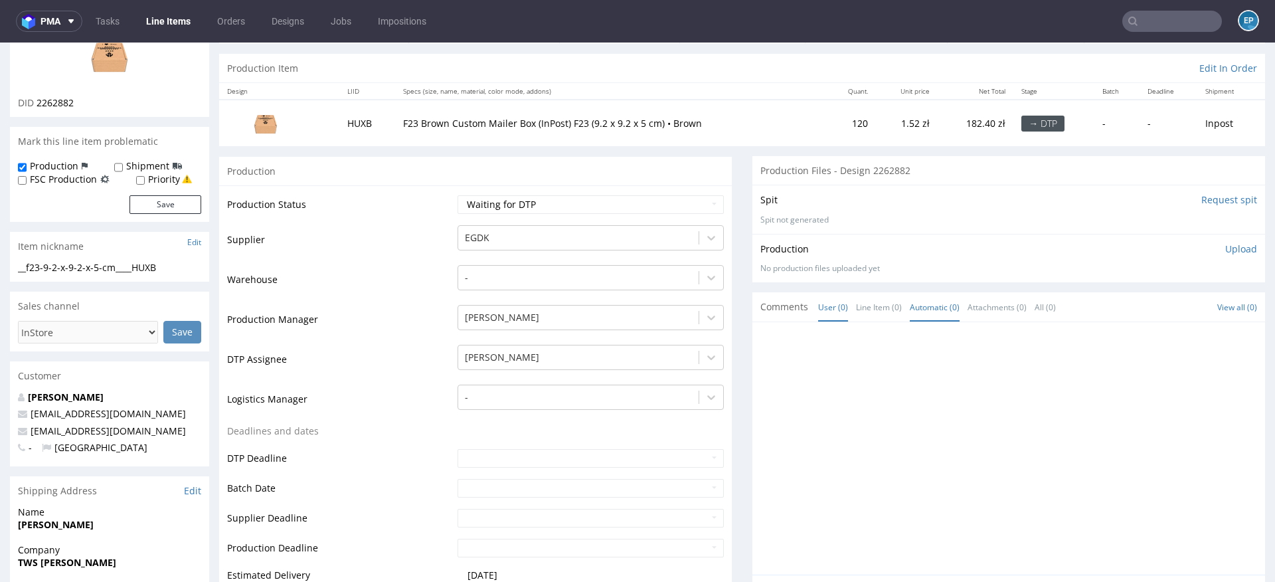
click at [926, 306] on link "Automatic (0)" at bounding box center [935, 307] width 50 height 29
click at [822, 313] on link "User (0)" at bounding box center [833, 307] width 30 height 29
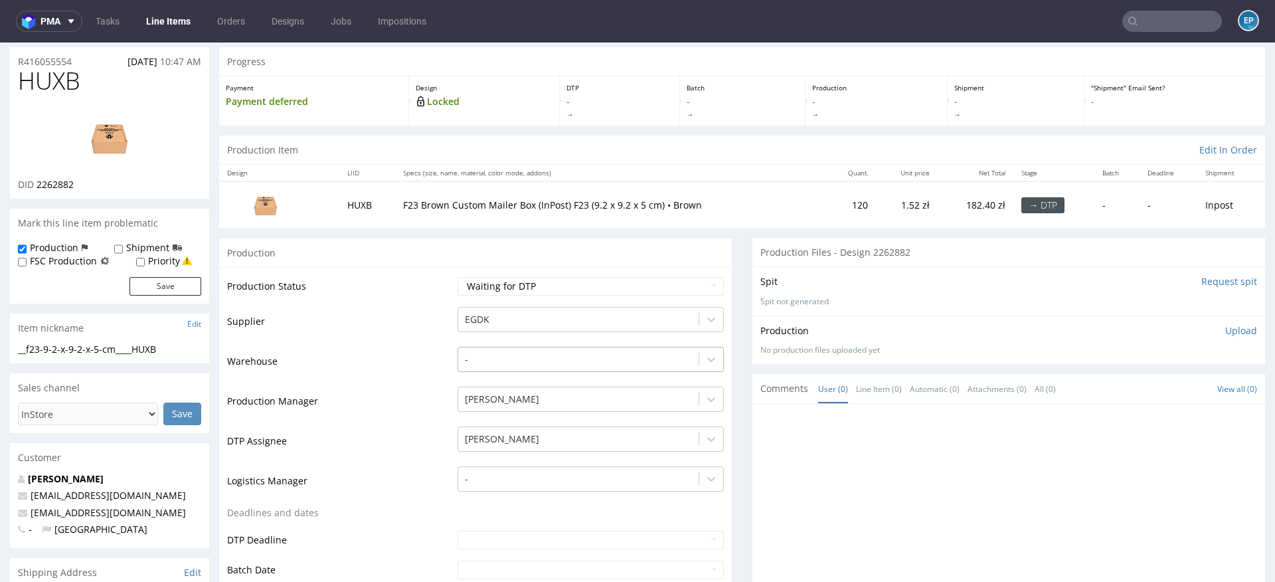
scroll to position [0, 0]
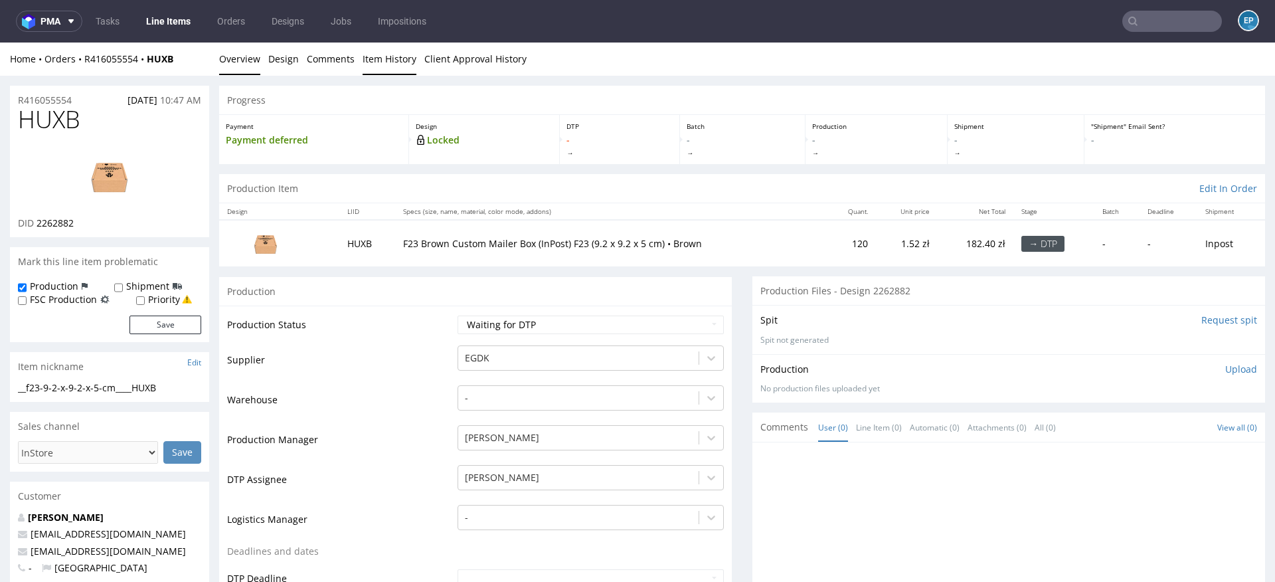
click at [396, 57] on link "Item History" at bounding box center [390, 58] width 54 height 33
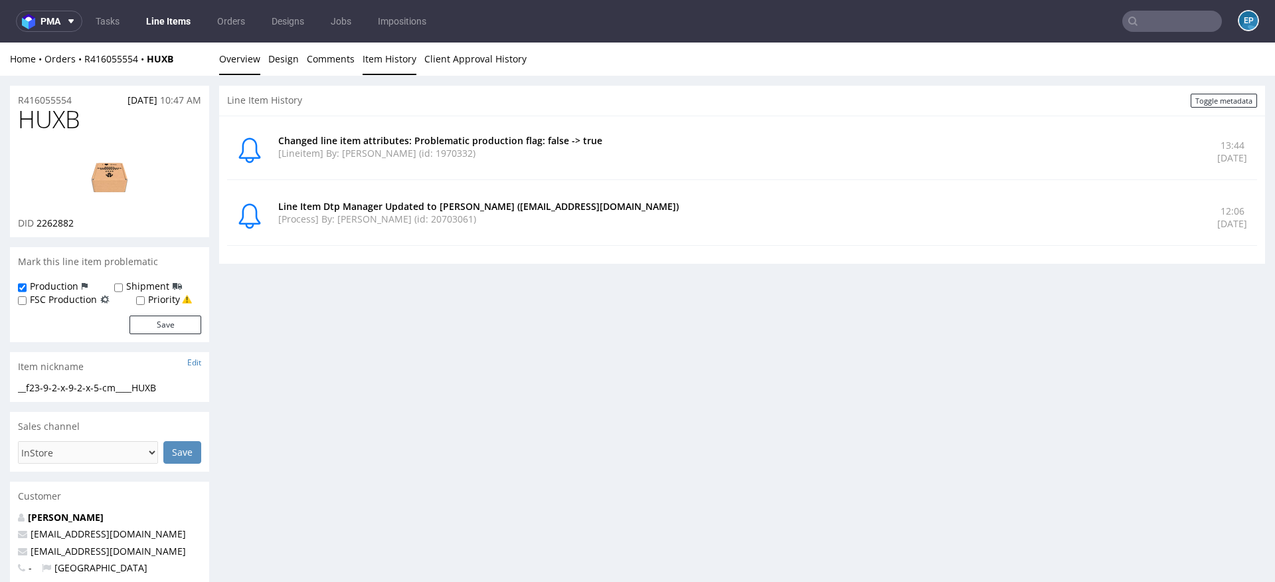
click at [240, 62] on link "Overview" at bounding box center [239, 58] width 41 height 33
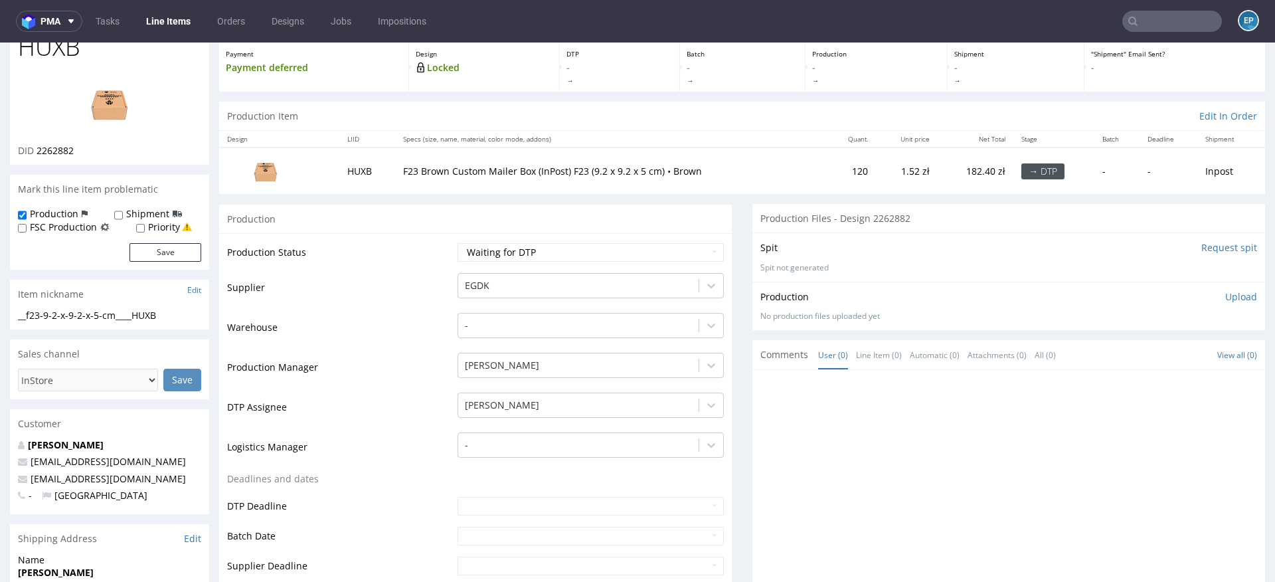
scroll to position [73, 0]
click at [167, 28] on link "Line Items" at bounding box center [168, 21] width 60 height 21
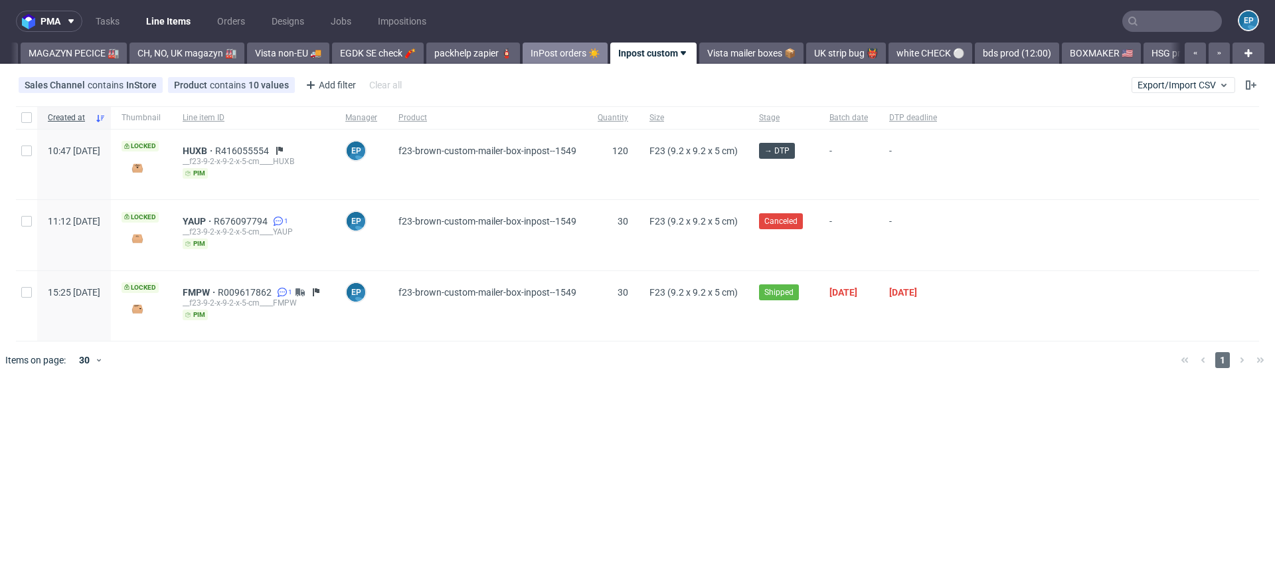
scroll to position [0, 368]
click at [880, 45] on link "white CHECK ⚪️" at bounding box center [922, 52] width 84 height 21
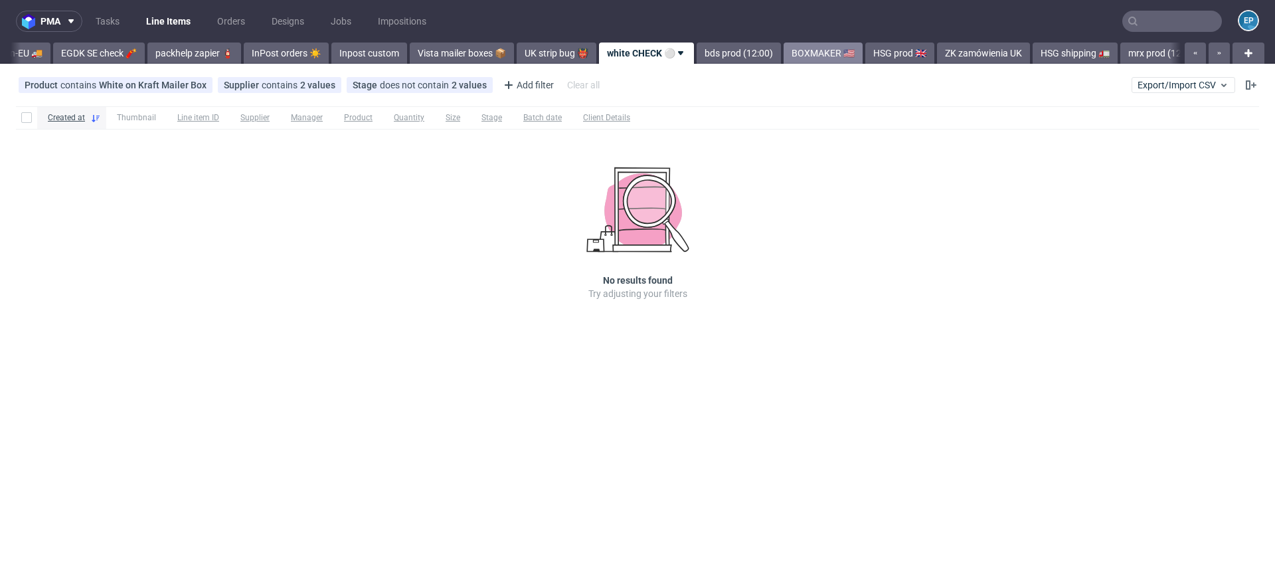
click at [807, 58] on link "BOXMAKER 🇺🇸" at bounding box center [822, 52] width 79 height 21
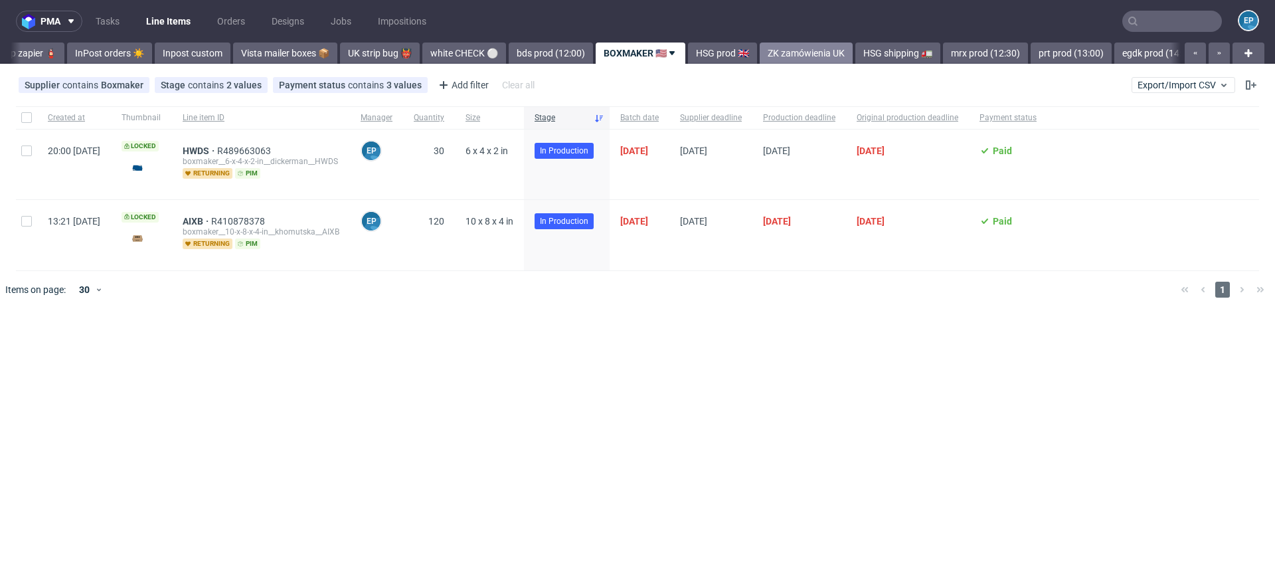
click at [760, 50] on link "ZK zamówienia UK" at bounding box center [806, 52] width 93 height 21
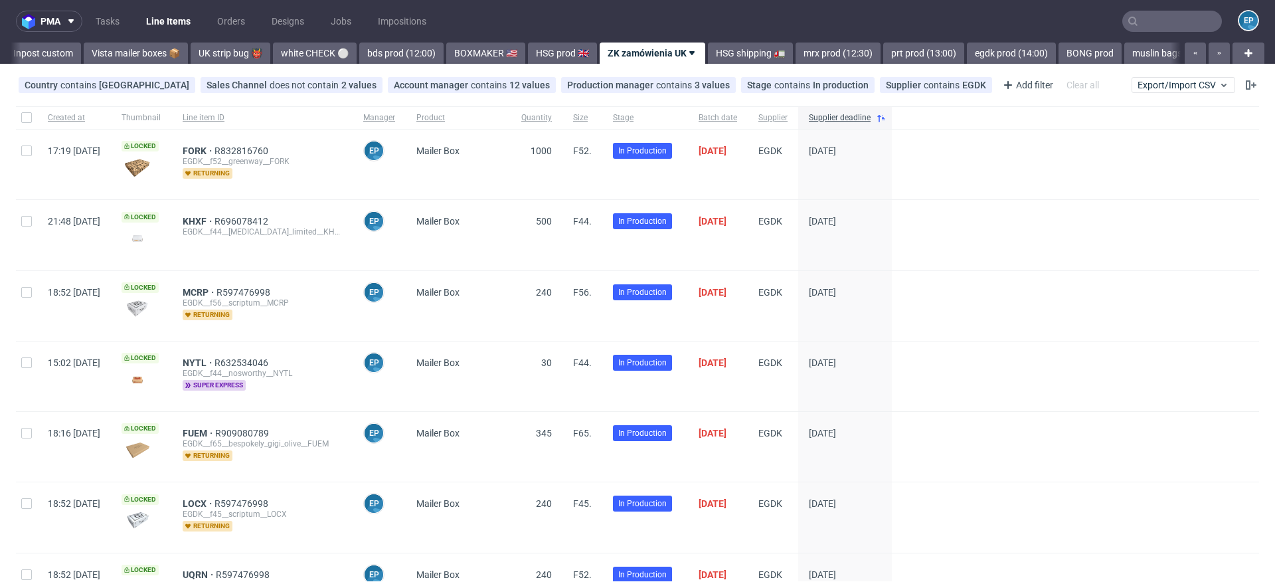
scroll to position [0, 975]
click at [785, 51] on link "mrx prod (12:30)" at bounding box center [827, 52] width 85 height 21
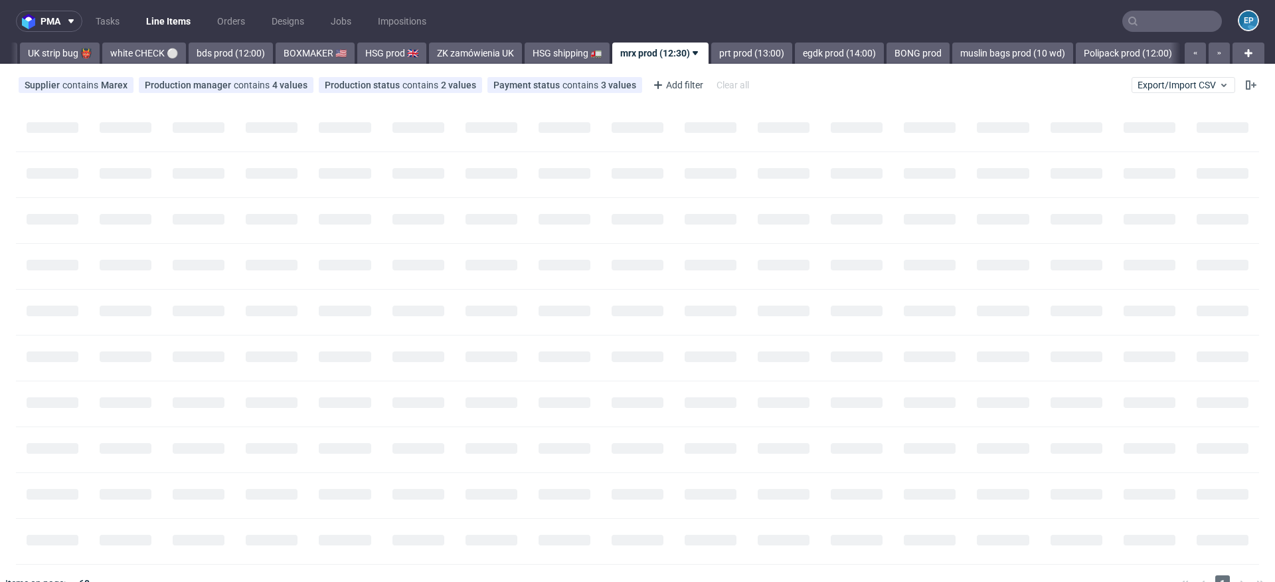
scroll to position [0, 1147]
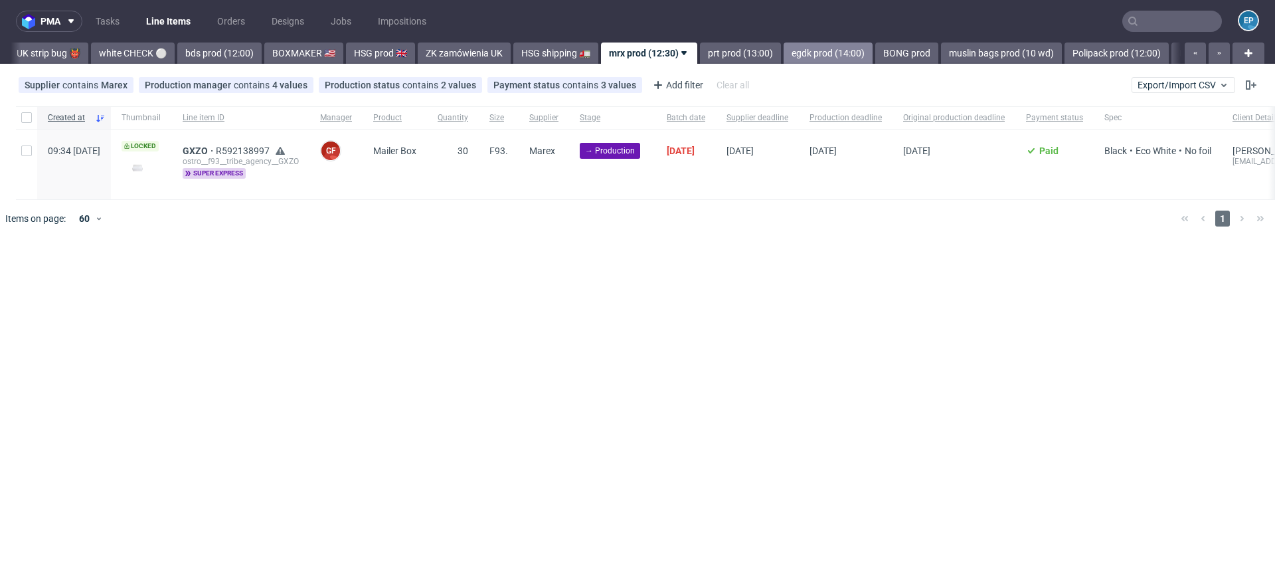
click at [783, 50] on link "egdk prod (14:00)" at bounding box center [827, 52] width 89 height 21
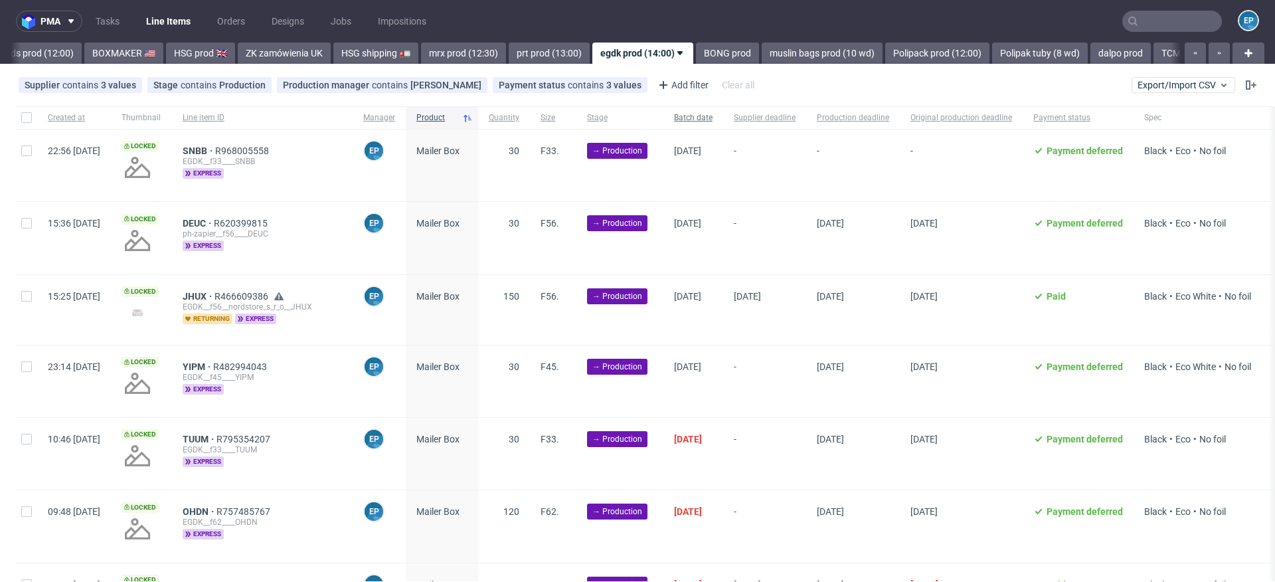
click at [722, 109] on div "Batch date" at bounding box center [693, 117] width 60 height 23
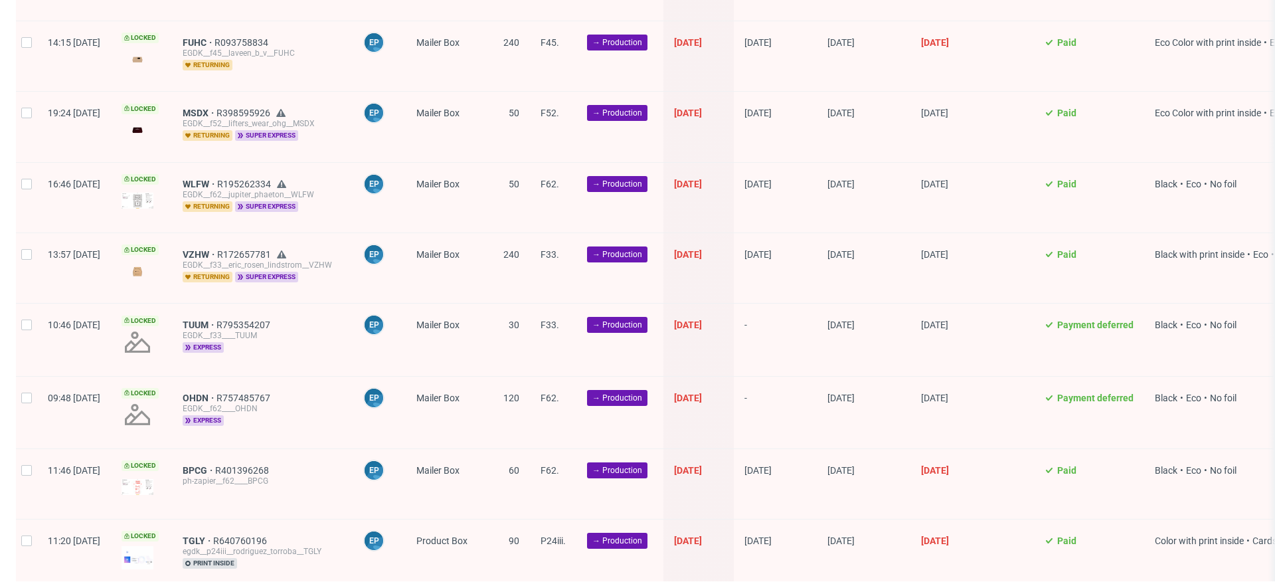
scroll to position [1803, 0]
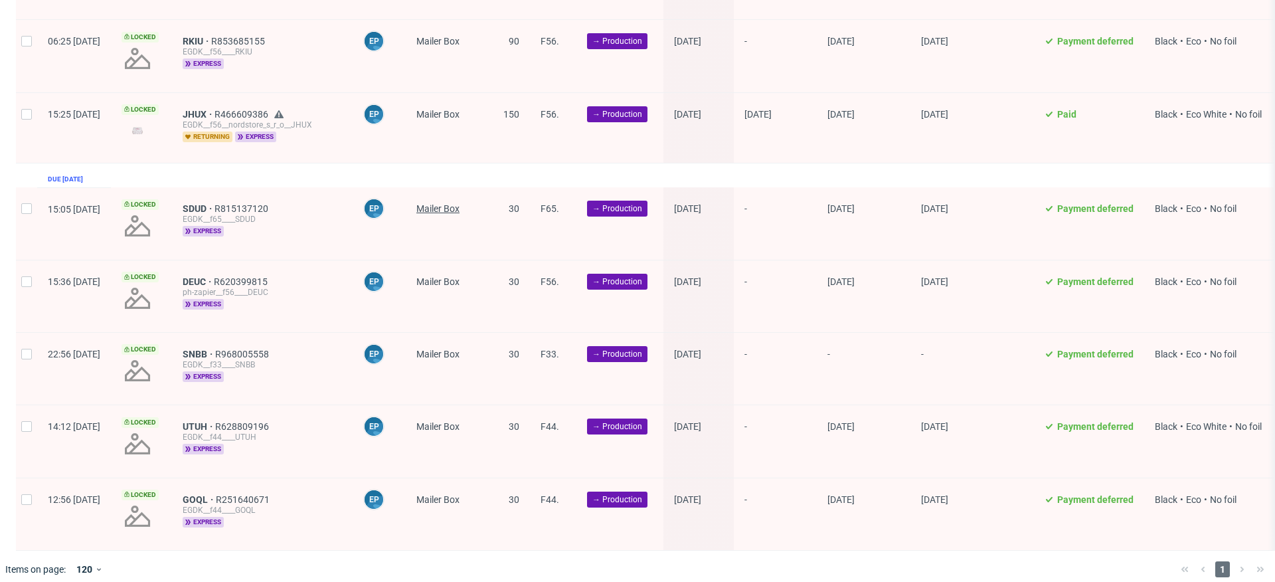
click at [459, 203] on span "Mailer Box" at bounding box center [437, 208] width 43 height 11
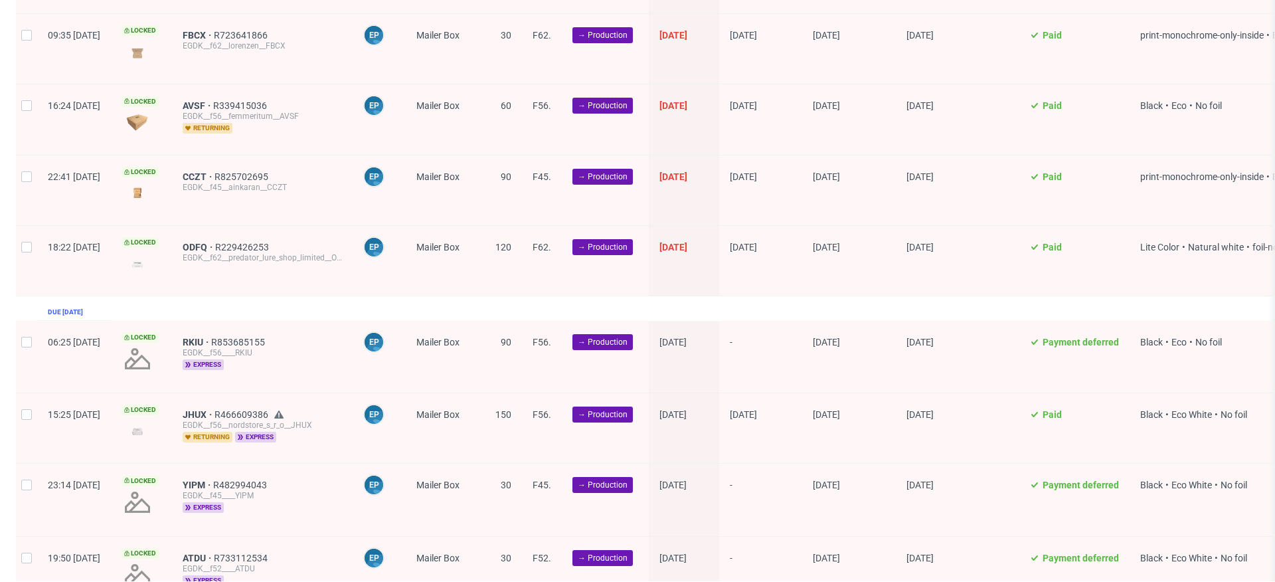
scroll to position [1141, 0]
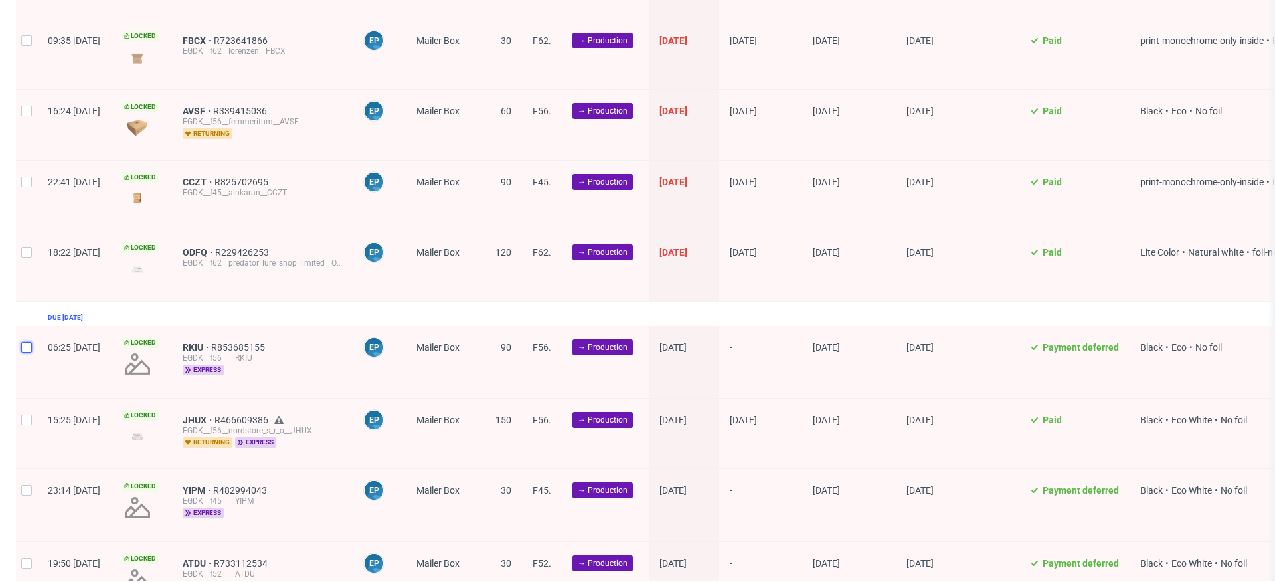
click at [27, 342] on input "checkbox" at bounding box center [26, 347] width 11 height 11
checkbox input "true"
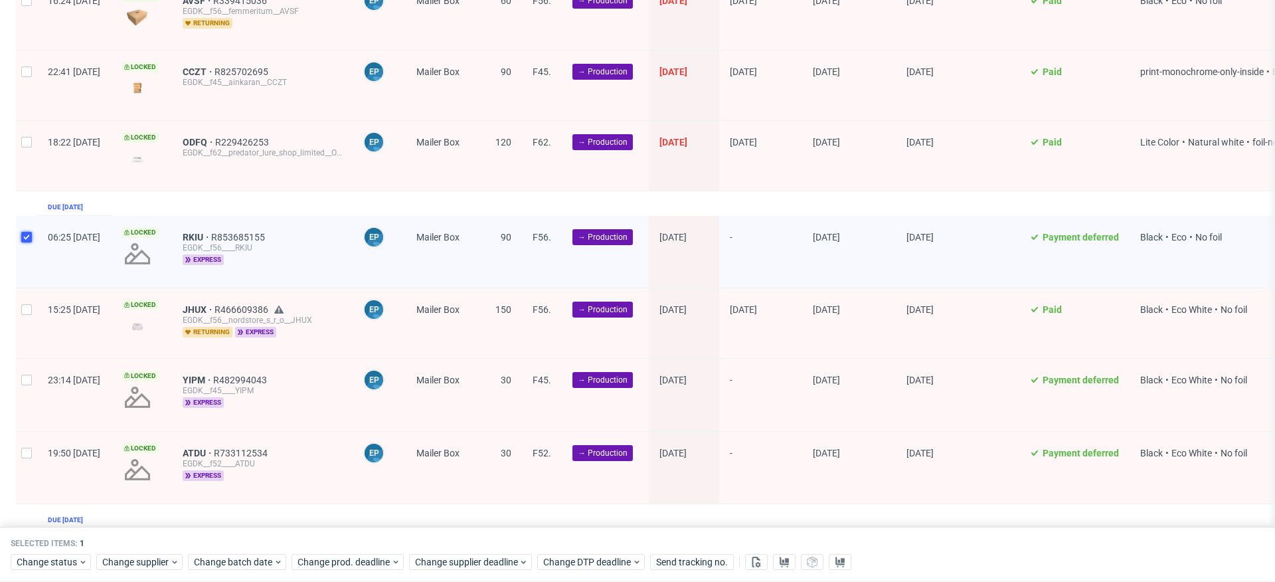
scroll to position [1293, 0]
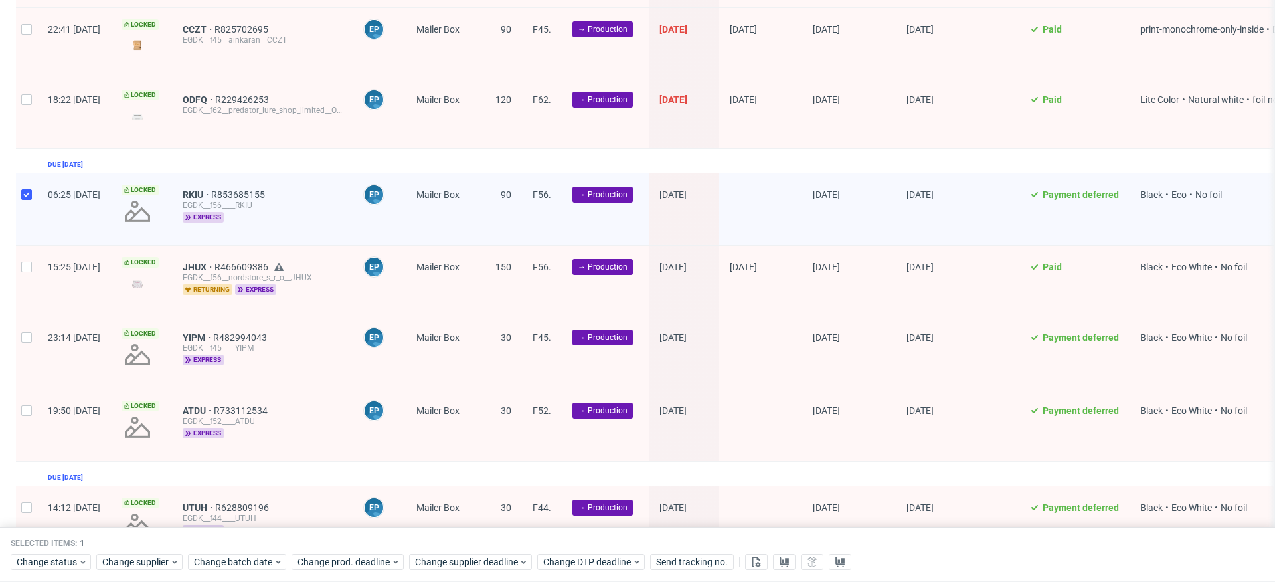
click at [25, 278] on div at bounding box center [26, 281] width 21 height 70
checkbox input "true"
click at [27, 340] on div at bounding box center [26, 352] width 21 height 72
checkbox input "true"
click at [29, 405] on input "checkbox" at bounding box center [26, 410] width 11 height 11
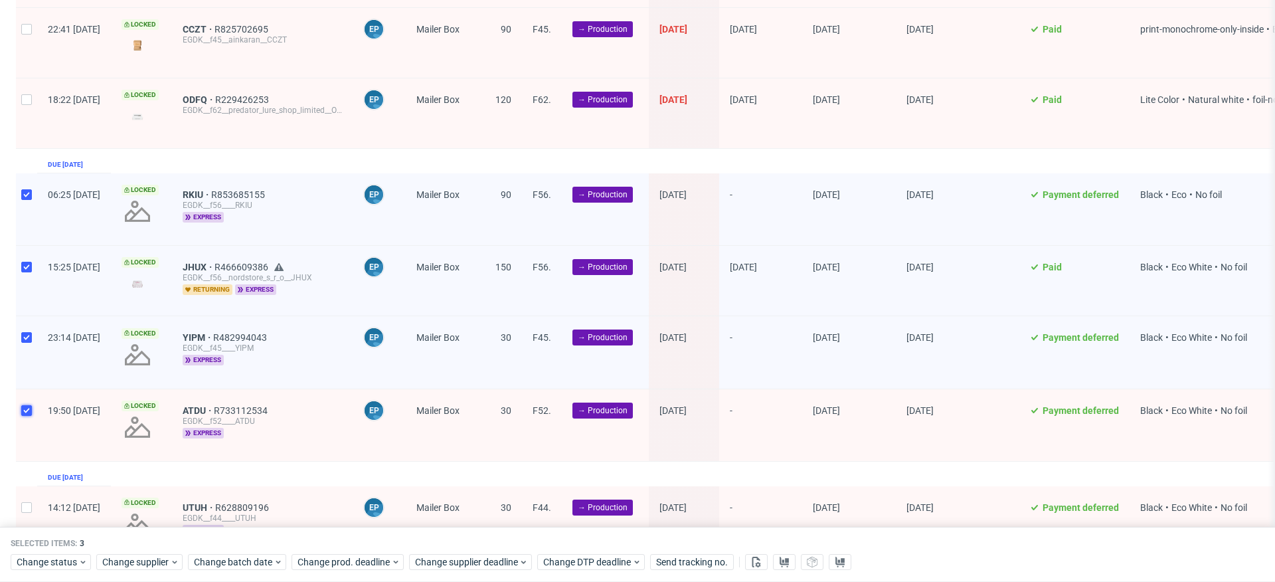
checkbox input "true"
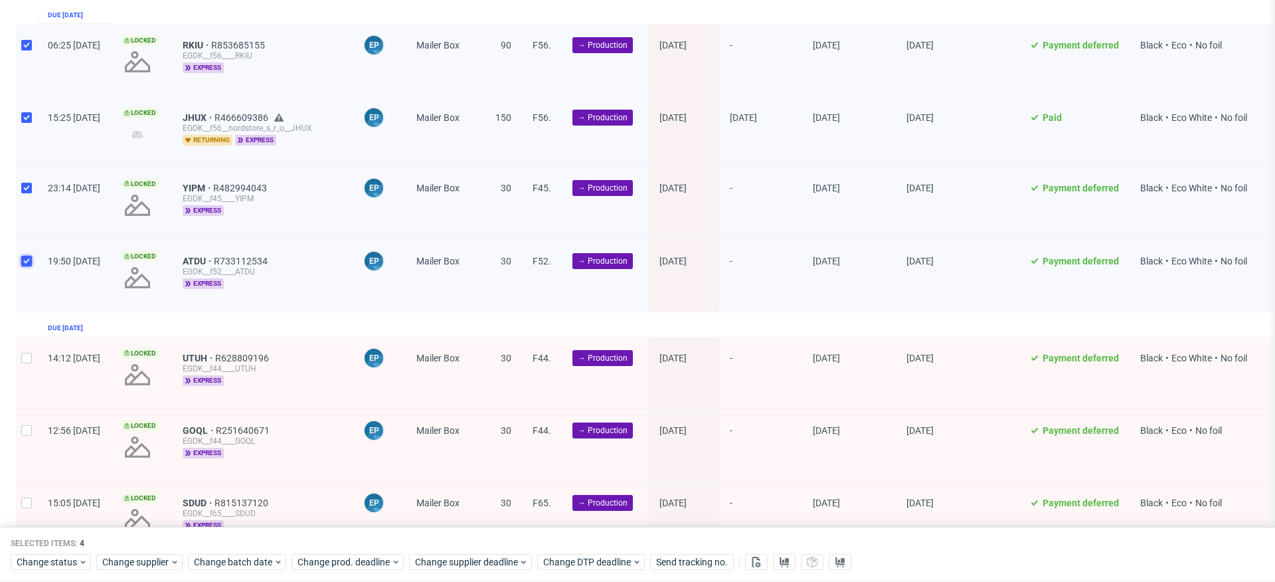
scroll to position [1496, 0]
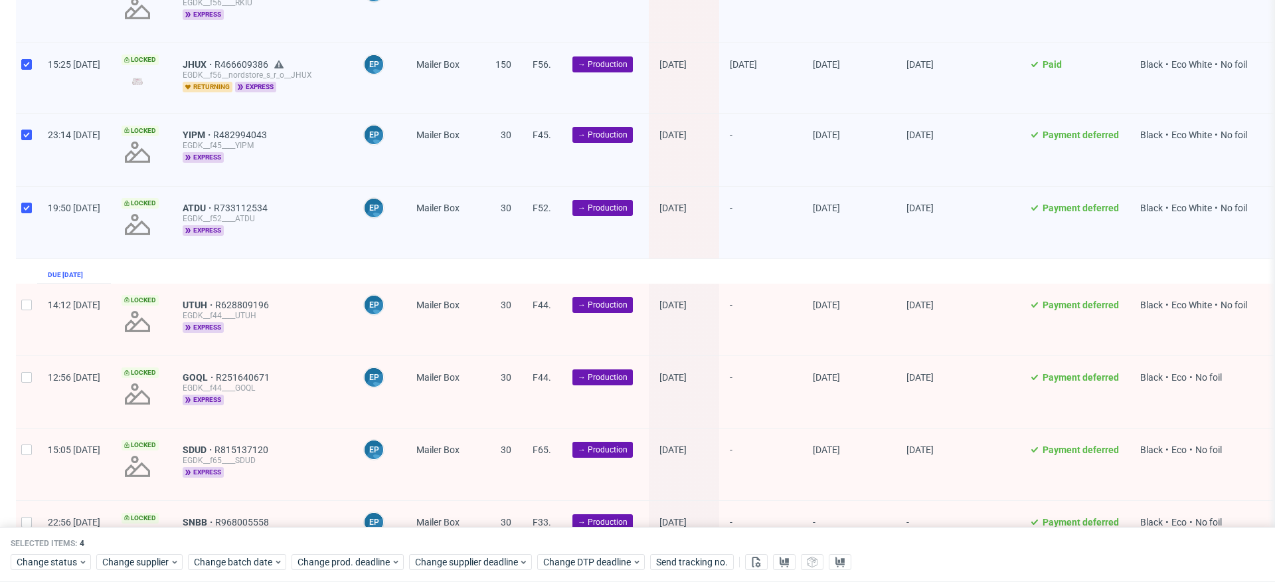
click at [36, 303] on div at bounding box center [26, 320] width 21 height 72
checkbox input "true"
click at [31, 380] on div at bounding box center [26, 392] width 21 height 72
checkbox input "true"
click at [31, 444] on input "checkbox" at bounding box center [26, 449] width 11 height 11
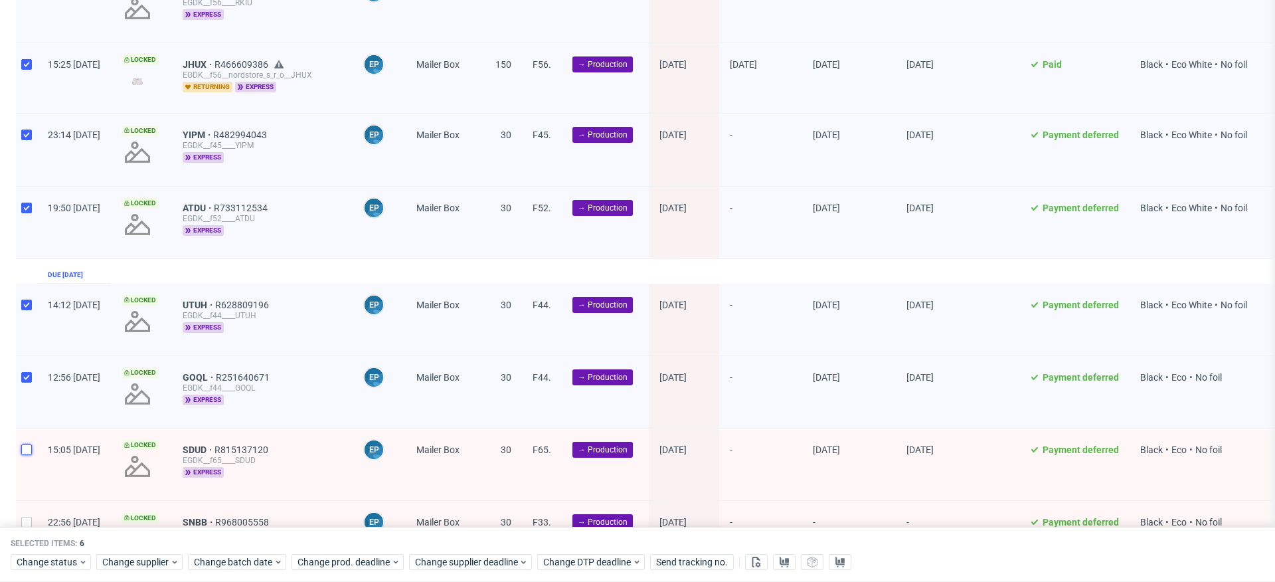
checkbox input "true"
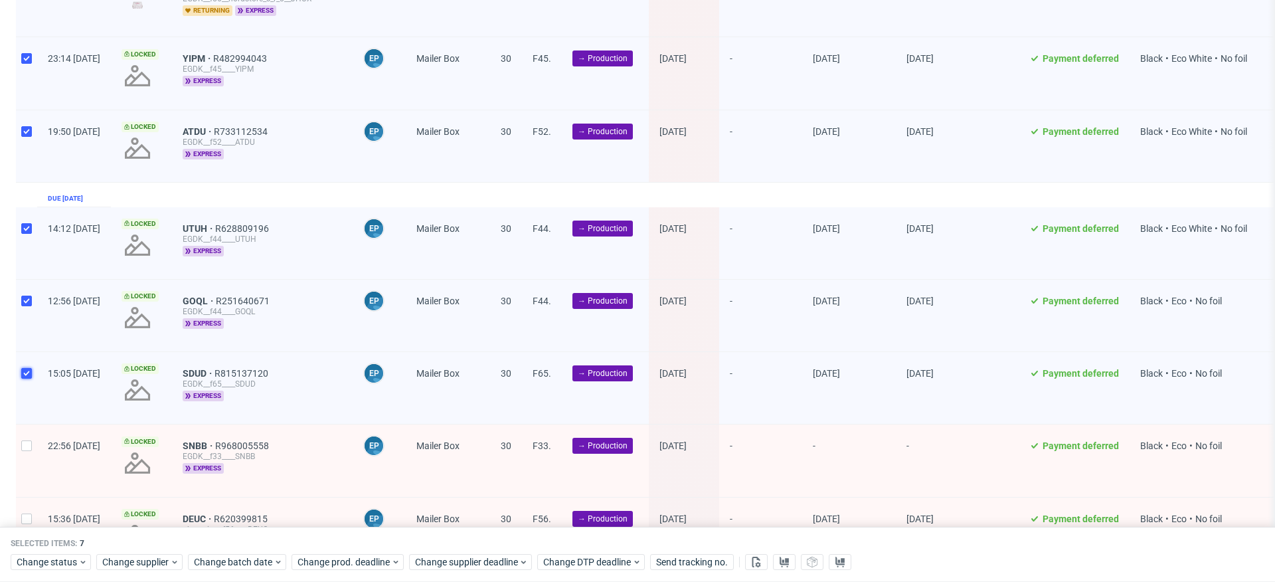
scroll to position [1647, 0]
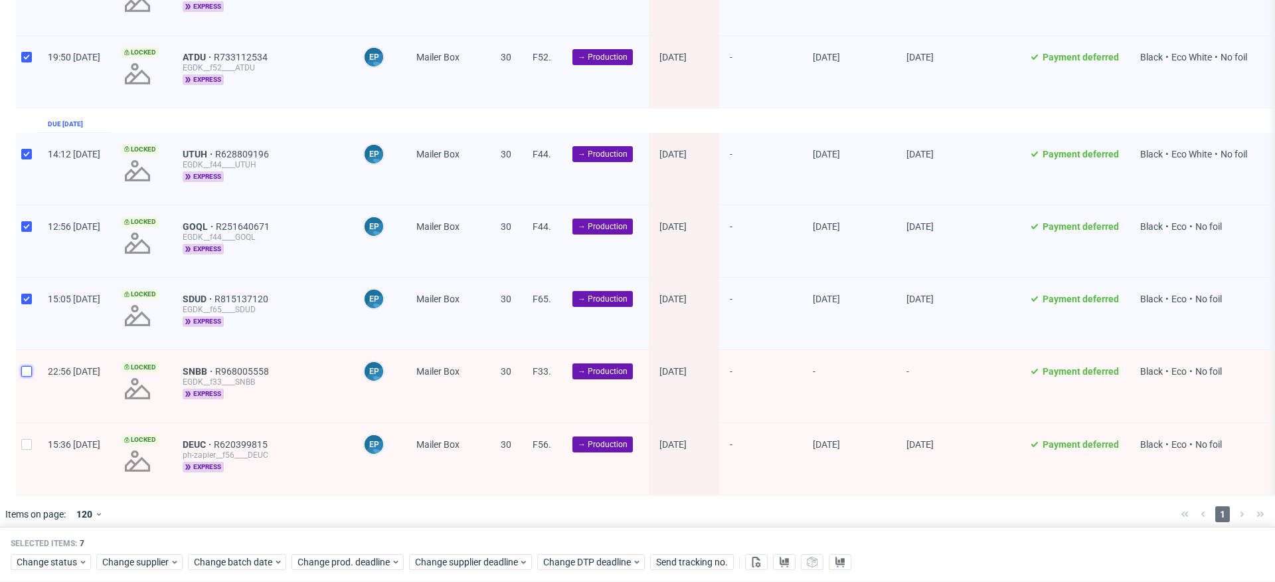
click at [29, 366] on input "checkbox" at bounding box center [26, 371] width 11 height 11
checkbox input "true"
click at [33, 443] on div at bounding box center [26, 459] width 21 height 72
checkbox input "true"
click at [211, 564] on span "Change batch date" at bounding box center [234, 562] width 80 height 13
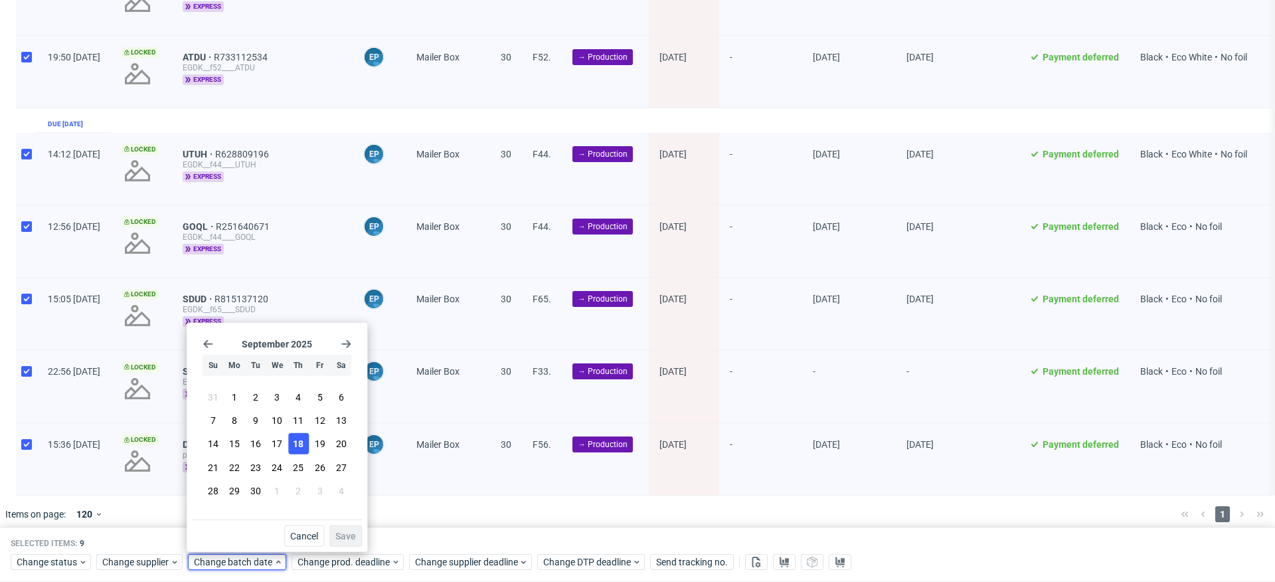
click at [301, 445] on span "18" at bounding box center [298, 443] width 11 height 13
click at [357, 534] on button "Save" at bounding box center [345, 535] width 33 height 21
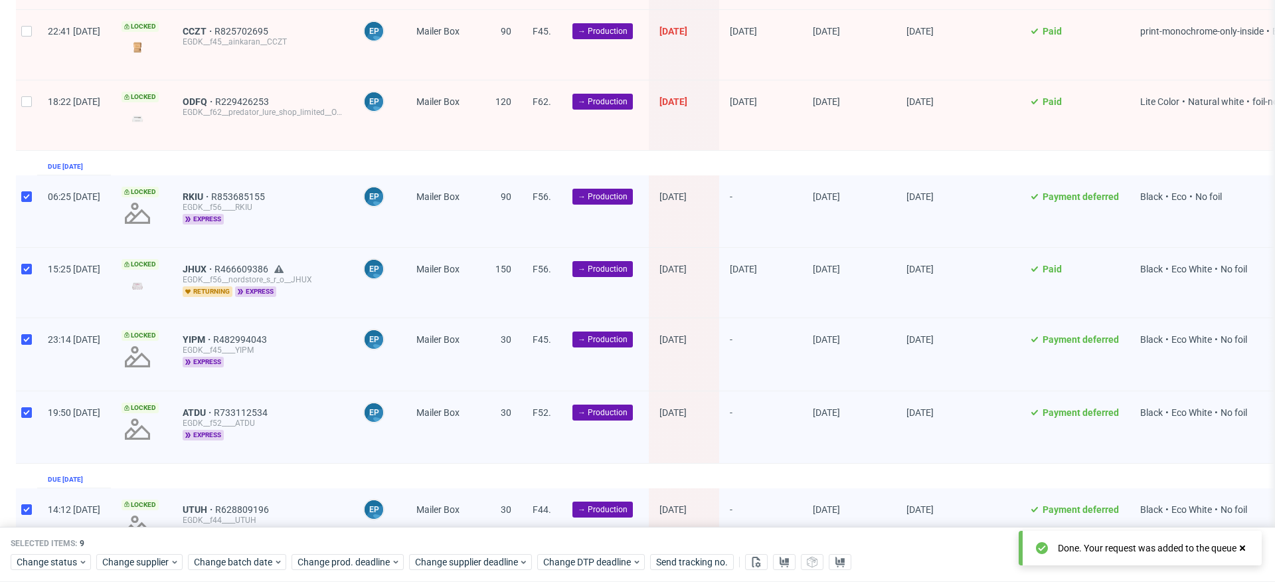
scroll to position [1294, 0]
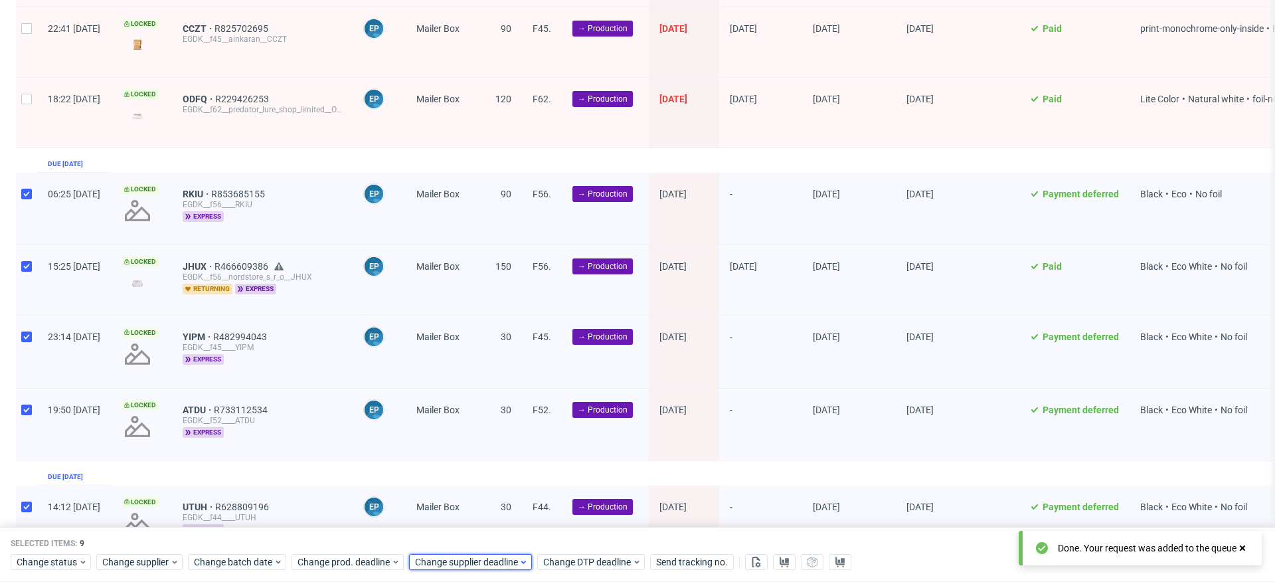
click at [495, 559] on span "Change supplier deadline" at bounding box center [467, 562] width 104 height 13
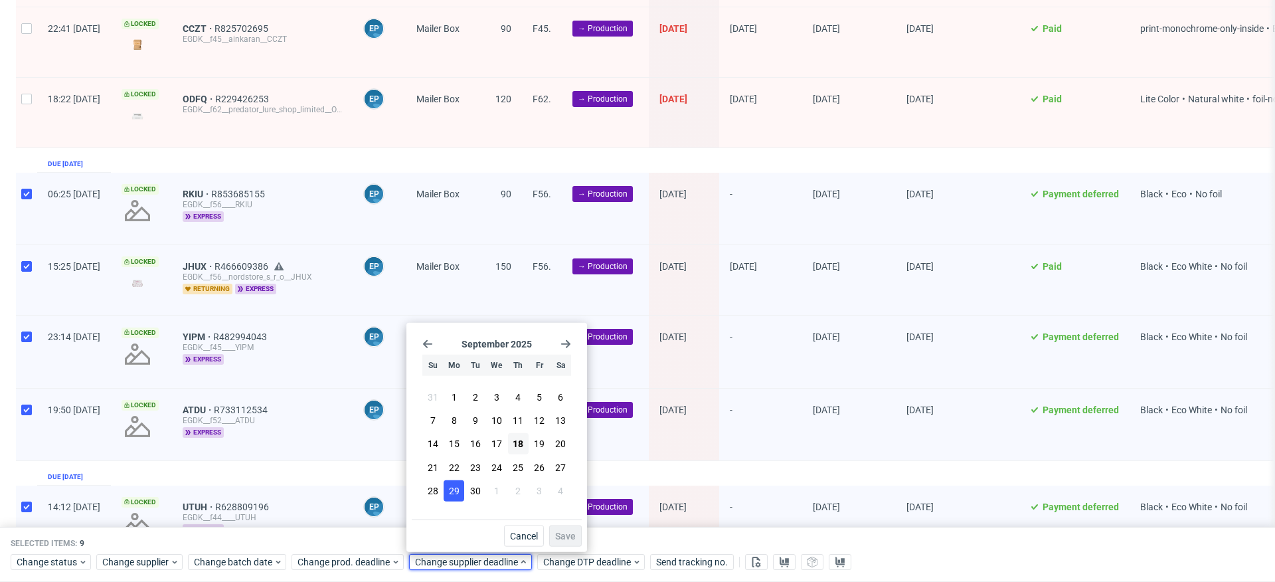
click at [449, 491] on span "29" at bounding box center [454, 489] width 11 height 13
click at [565, 536] on span "Save" at bounding box center [565, 535] width 21 height 9
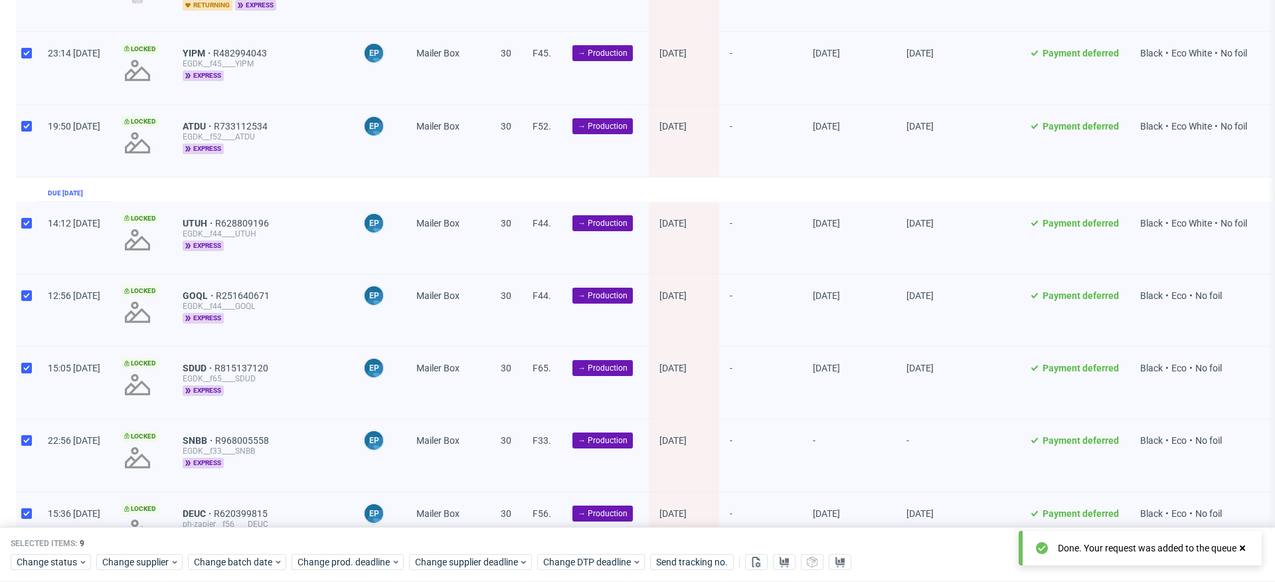
scroll to position [1647, 0]
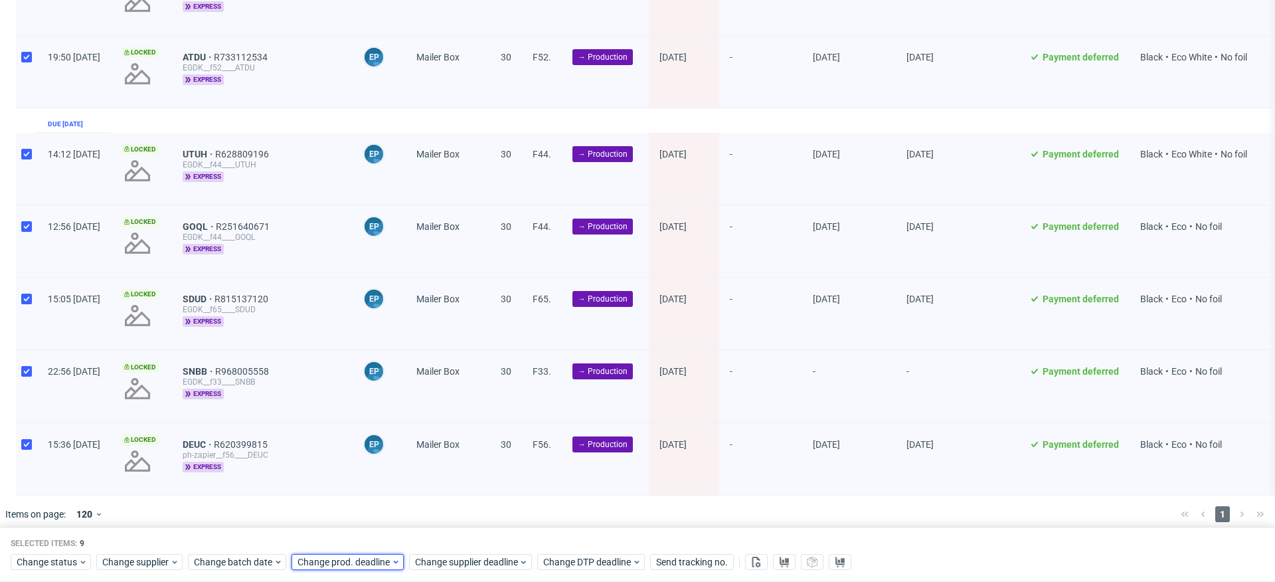
click at [369, 565] on span "Change prod. deadline" at bounding box center [344, 562] width 94 height 13
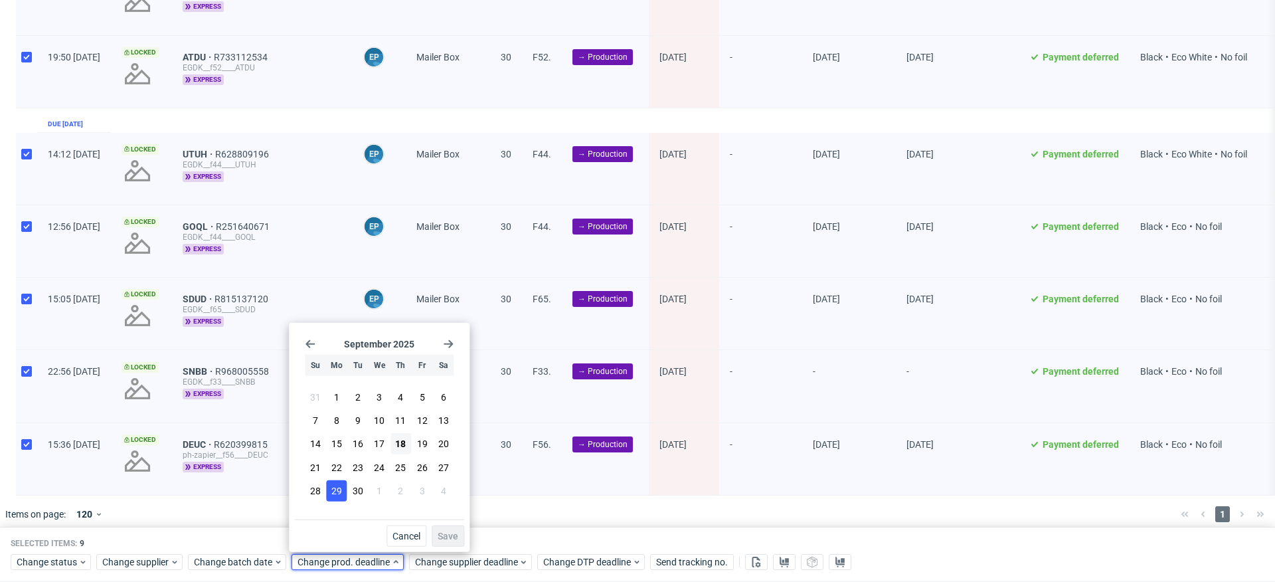
click at [341, 492] on span "29" at bounding box center [336, 489] width 11 height 13
click at [447, 531] on span "Save" at bounding box center [448, 535] width 21 height 9
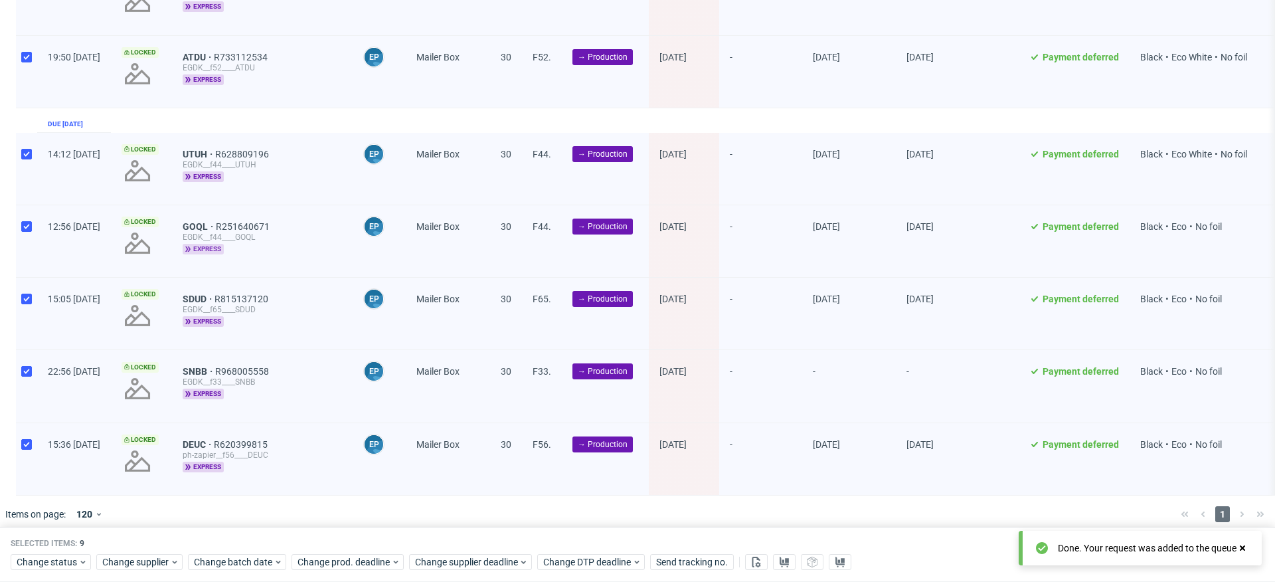
scroll to position [0, 0]
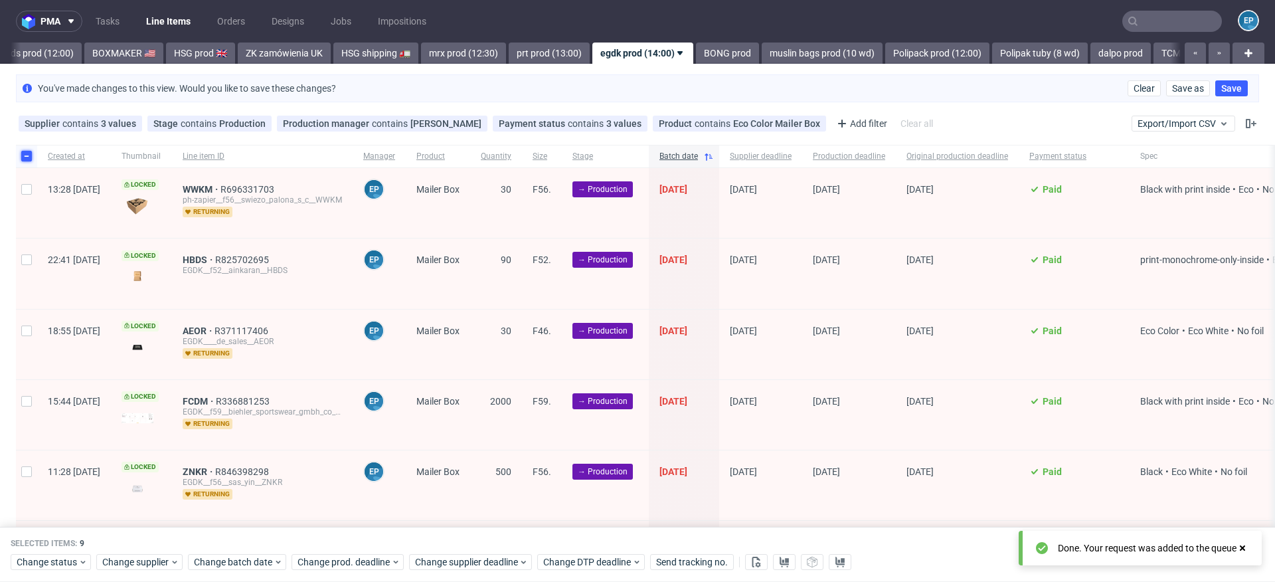
click at [27, 156] on input "checkbox" at bounding box center [26, 156] width 11 height 11
checkbox input "false"
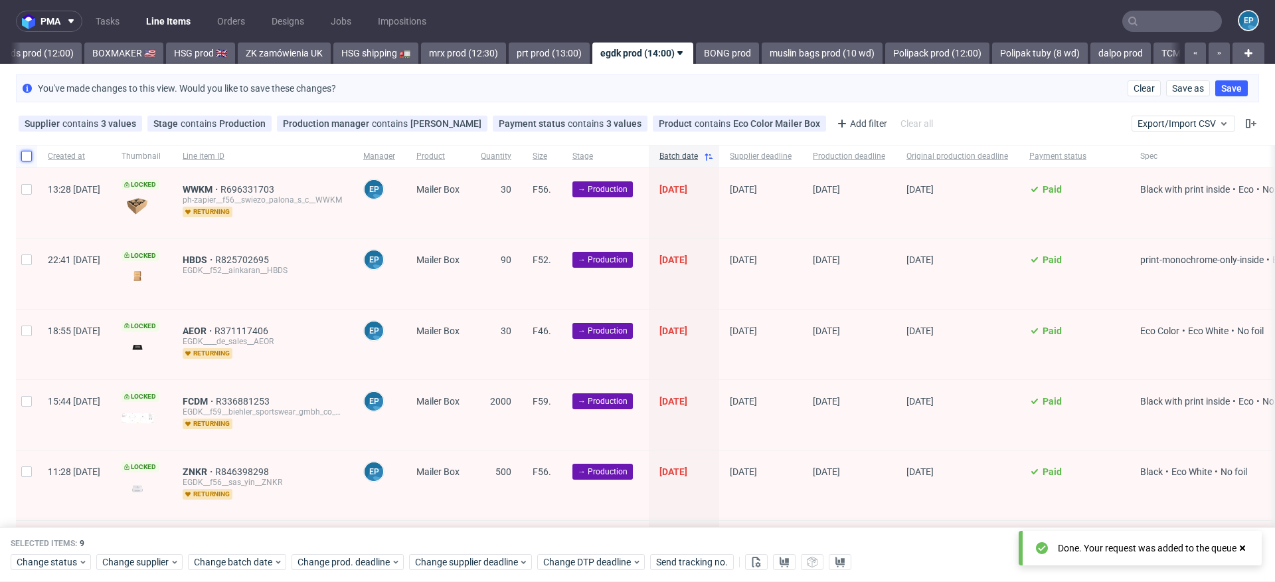
checkbox input "false"
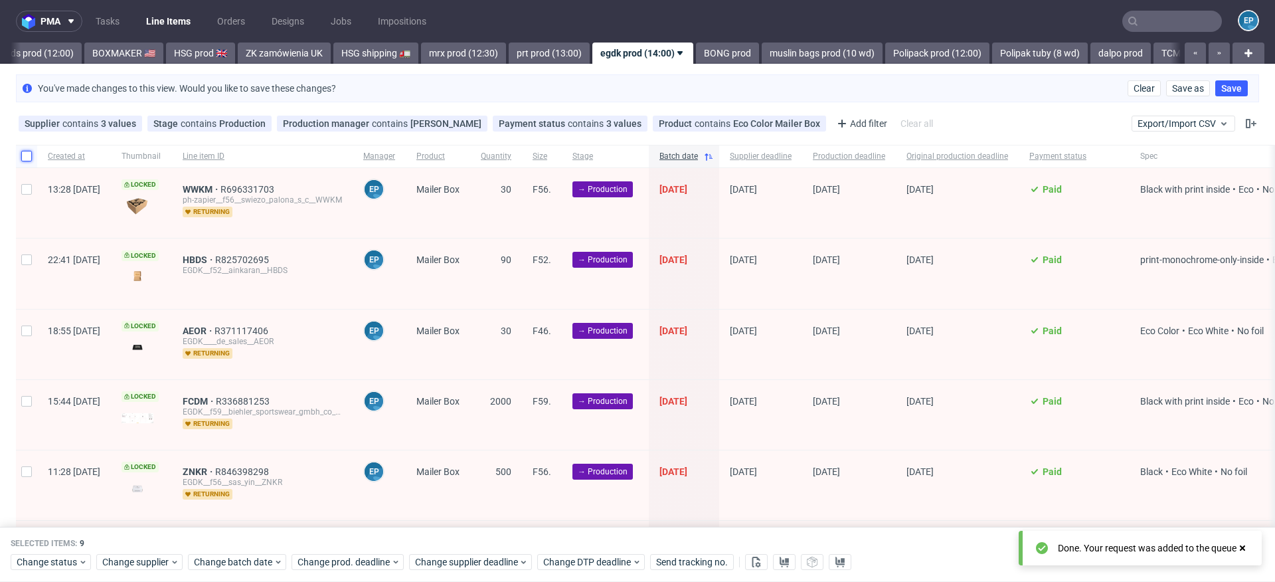
checkbox input "false"
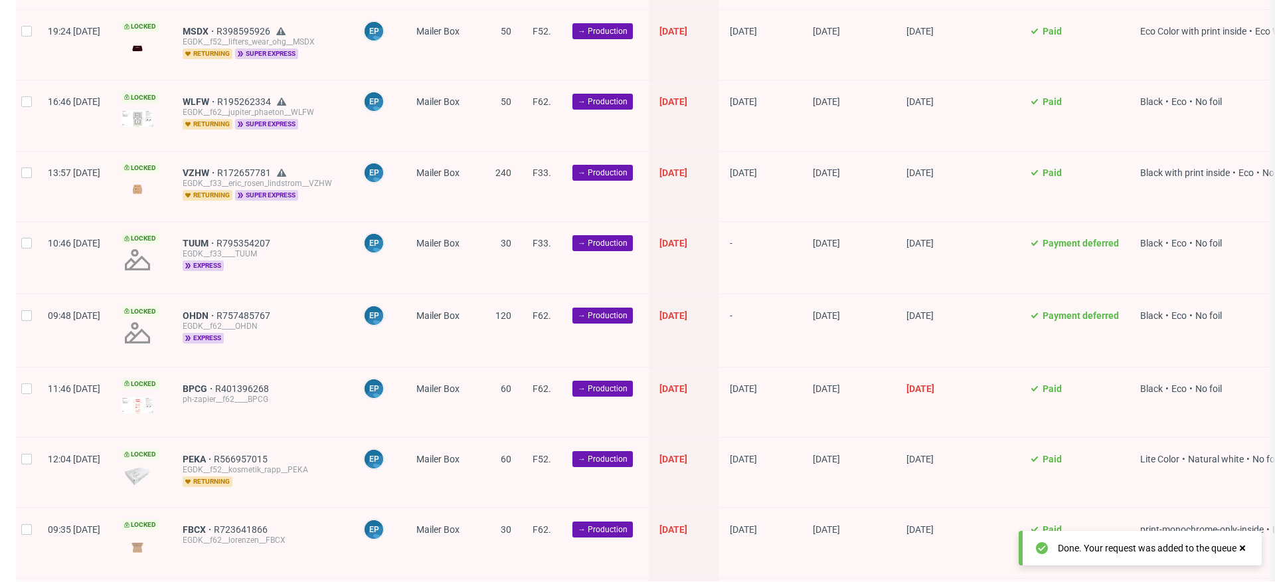
scroll to position [661, 0]
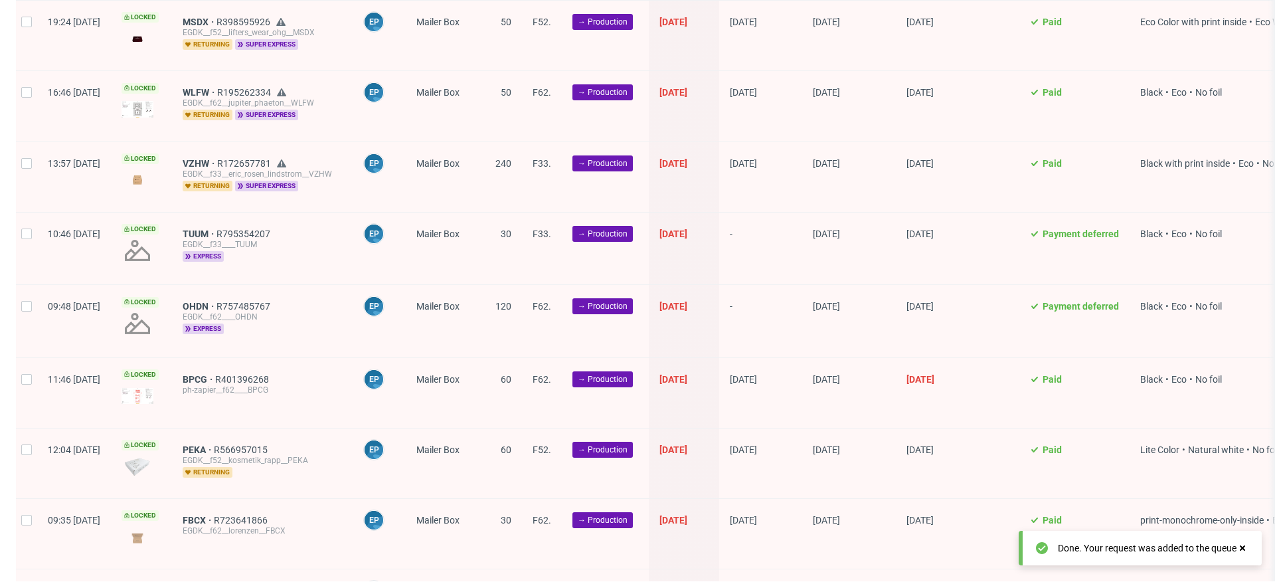
click at [24, 237] on div at bounding box center [26, 248] width 21 height 72
checkbox input "true"
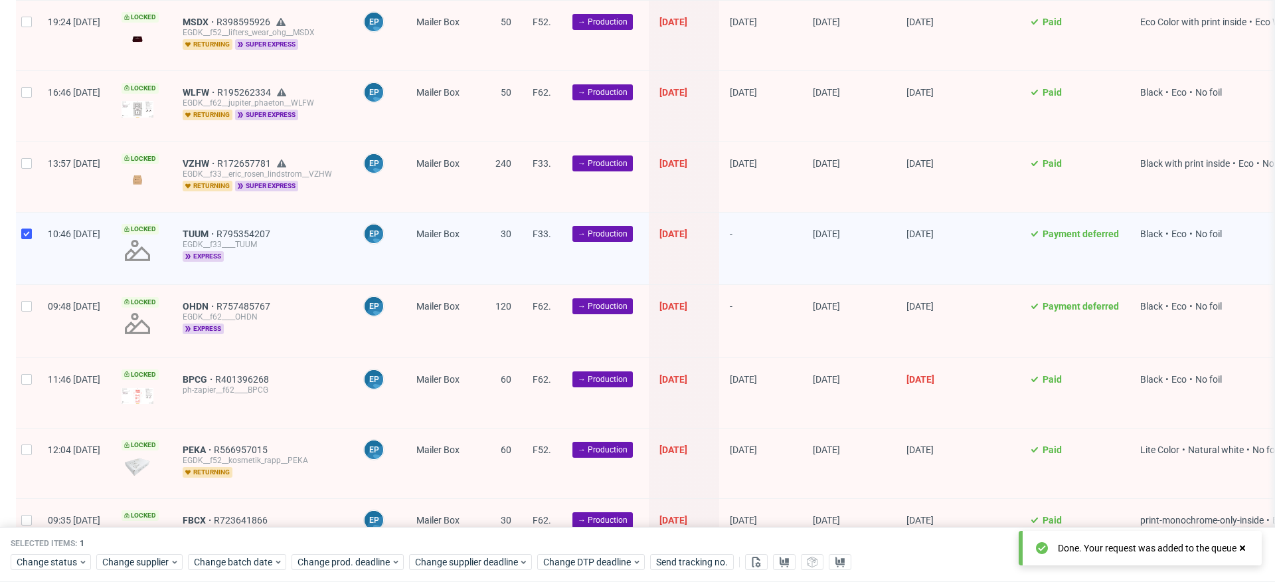
click at [25, 308] on div at bounding box center [26, 321] width 21 height 72
checkbox input "true"
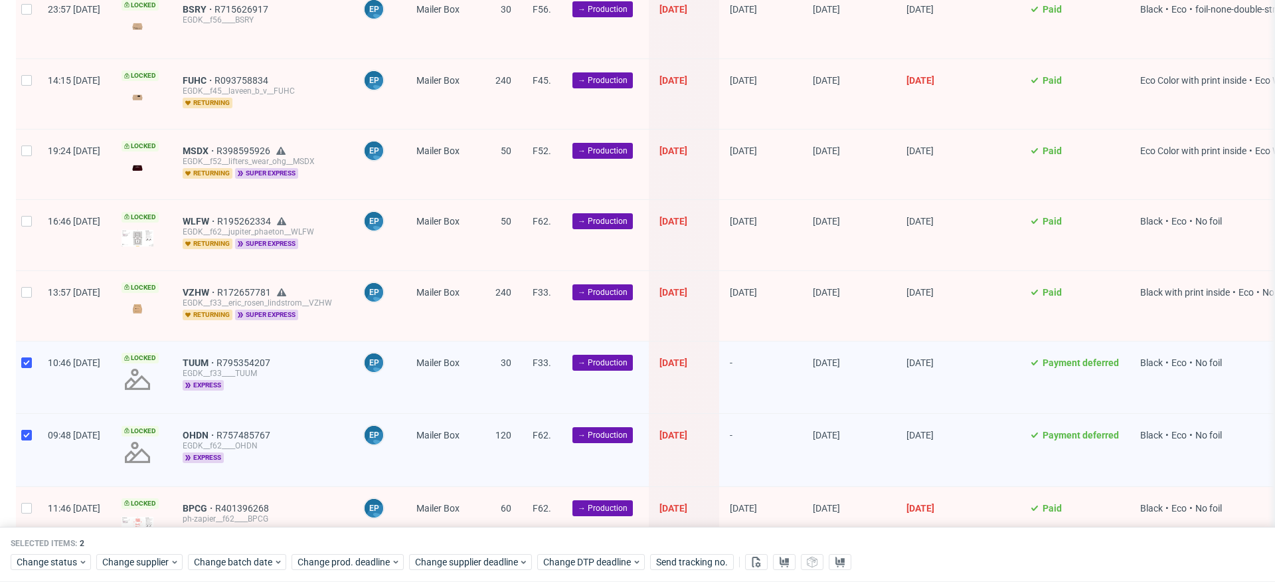
scroll to position [530, 0]
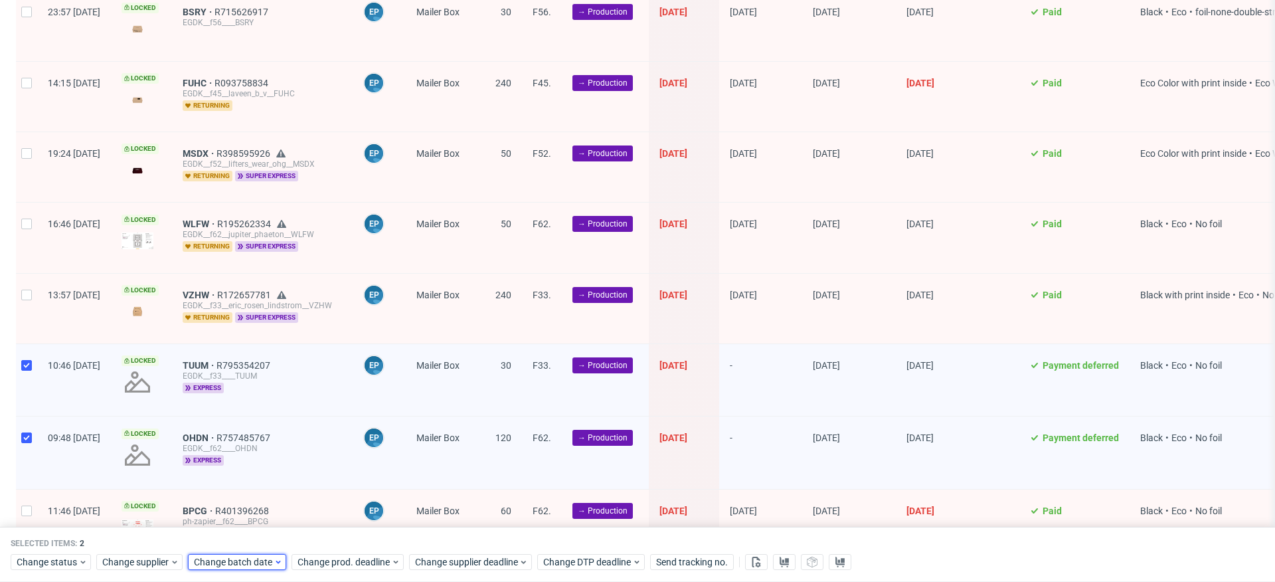
click at [245, 570] on div "Change batch date" at bounding box center [237, 562] width 98 height 16
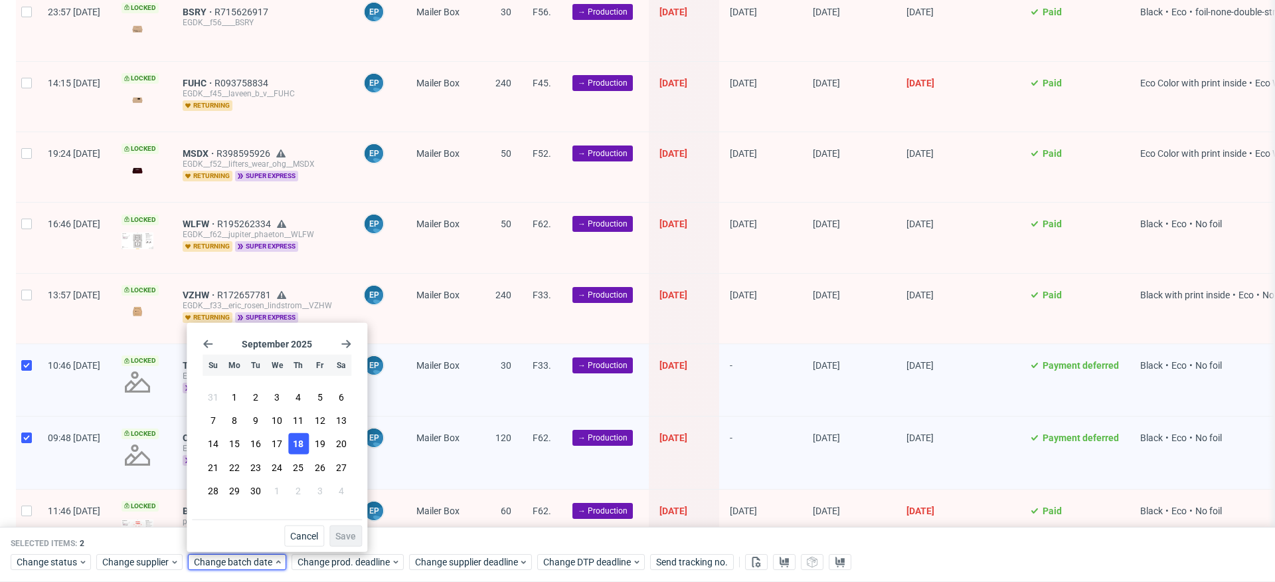
click at [303, 444] on button "18" at bounding box center [298, 443] width 21 height 21
click at [349, 533] on span "Save" at bounding box center [345, 535] width 21 height 9
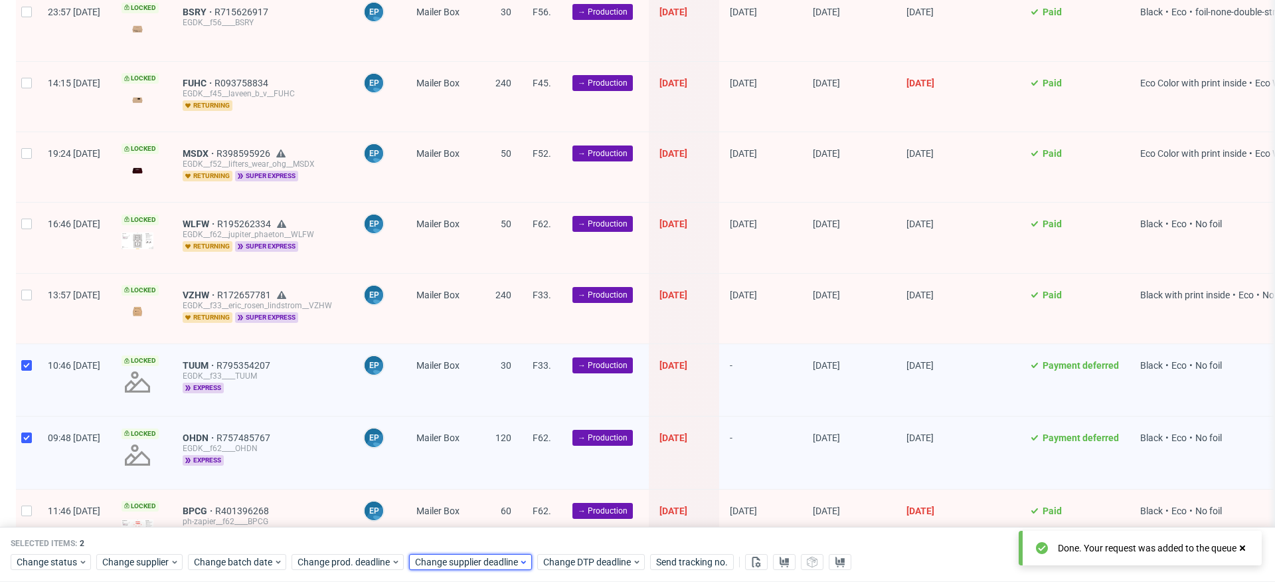
click at [471, 554] on div "Change supplier deadline" at bounding box center [470, 562] width 123 height 16
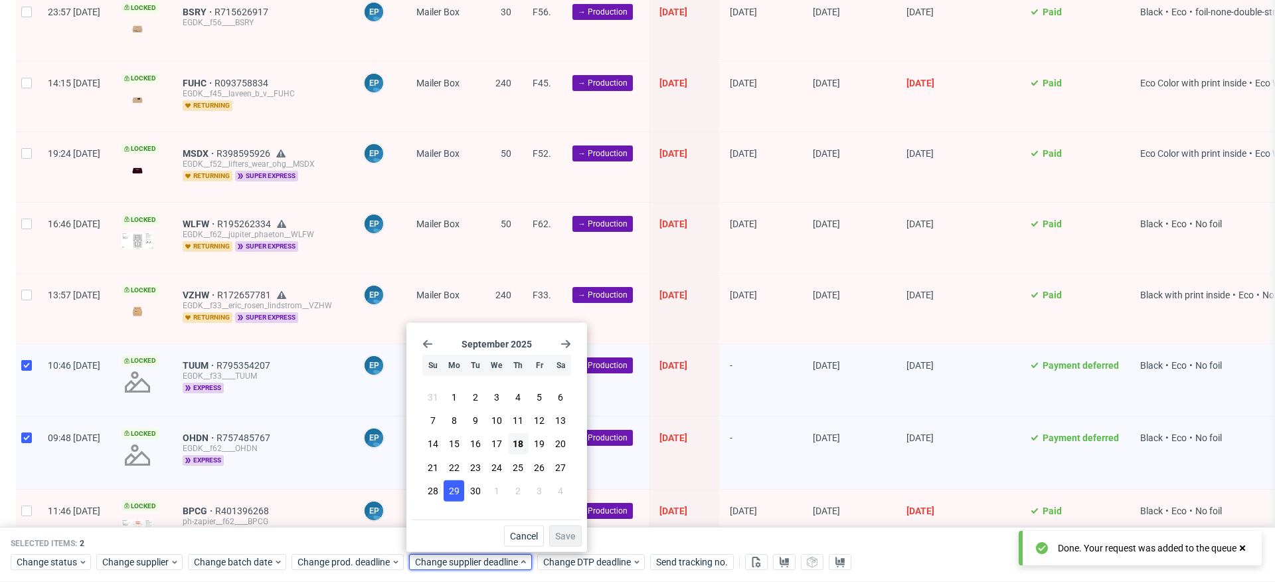
click at [453, 489] on span "29" at bounding box center [454, 489] width 11 height 13
click at [560, 538] on span "Save" at bounding box center [565, 535] width 21 height 9
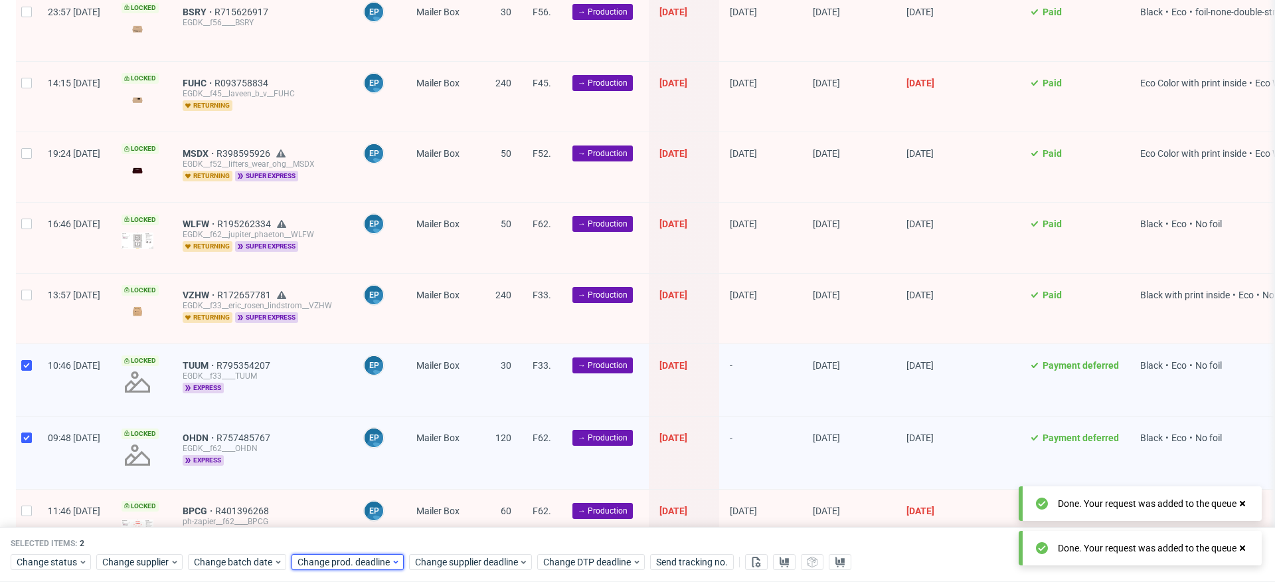
click at [355, 564] on span "Change prod. deadline" at bounding box center [344, 562] width 94 height 13
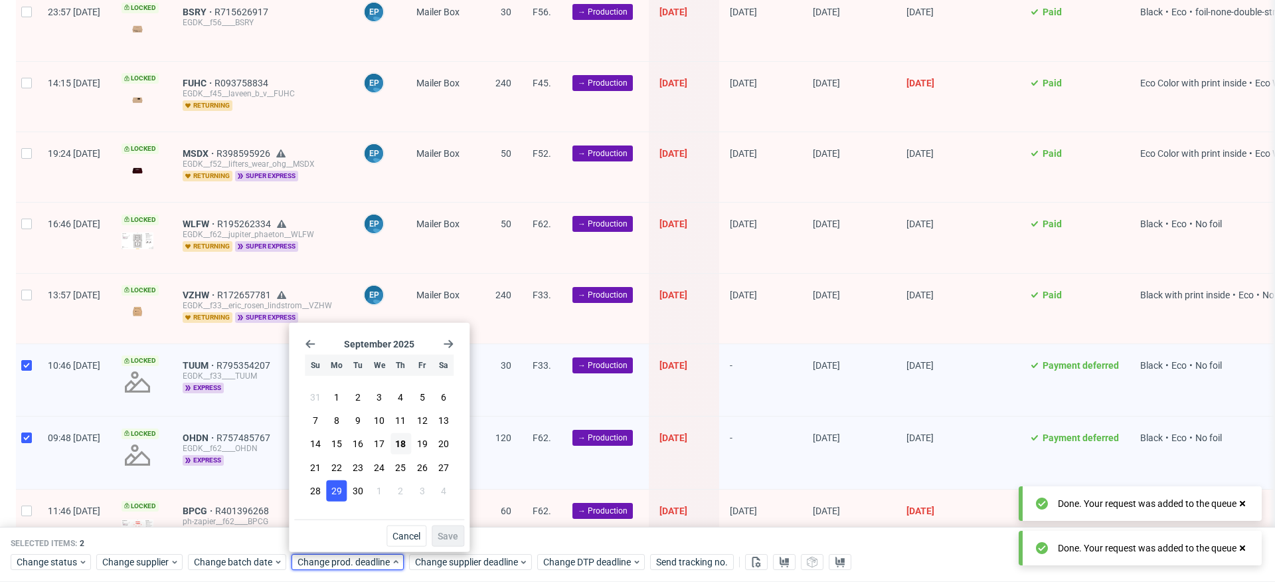
click at [344, 481] on button "29" at bounding box center [336, 489] width 21 height 21
click at [463, 540] on button "Save" at bounding box center [448, 535] width 33 height 21
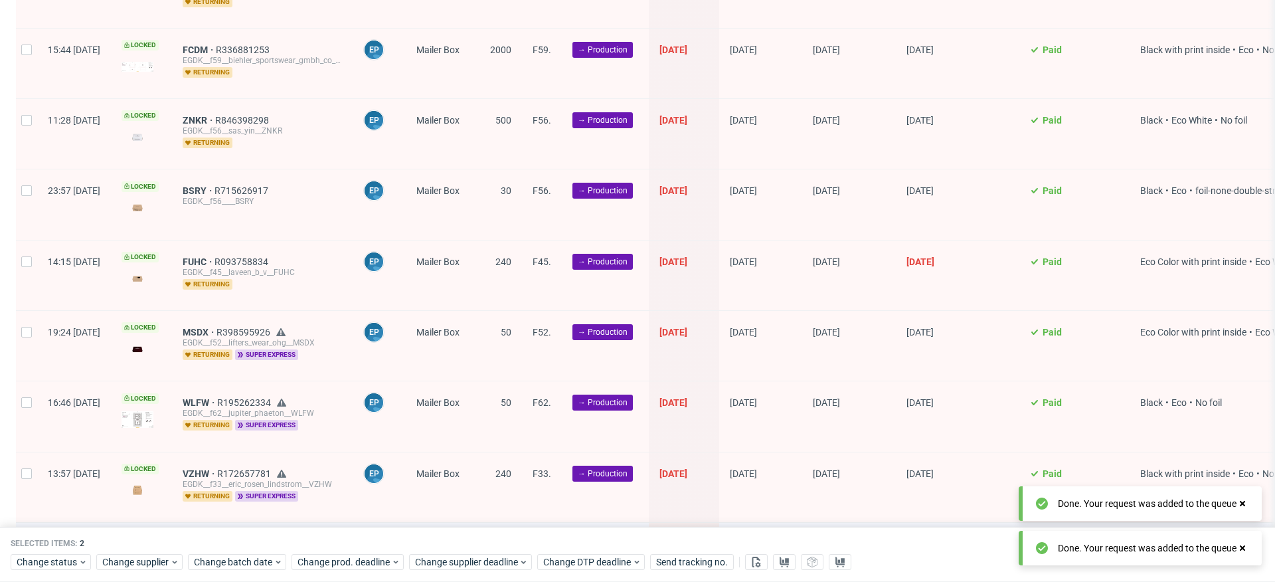
scroll to position [0, 0]
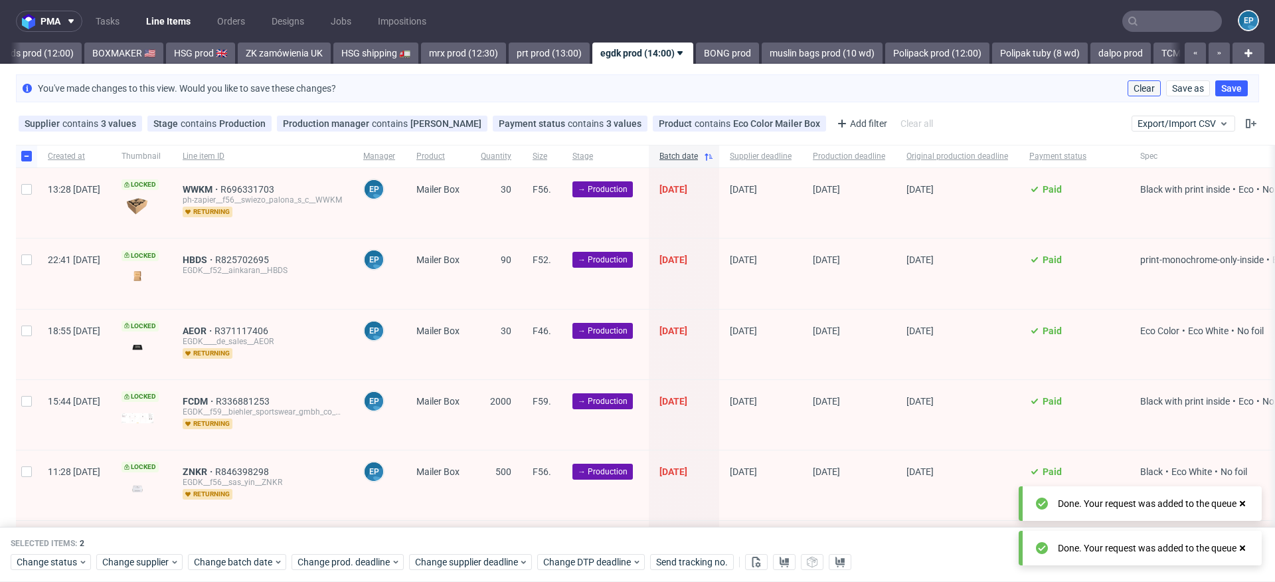
click at [1133, 84] on span "Clear" at bounding box center [1143, 88] width 21 height 9
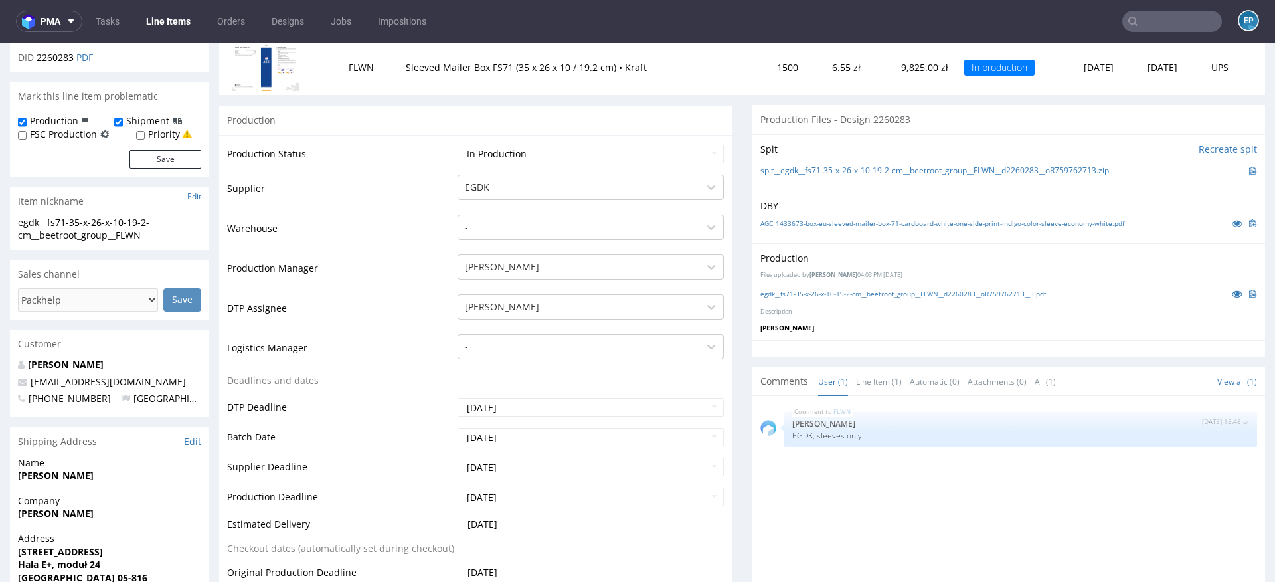
scroll to position [181, 0]
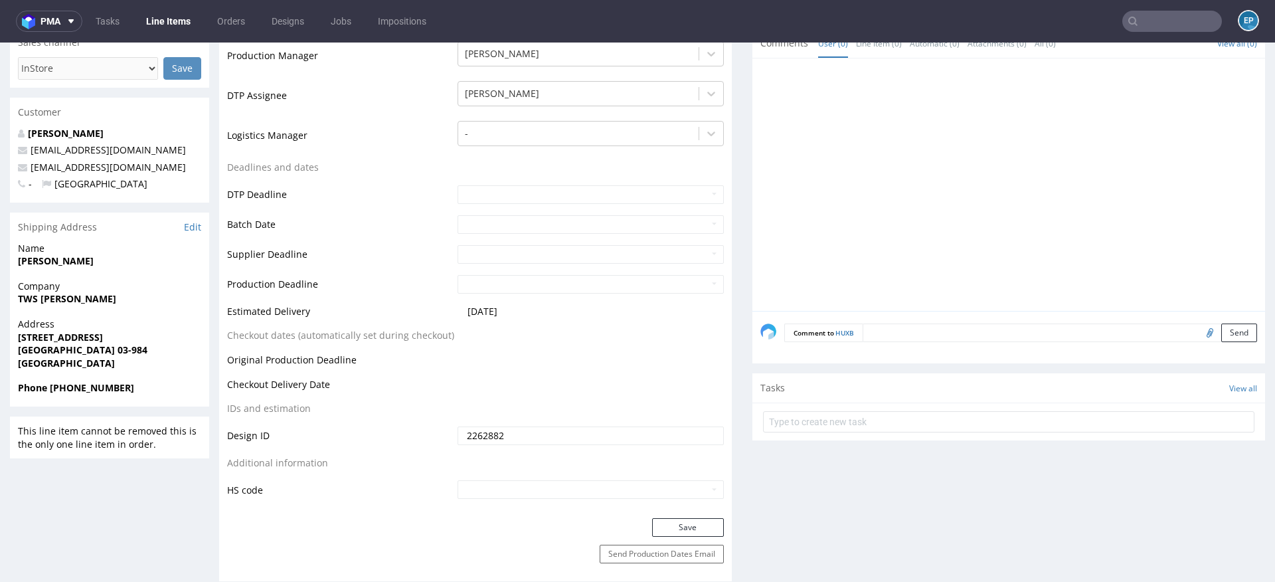
scroll to position [388, 0]
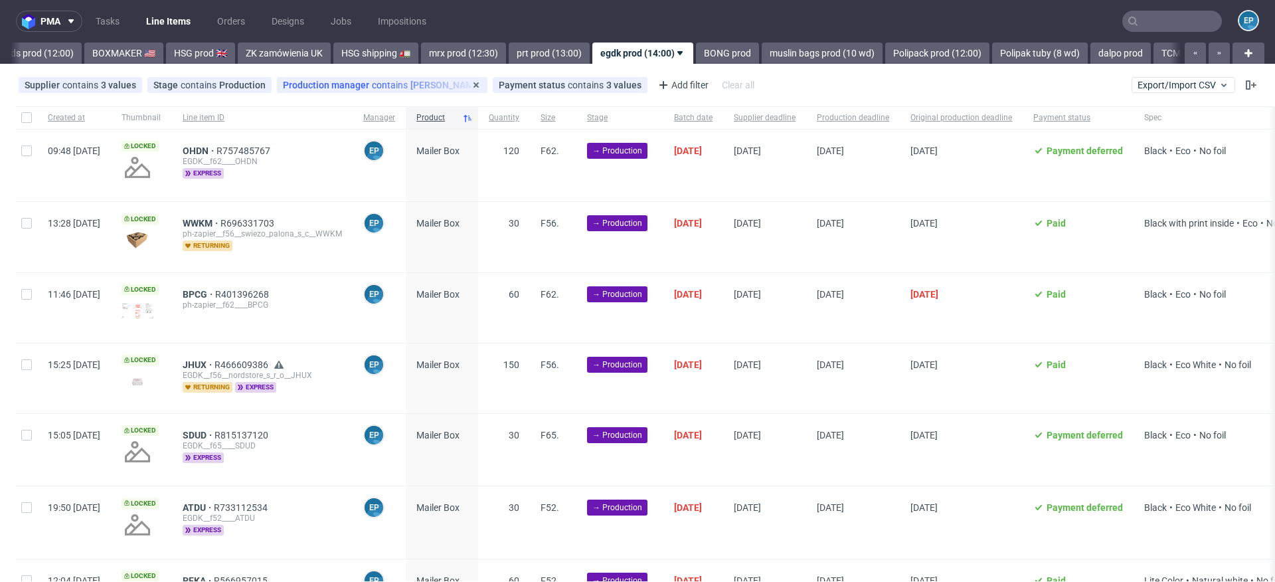
click at [361, 85] on div "Production manager contains [PERSON_NAME]" at bounding box center [382, 85] width 199 height 11
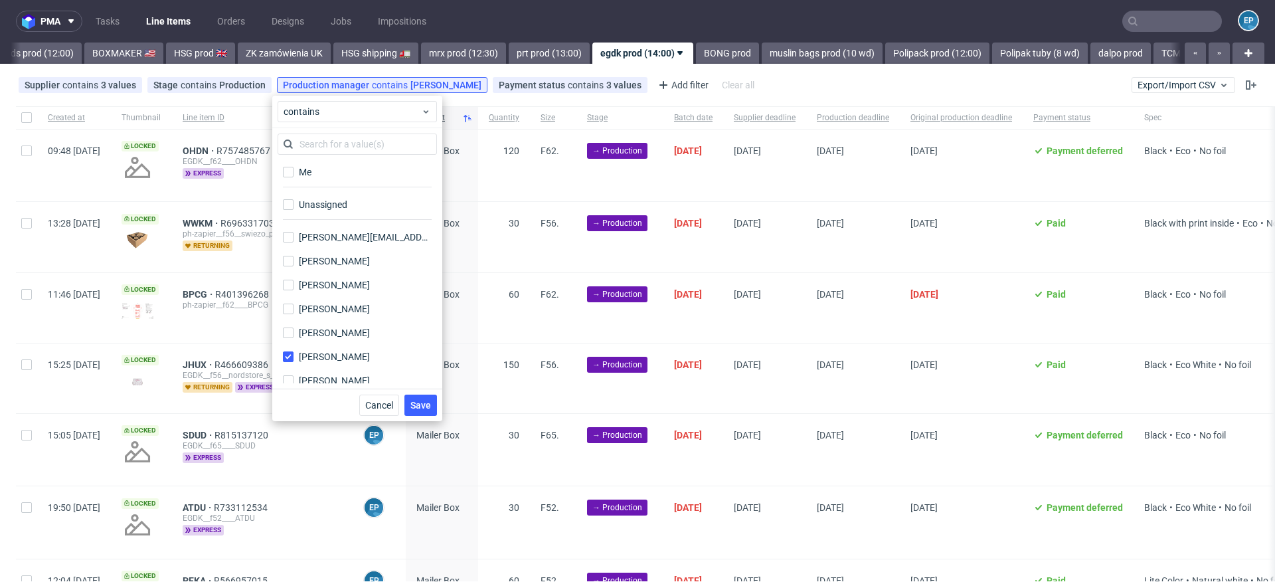
click at [736, 74] on div "Supplier contains 3 values EGDK, 374, ENAF Studio Stage contains Production Pro…" at bounding box center [637, 85] width 1275 height 32
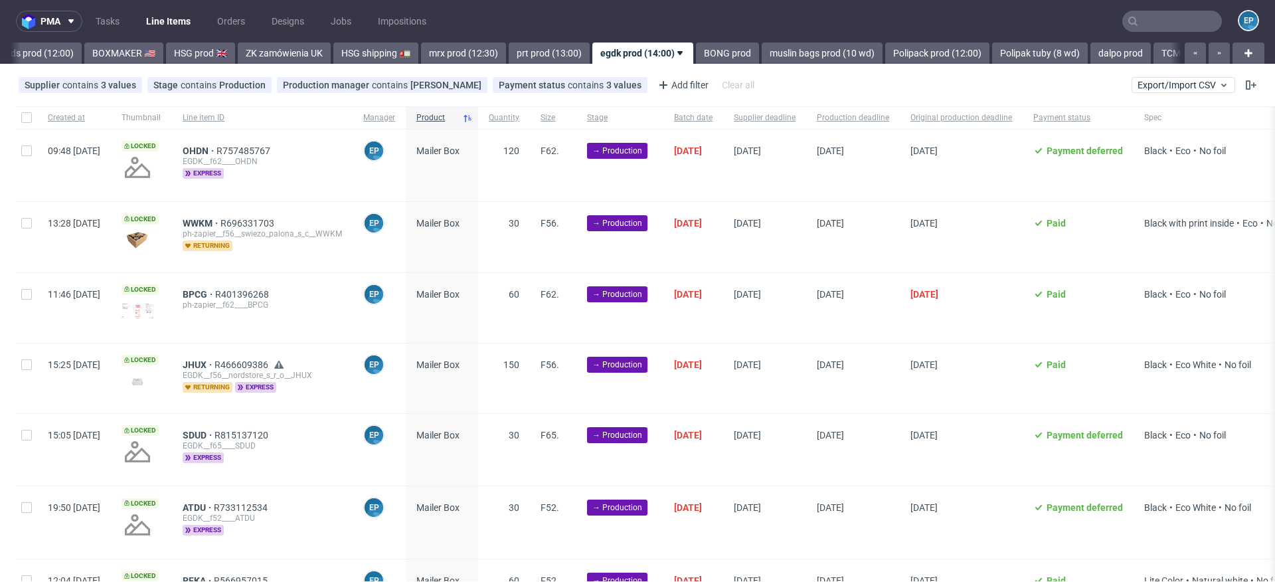
click at [17, 118] on div at bounding box center [26, 117] width 21 height 23
checkbox input "true"
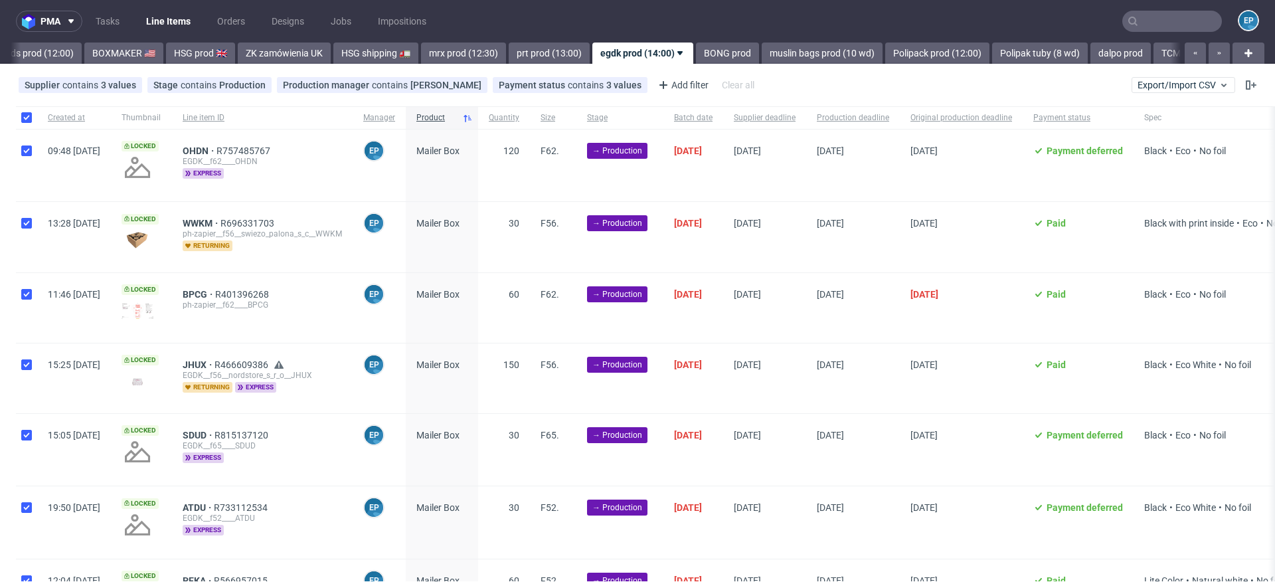
checkbox input "true"
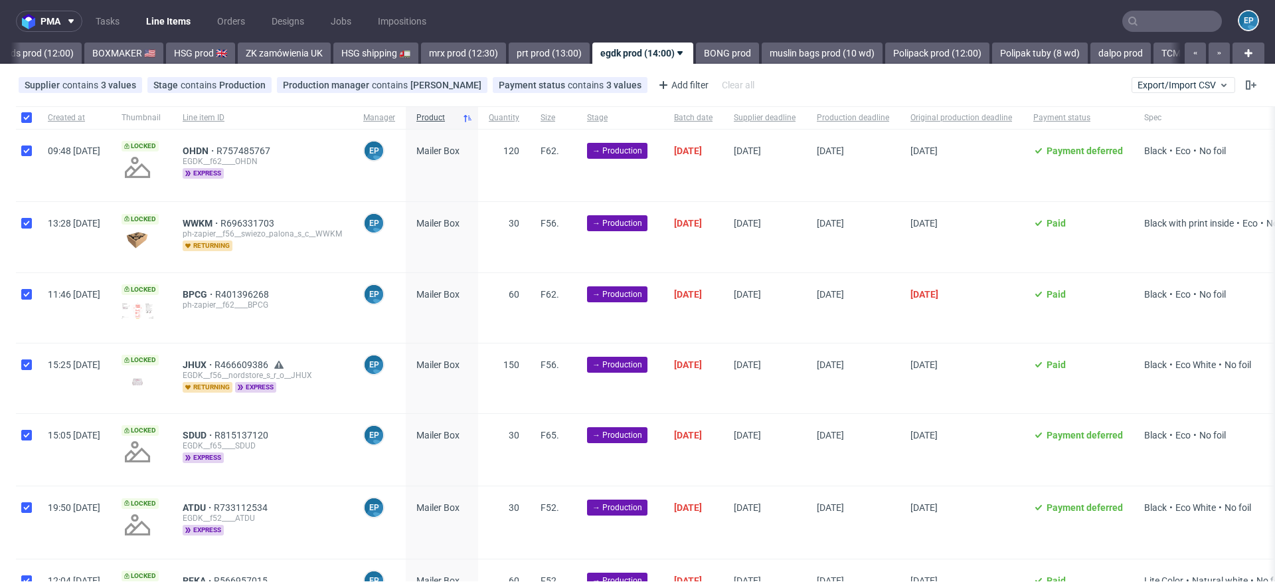
checkbox input "true"
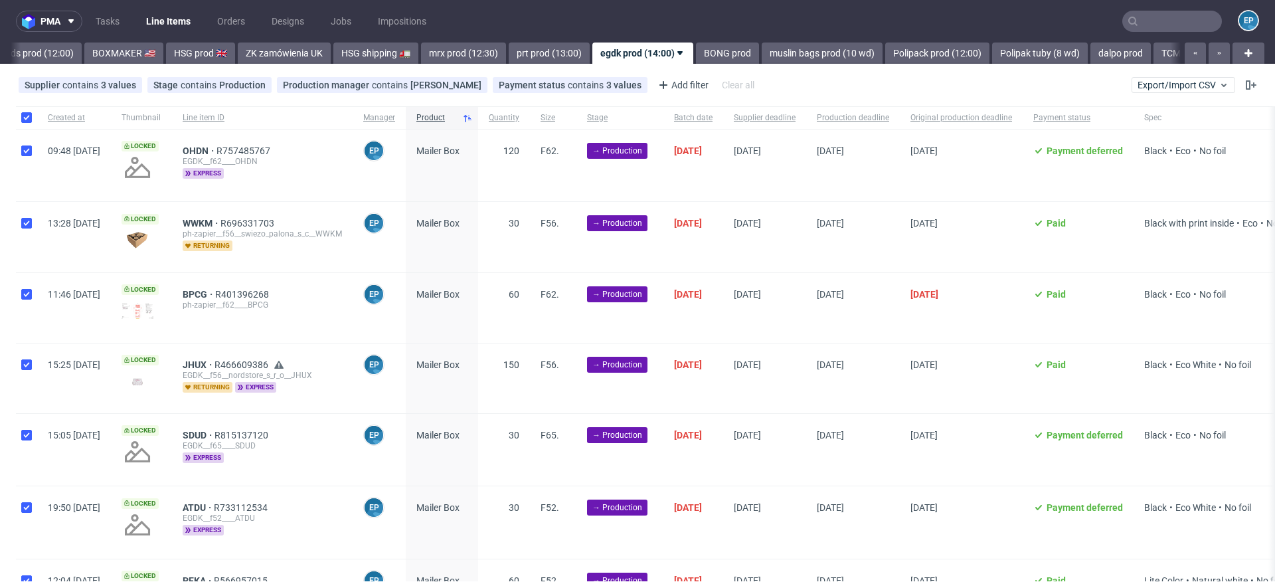
checkbox input "true"
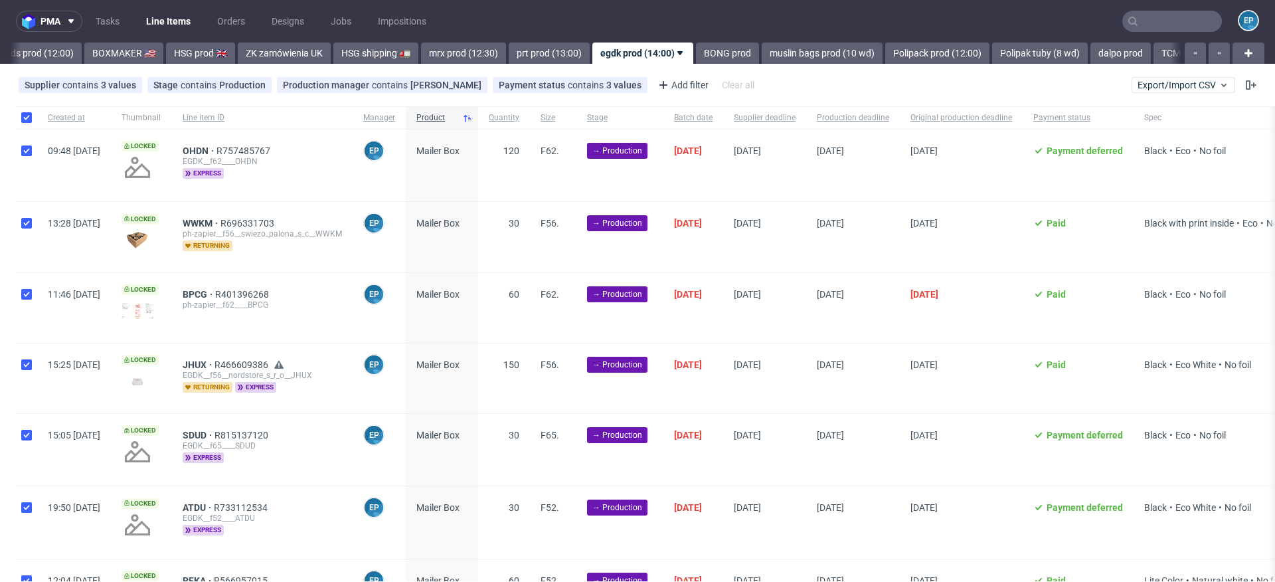
checkbox input "true"
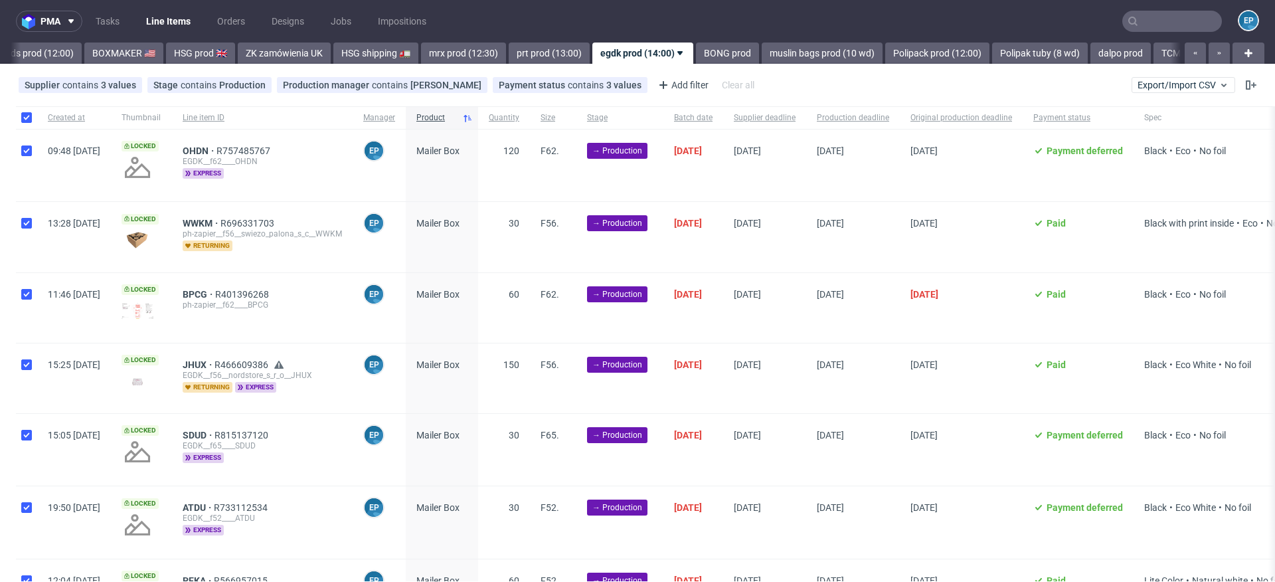
checkbox input "true"
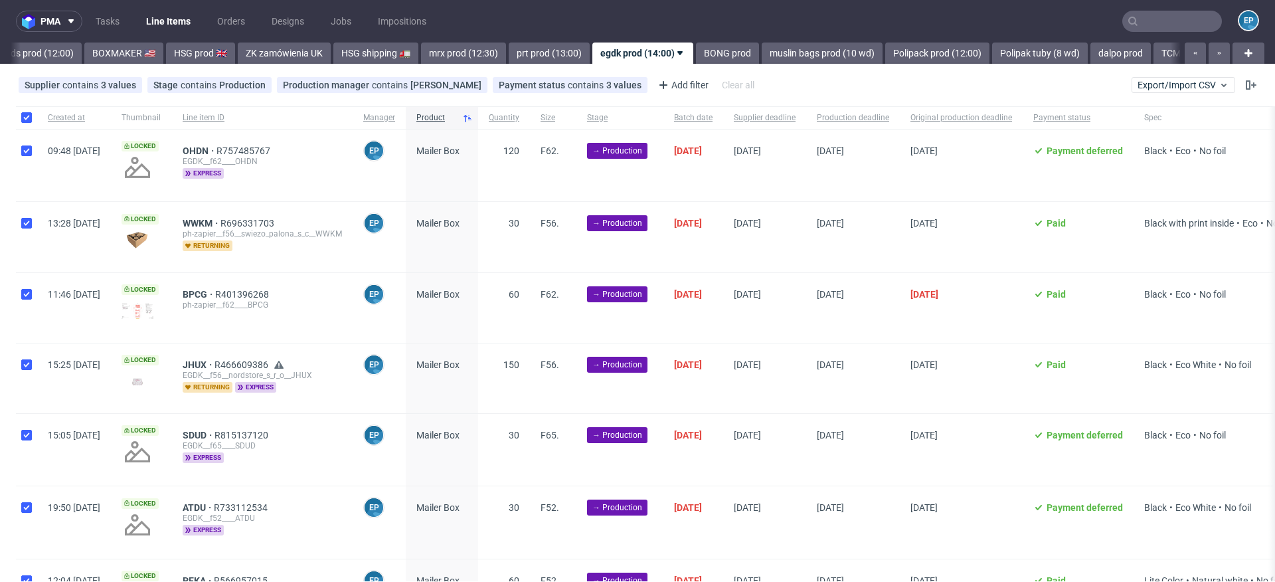
checkbox input "true"
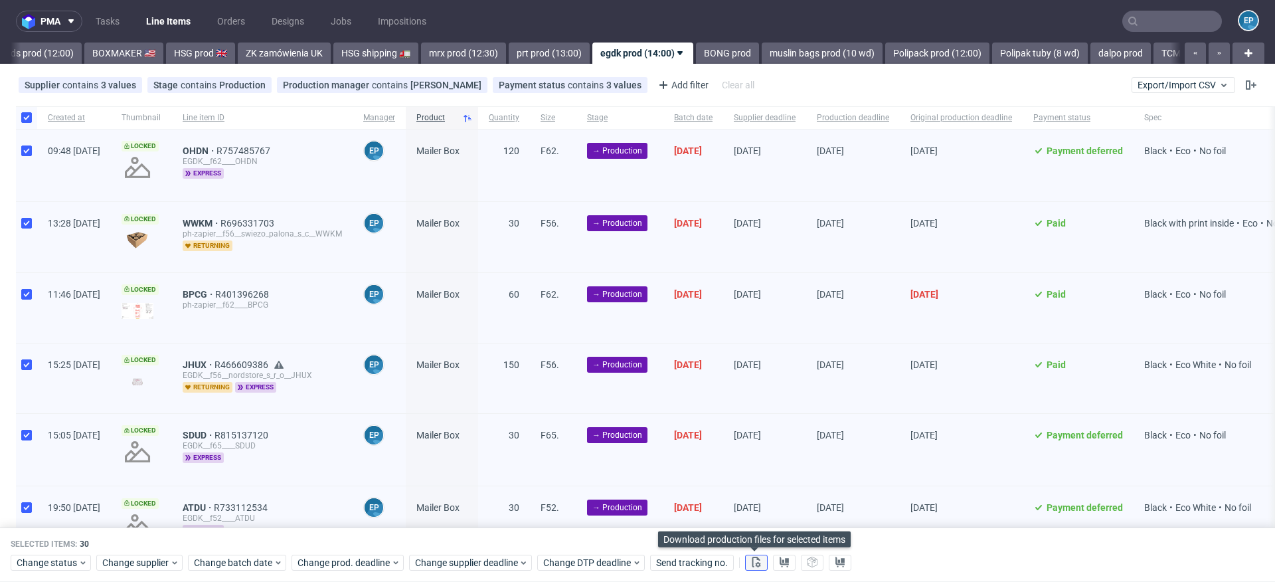
click at [754, 564] on icon at bounding box center [756, 561] width 11 height 11
click at [779, 564] on icon at bounding box center [784, 561] width 11 height 11
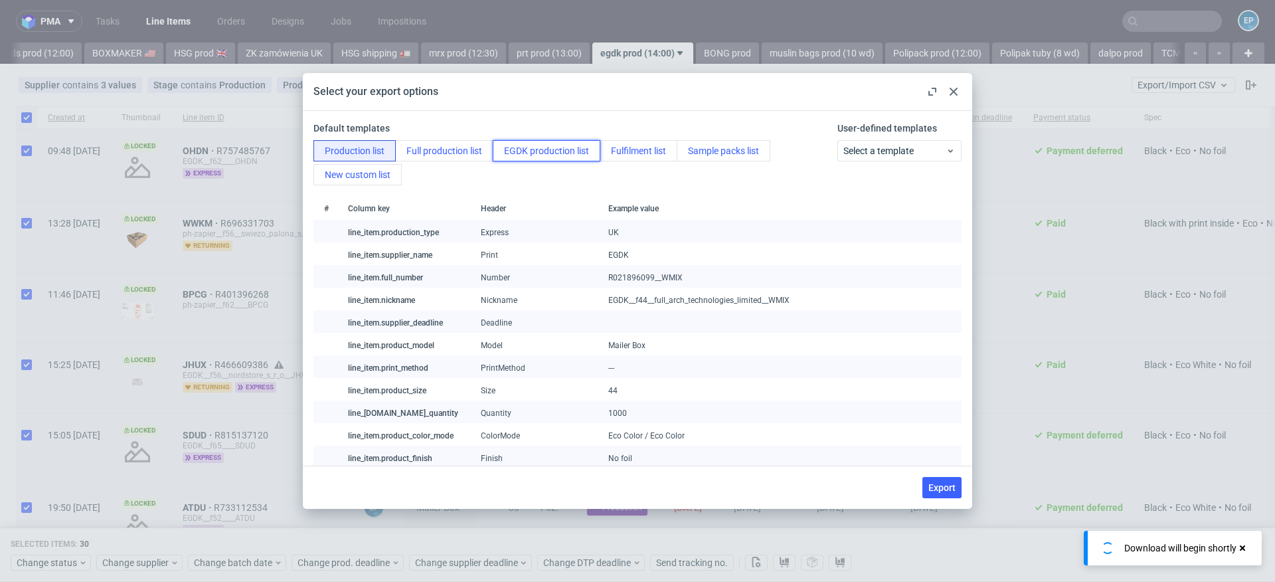
click at [538, 155] on button "EGDK production list" at bounding box center [547, 150] width 108 height 21
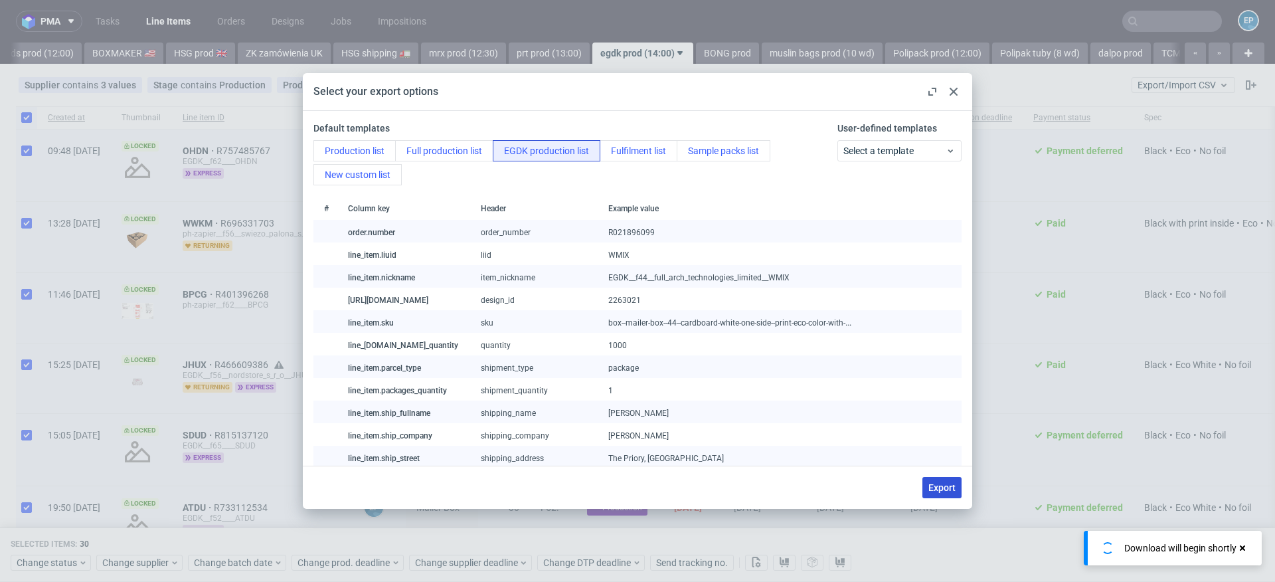
click at [938, 483] on span "Export" at bounding box center [941, 487] width 27 height 9
checkbox input "false"
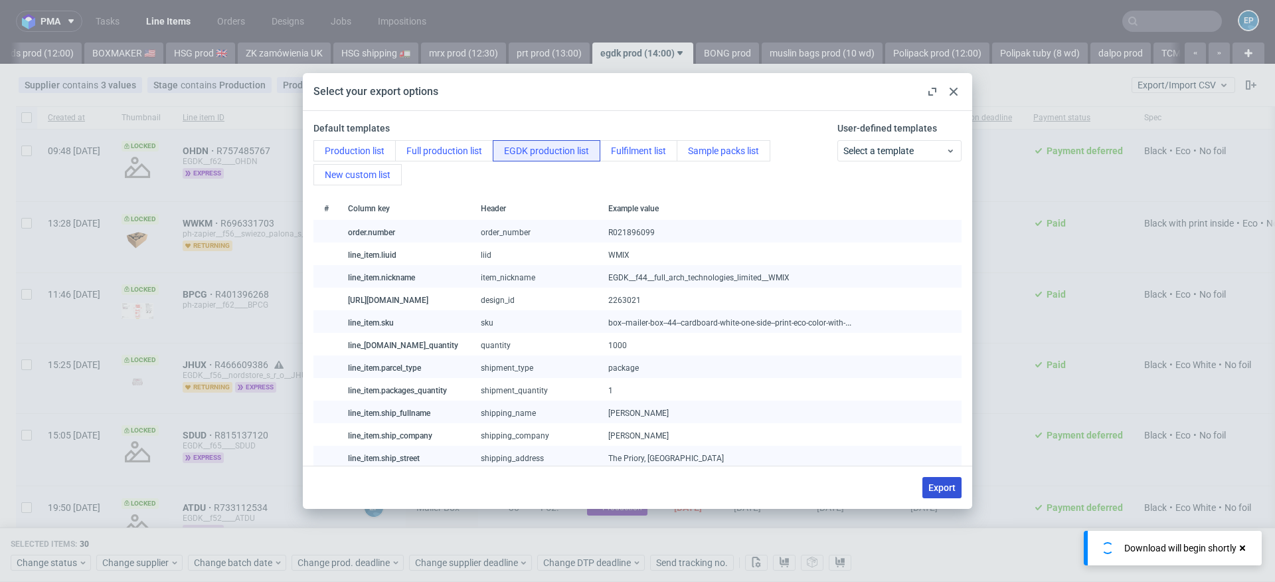
checkbox input "false"
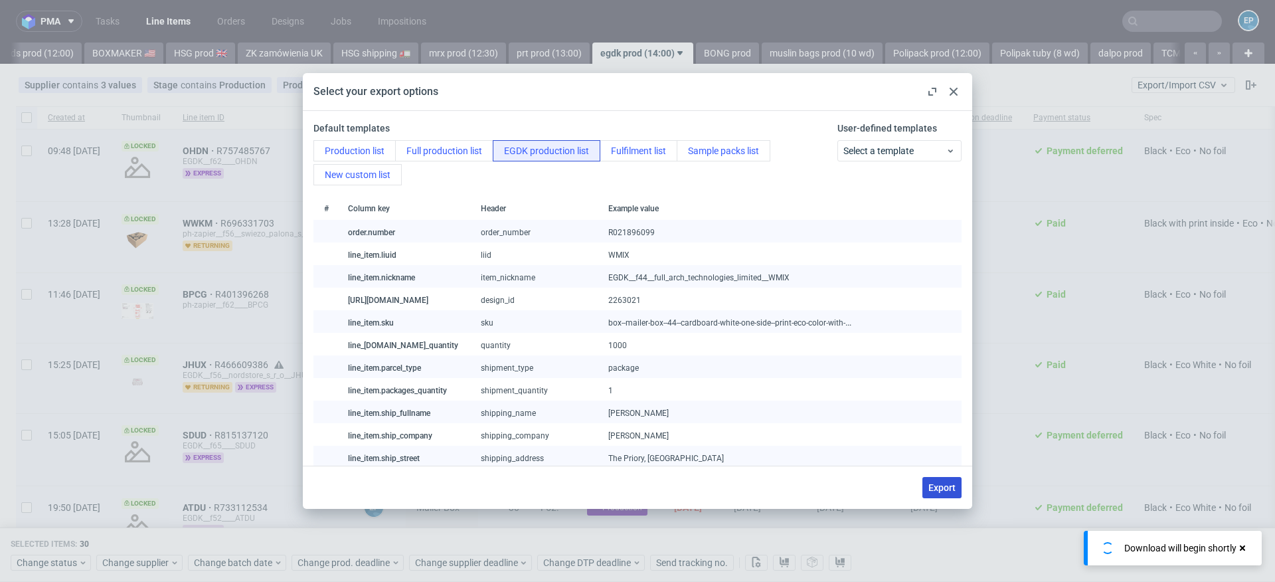
checkbox input "false"
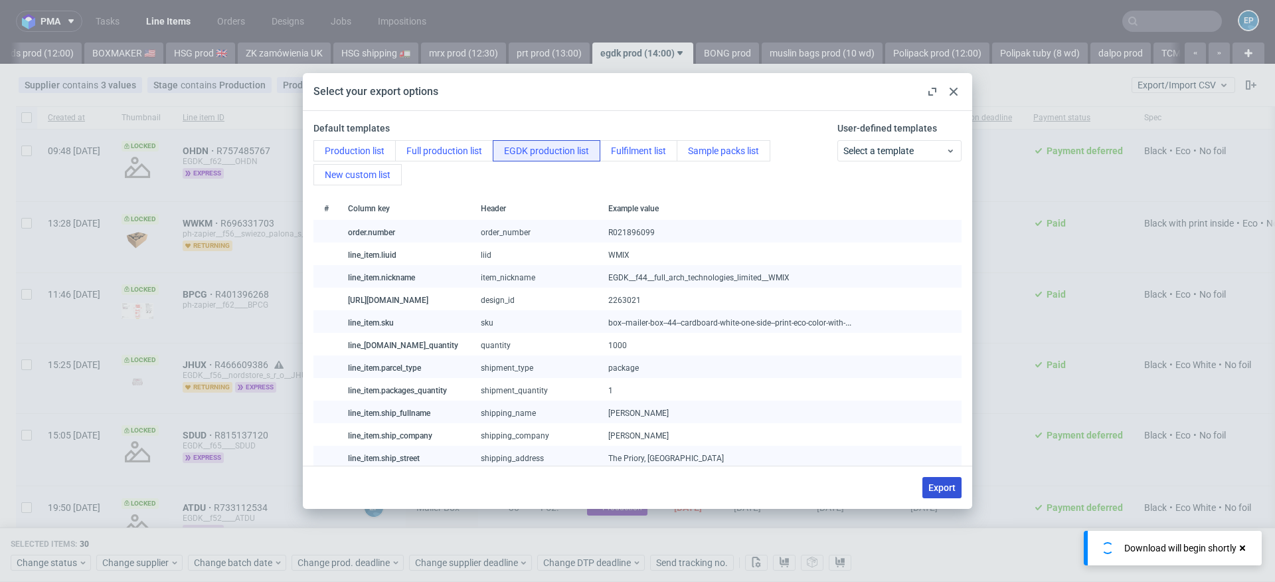
checkbox input "false"
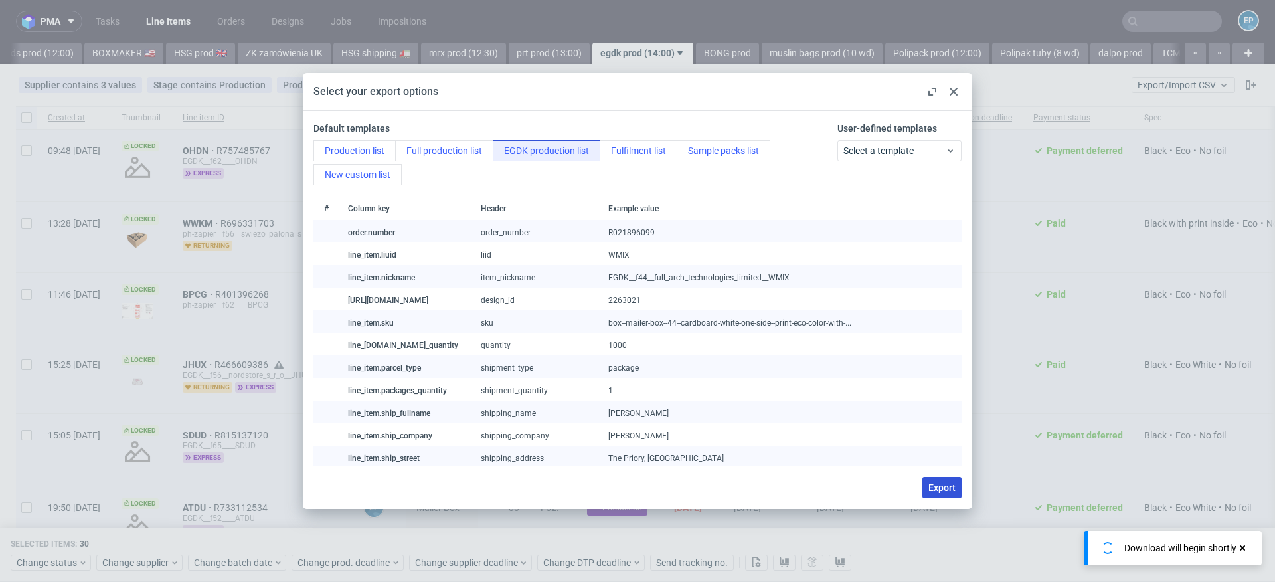
checkbox input "false"
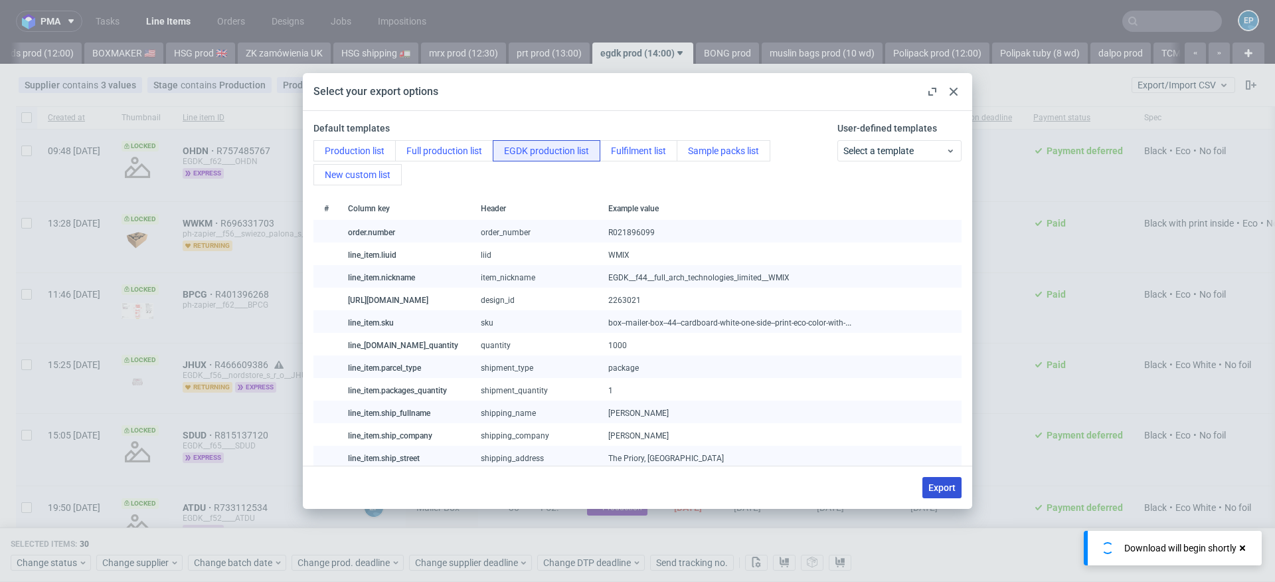
checkbox input "false"
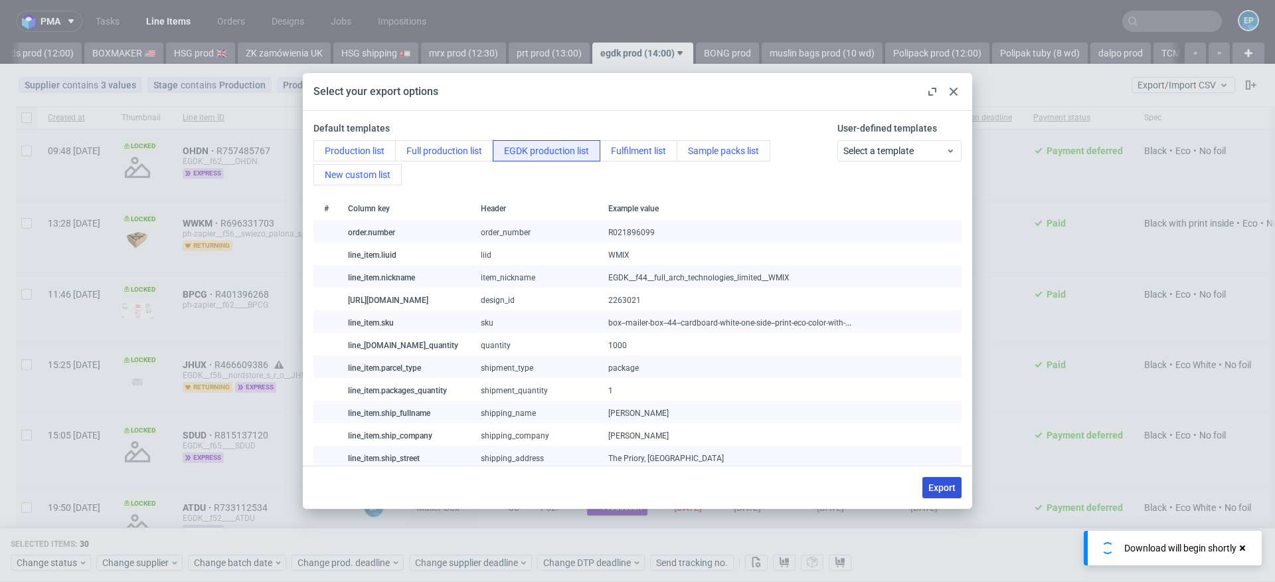
checkbox input "false"
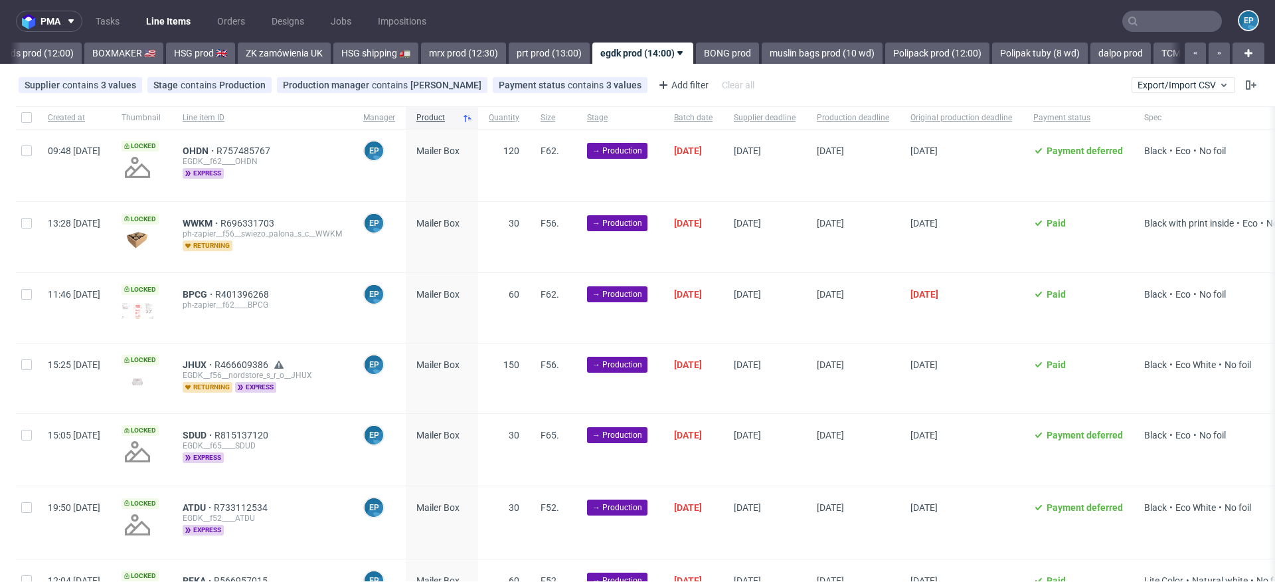
click at [32, 116] on div at bounding box center [26, 117] width 21 height 23
checkbox input "true"
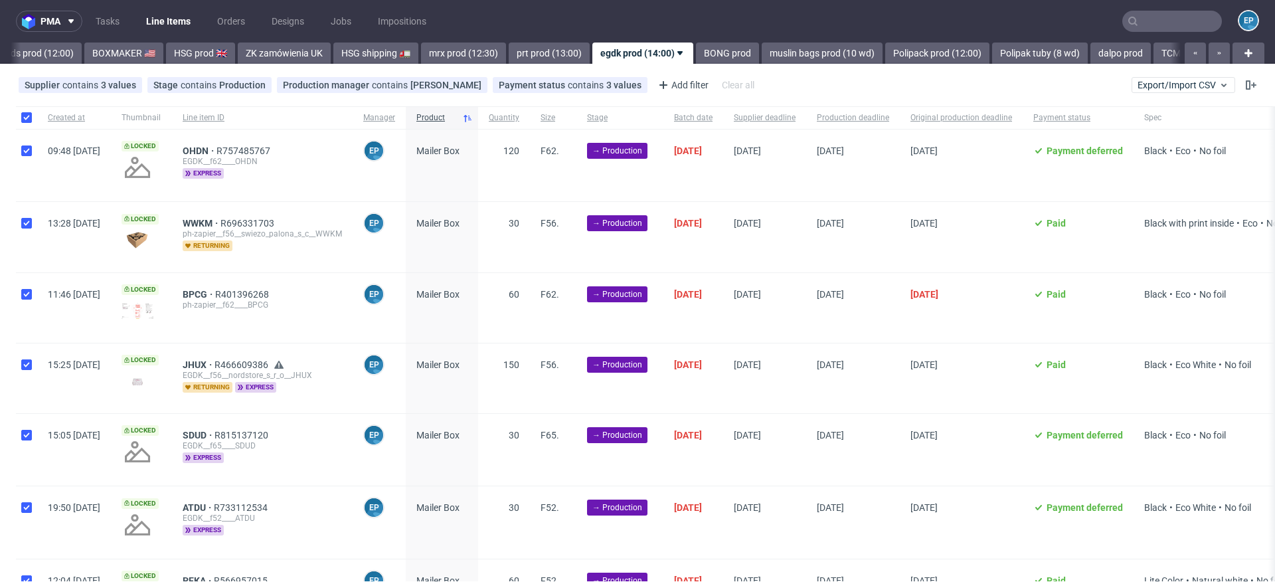
checkbox input "true"
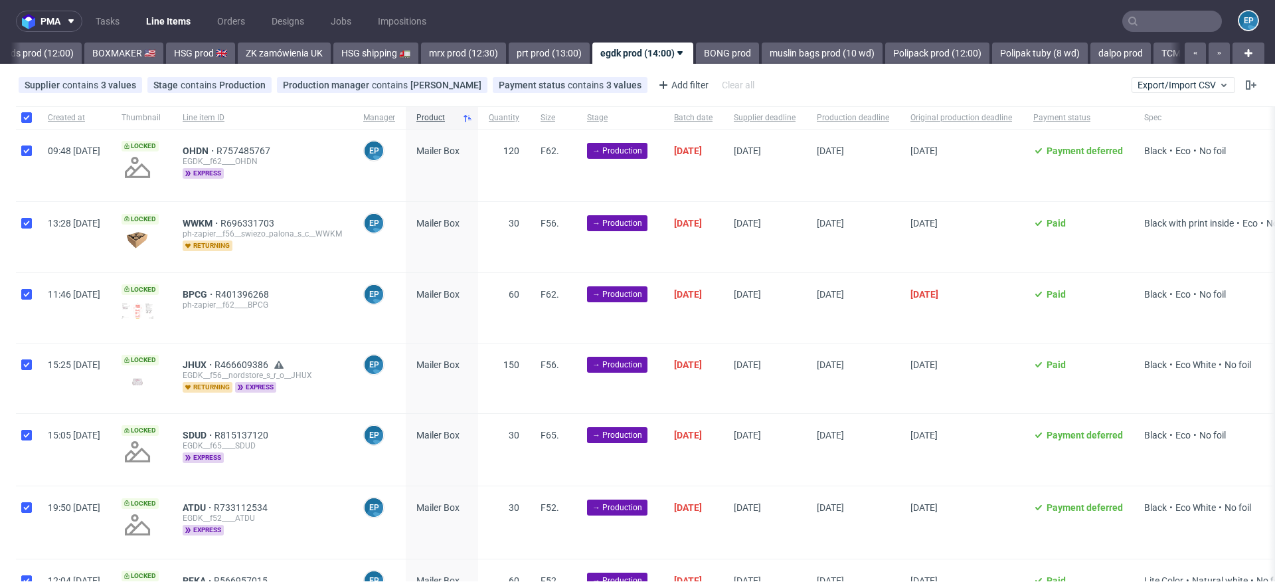
checkbox input "true"
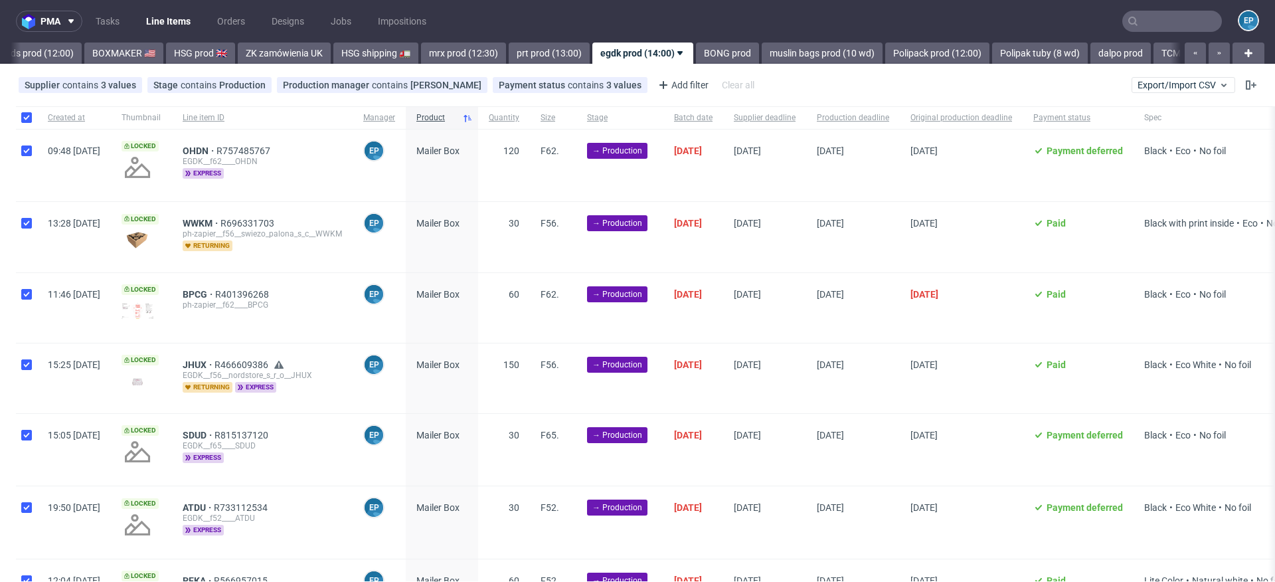
checkbox input "true"
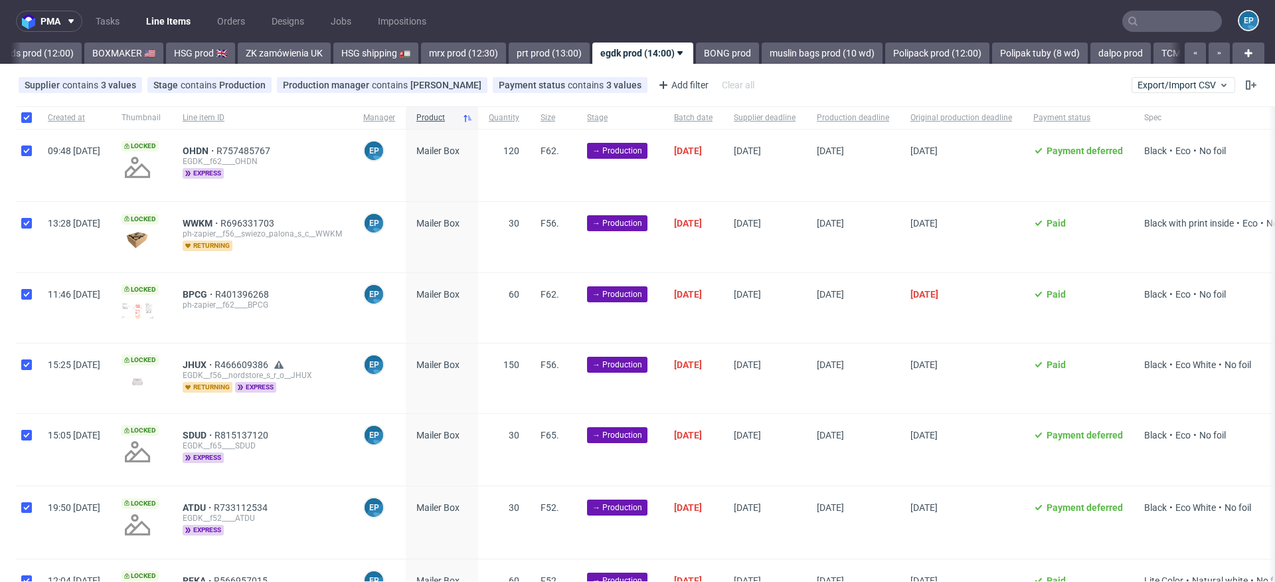
checkbox input "true"
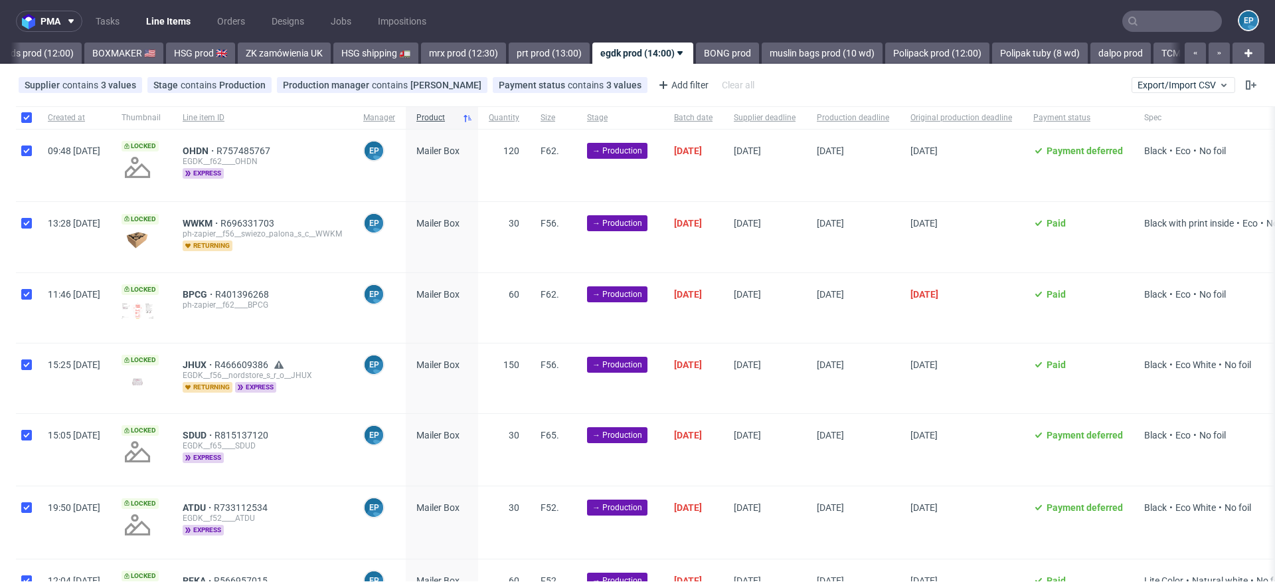
checkbox input "true"
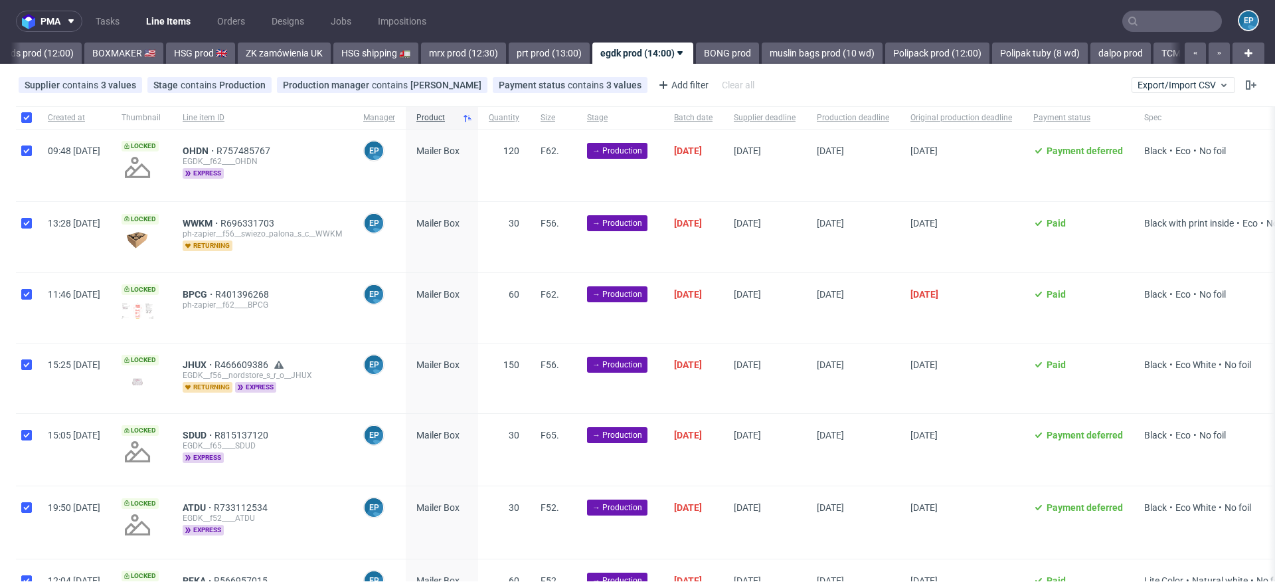
checkbox input "true"
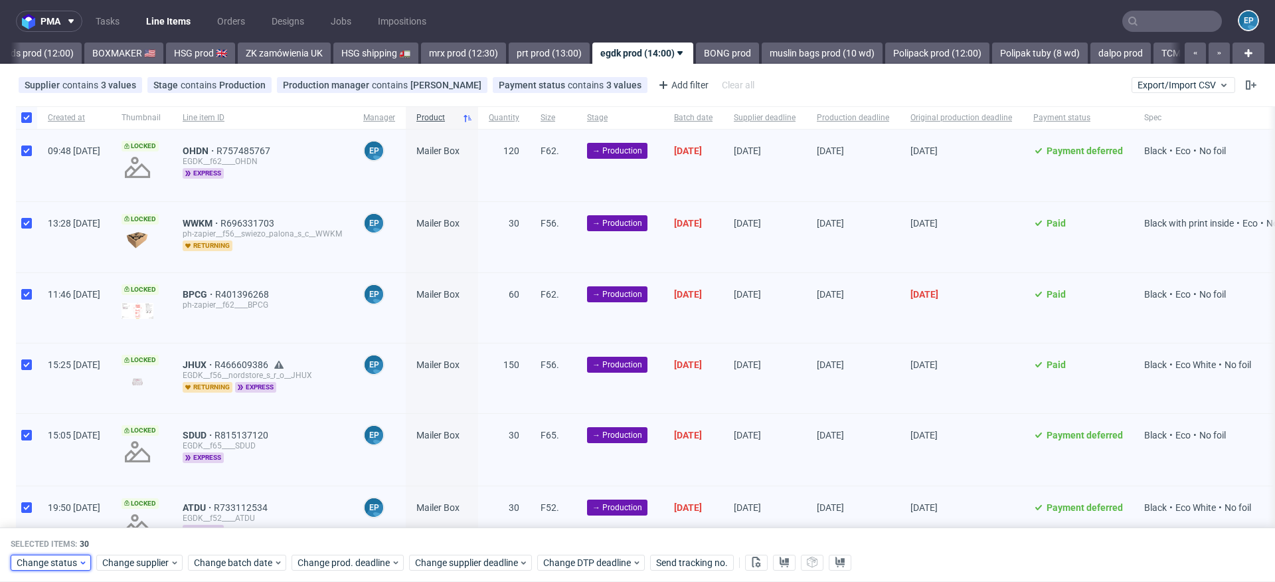
click at [39, 558] on span "Change status" at bounding box center [48, 562] width 62 height 13
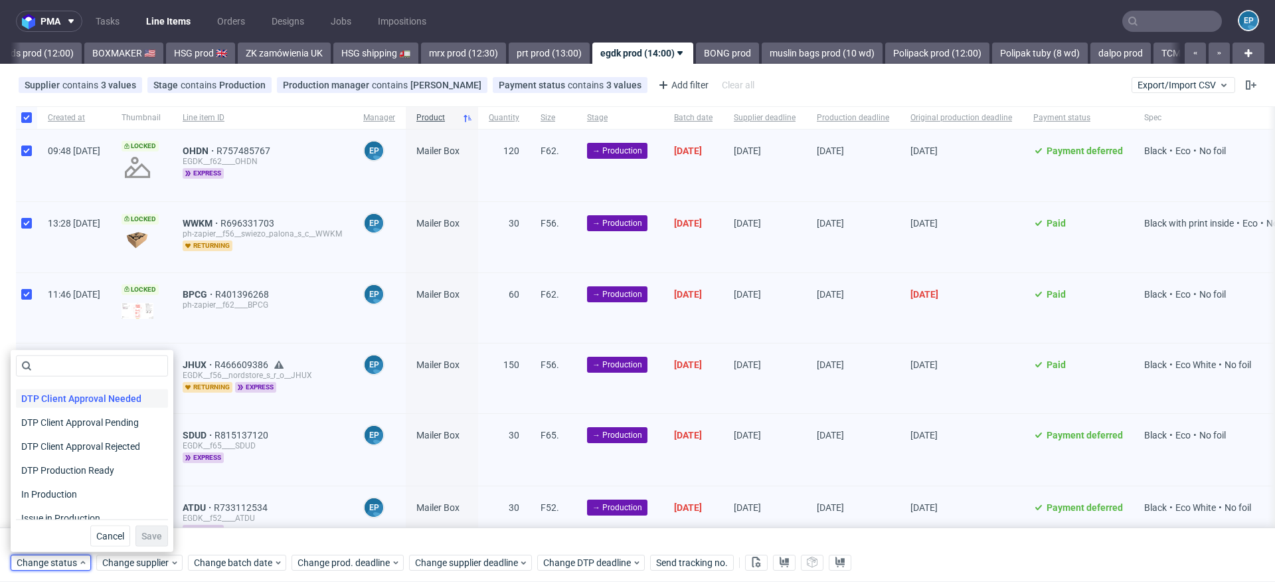
scroll to position [97, 0]
click at [64, 493] on span "In Production" at bounding box center [49, 488] width 67 height 19
click at [141, 531] on span "Save" at bounding box center [151, 535] width 21 height 9
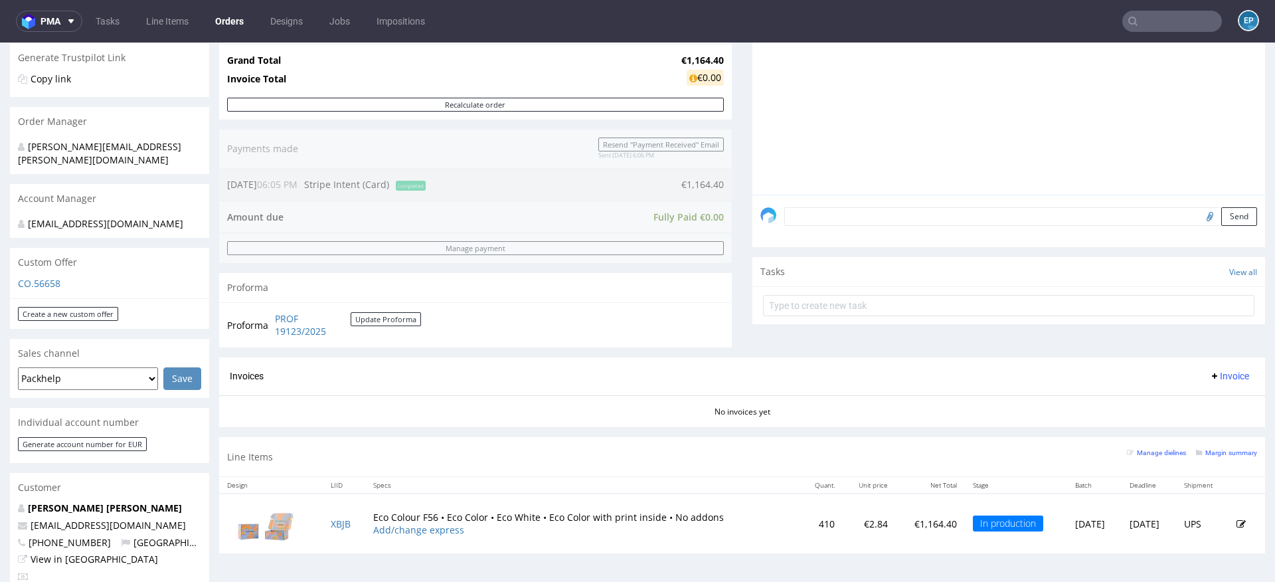
scroll to position [388, 0]
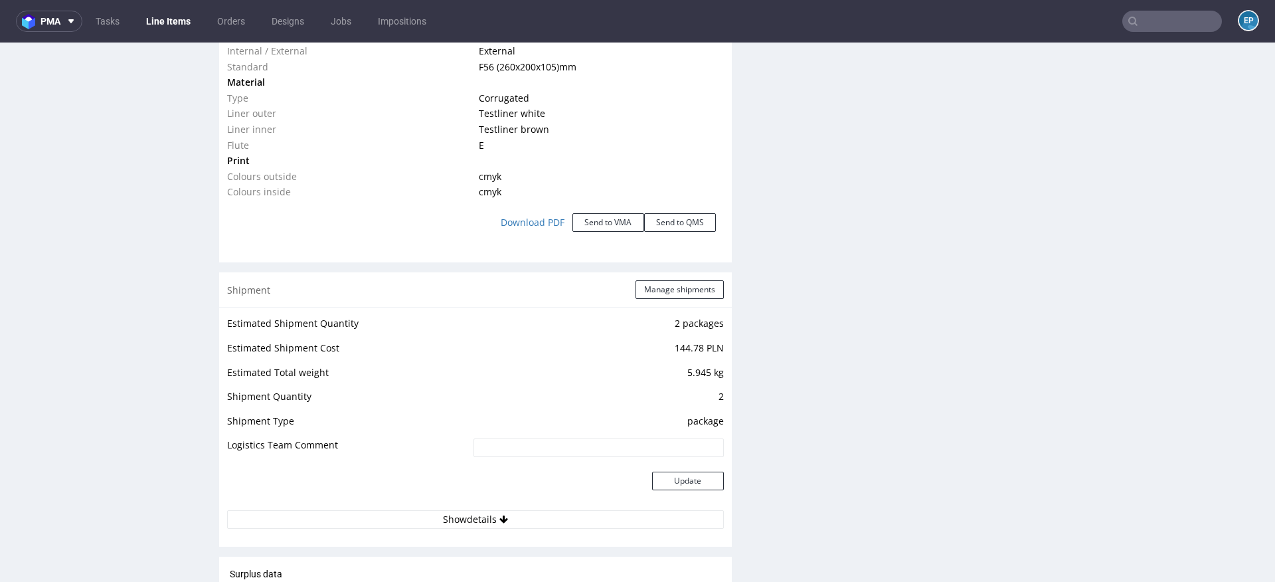
scroll to position [1425, 0]
